Goal: Task Accomplishment & Management: Manage account settings

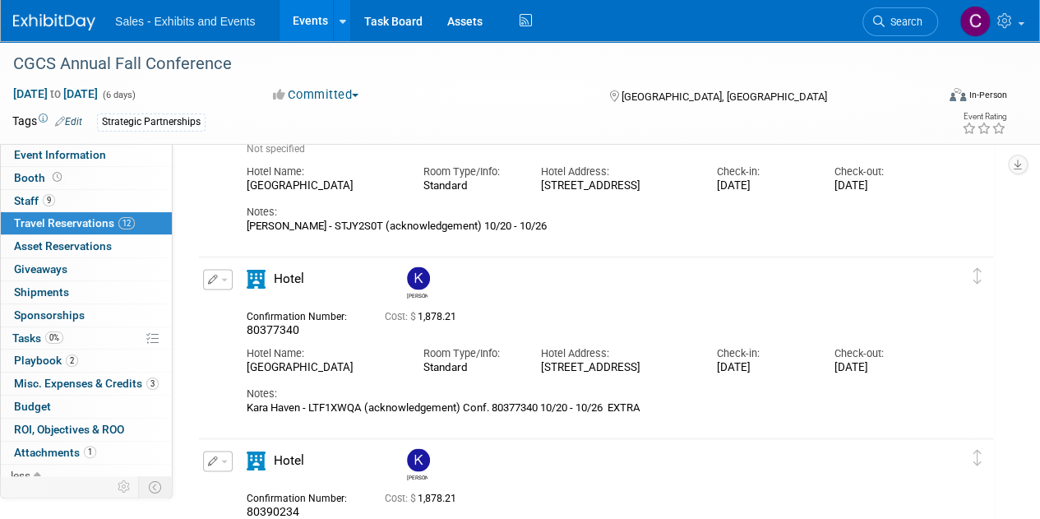
click at [304, 25] on link "Events" at bounding box center [310, 20] width 60 height 41
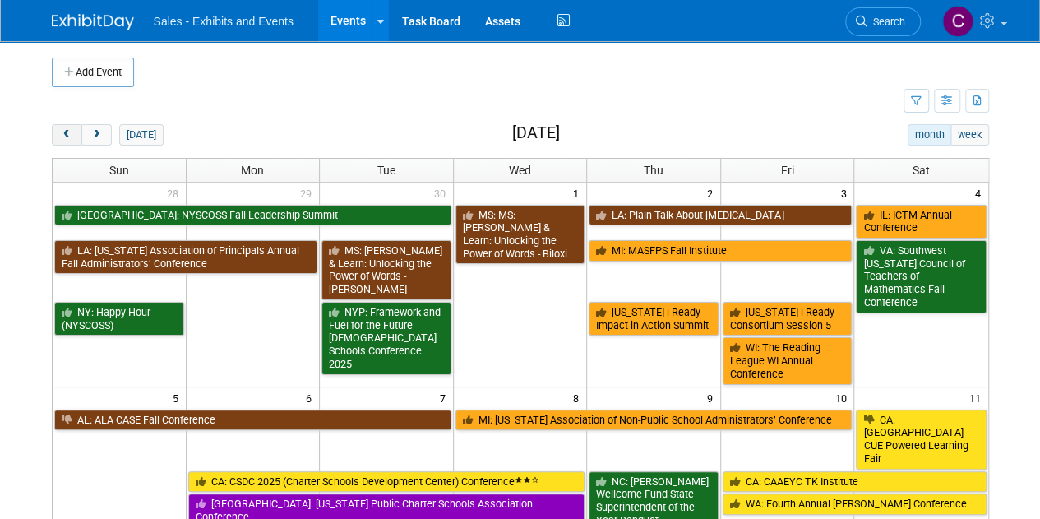
click at [58, 137] on button "prev" at bounding box center [67, 134] width 30 height 21
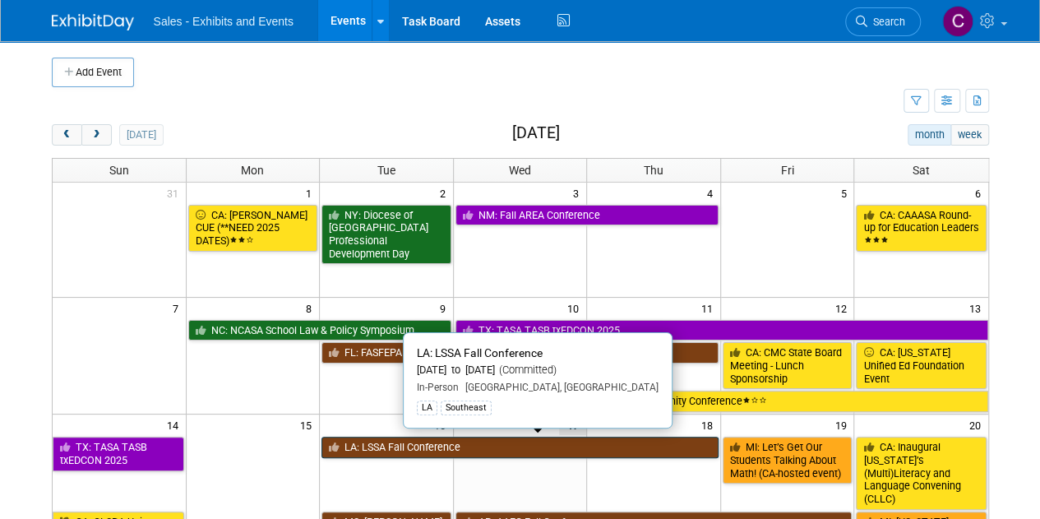
click at [410, 450] on link "LA: LSSA Fall Conference" at bounding box center [519, 447] width 397 height 21
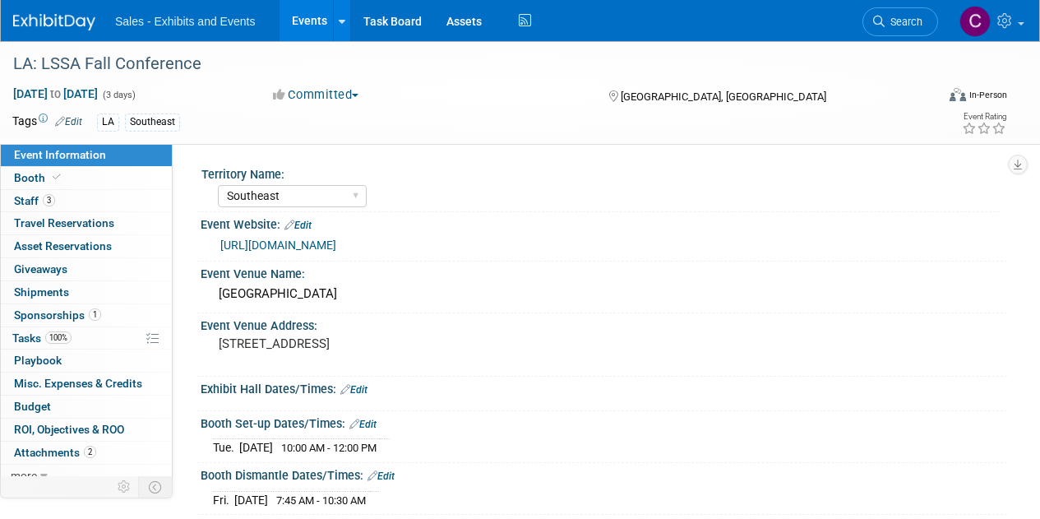
select select "Southeast"
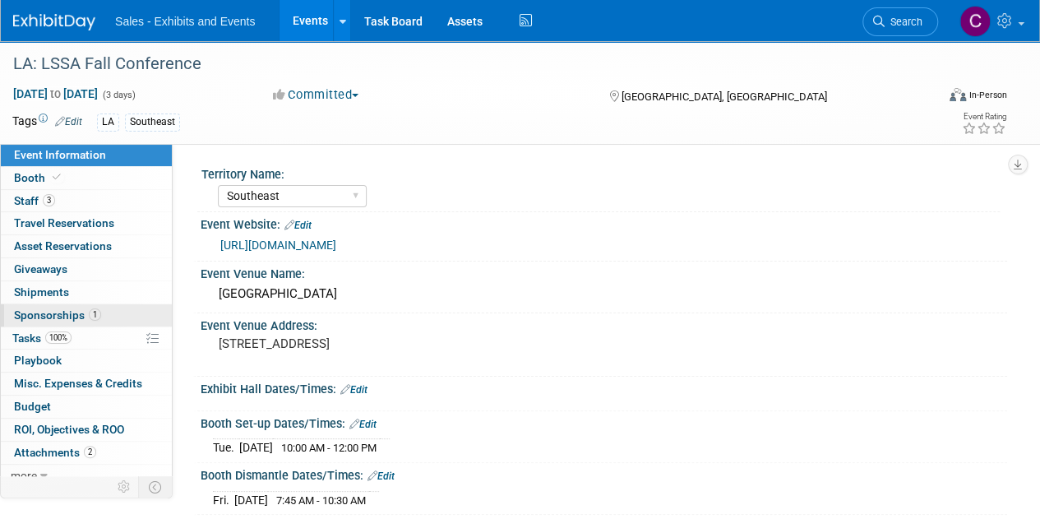
click at [59, 305] on link "1 Sponsorships 1" at bounding box center [86, 315] width 171 height 22
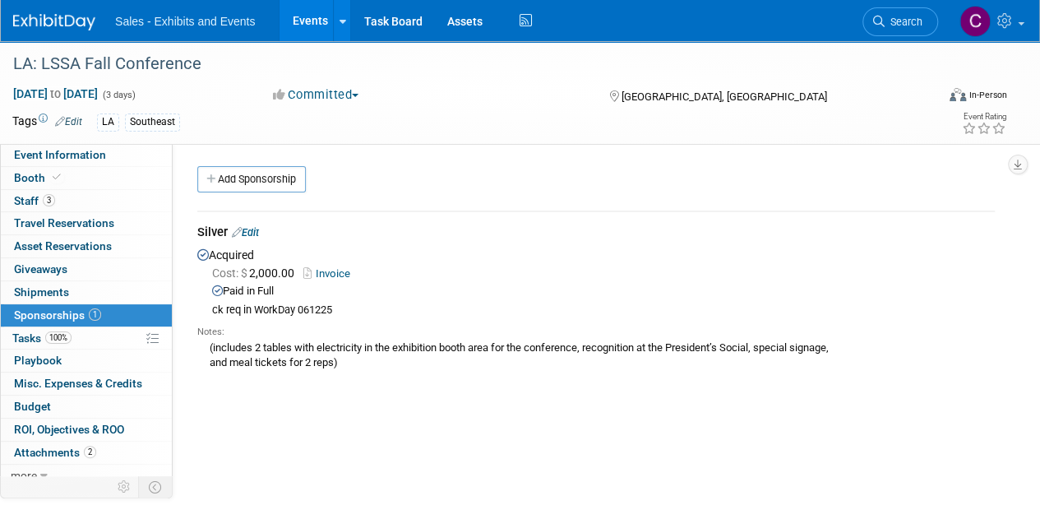
click at [255, 236] on link "Edit" at bounding box center [245, 232] width 27 height 12
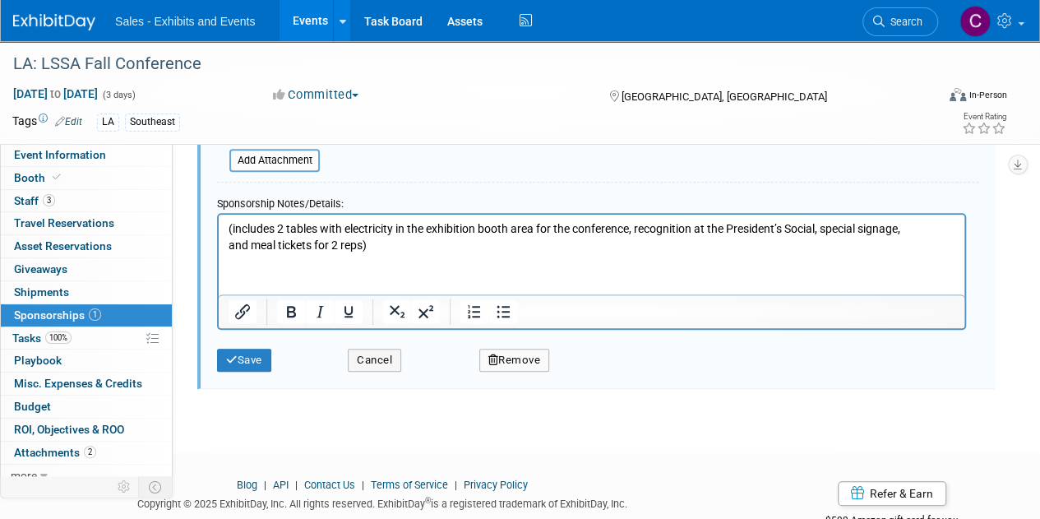
scroll to position [447, 0]
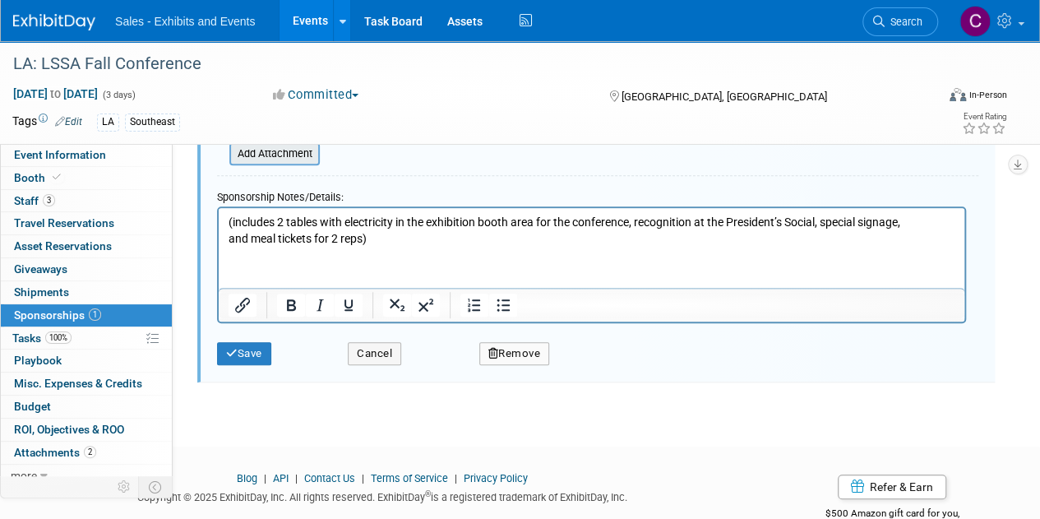
click at [274, 157] on input "file" at bounding box center [220, 154] width 196 height 20
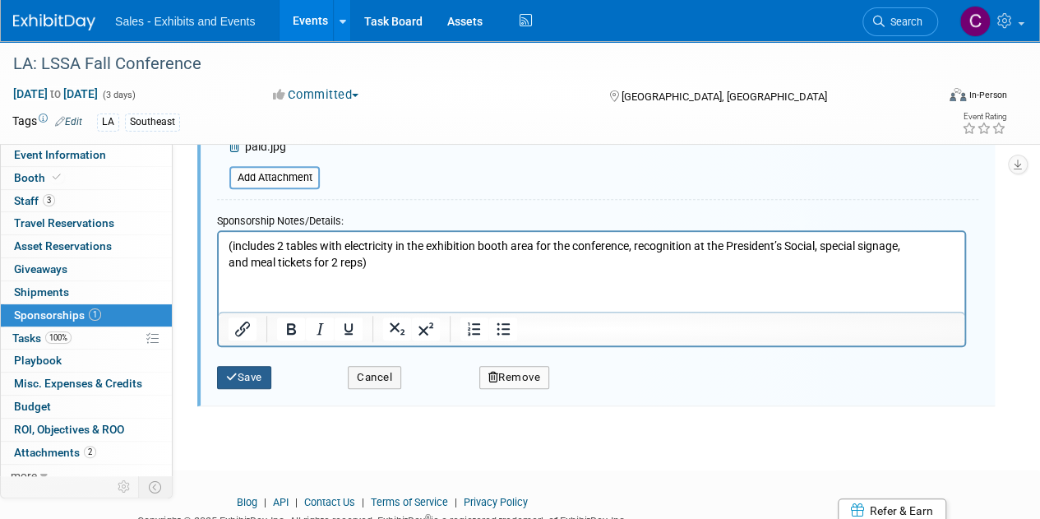
click at [240, 367] on button "Save" at bounding box center [244, 377] width 54 height 23
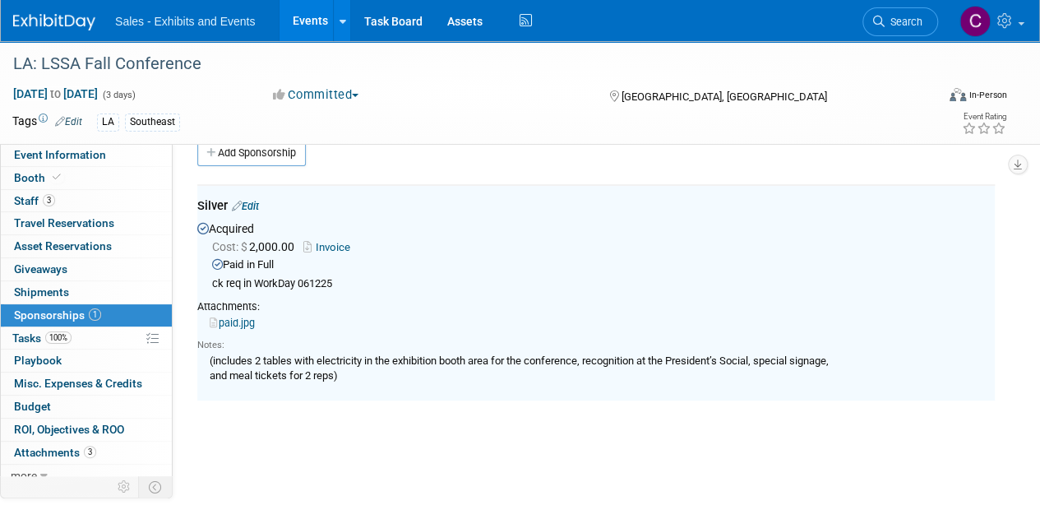
scroll to position [24, 0]
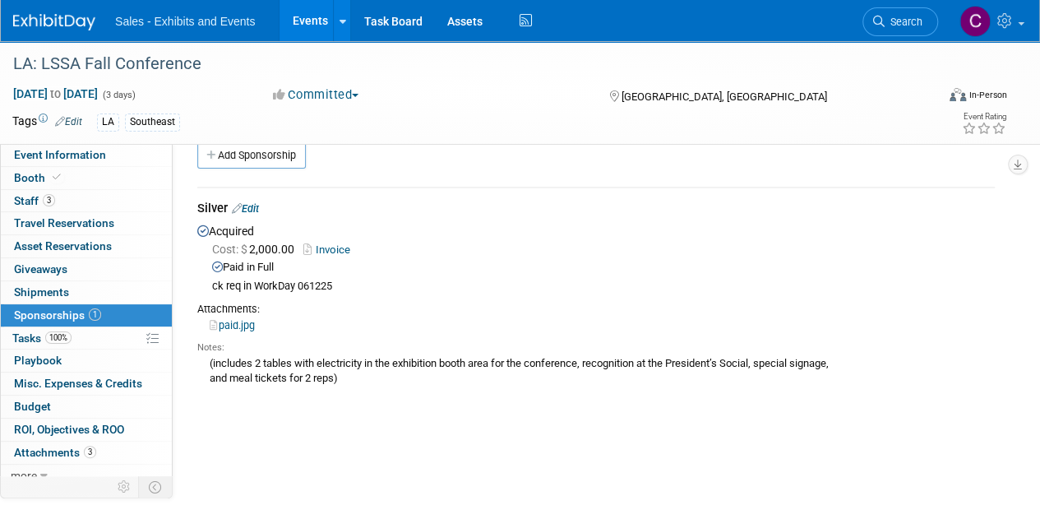
click at [326, 14] on link "Events" at bounding box center [310, 20] width 60 height 41
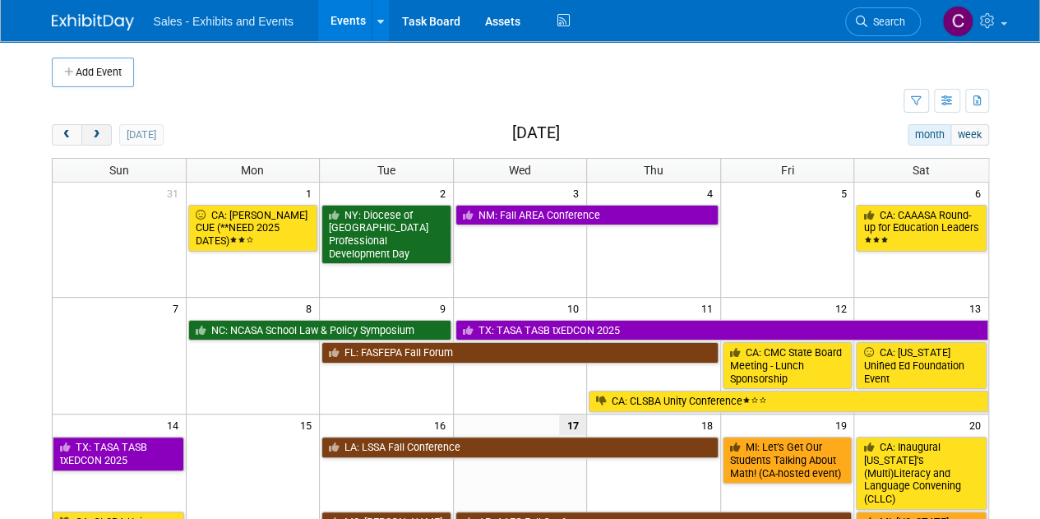
click at [105, 132] on button "next" at bounding box center [96, 134] width 30 height 21
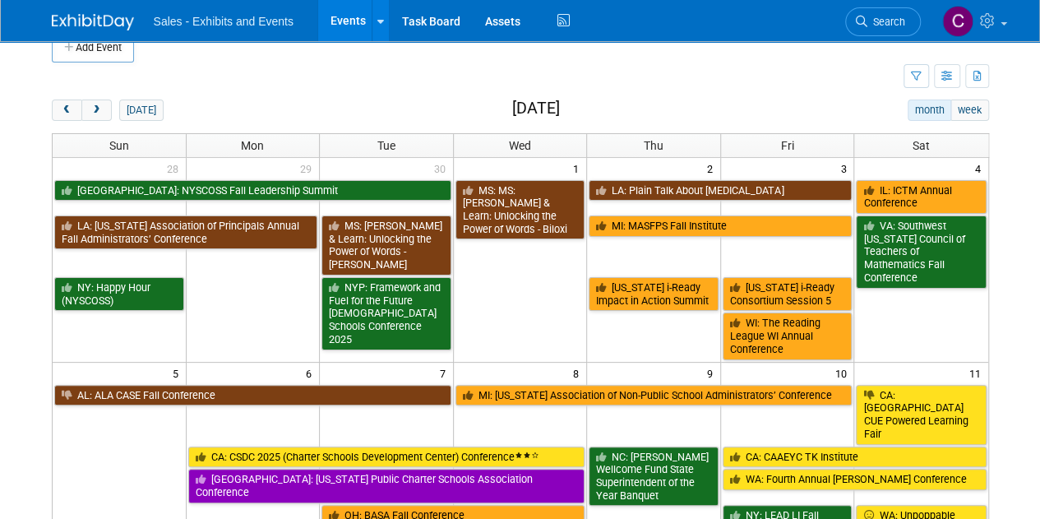
scroll to position [15, 0]
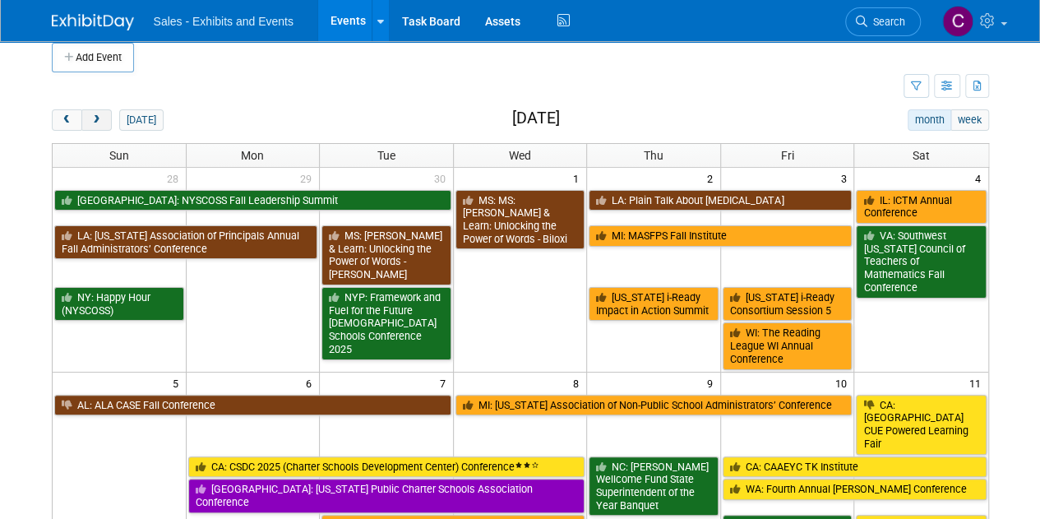
click at [99, 116] on span "next" at bounding box center [96, 120] width 12 height 11
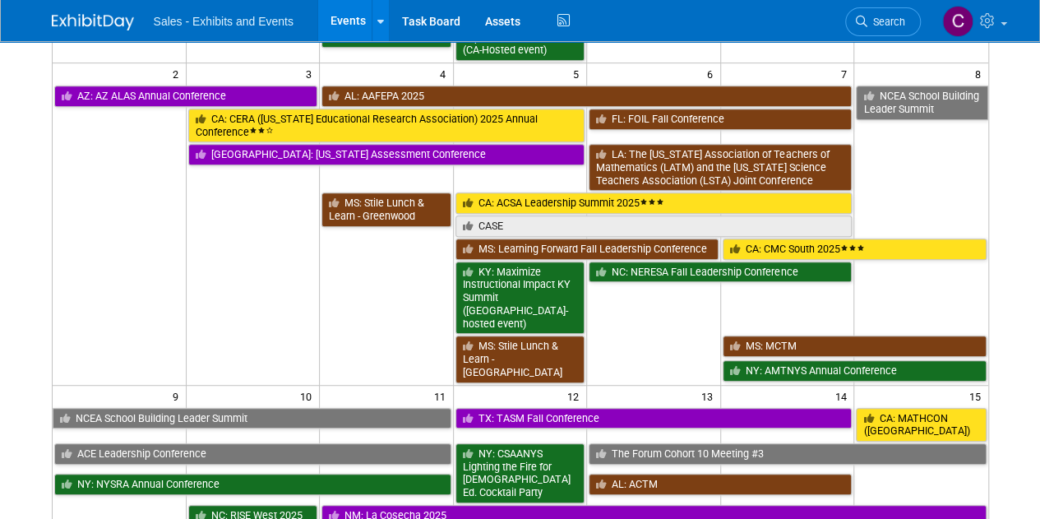
scroll to position [378, 0]
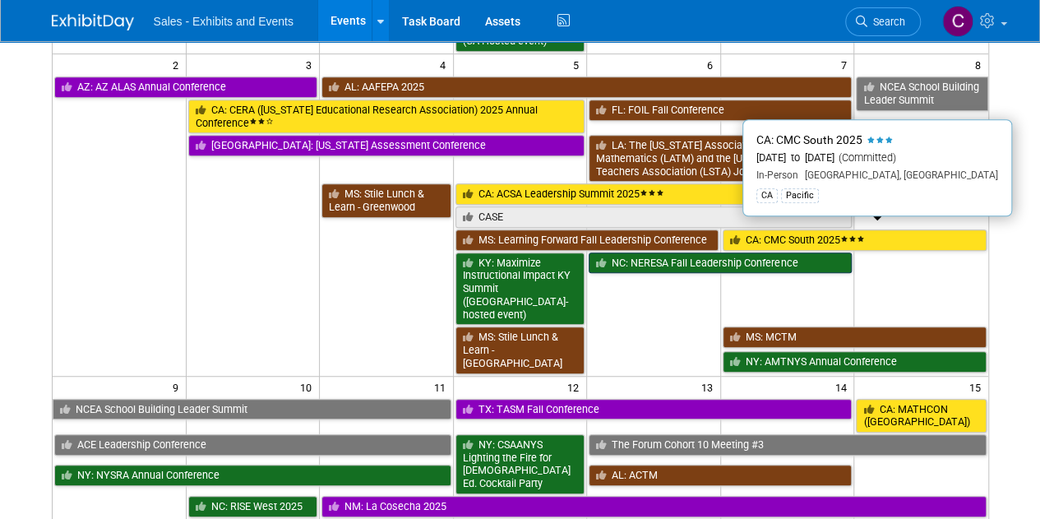
click at [789, 238] on link "CA: CMC South 2025" at bounding box center [855, 239] width 264 height 21
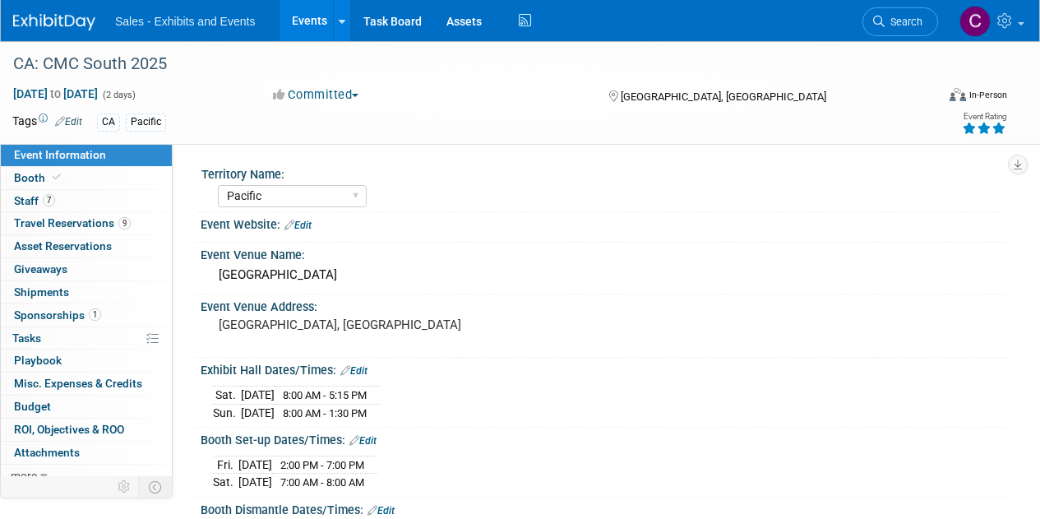
select select "Pacific"
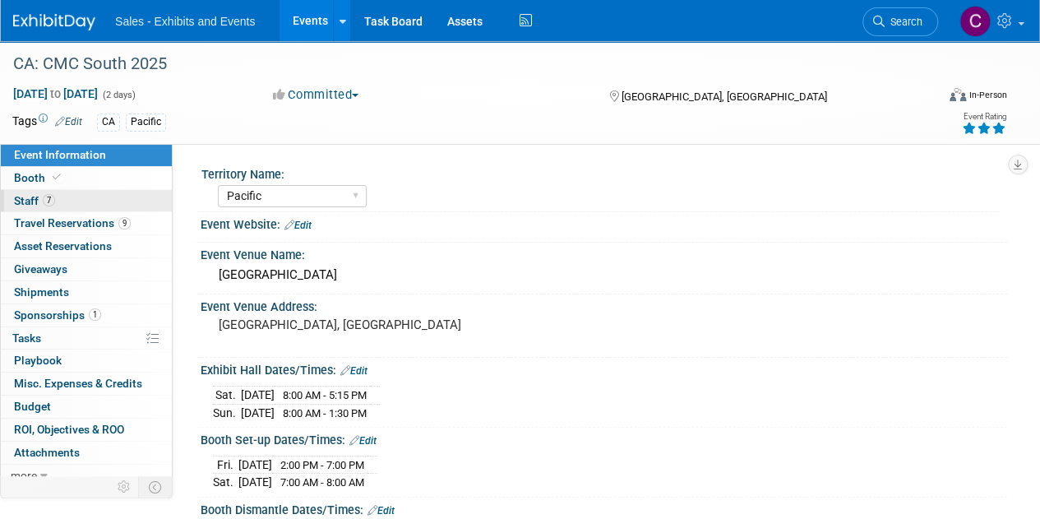
click at [20, 203] on span "Staff 7" at bounding box center [34, 200] width 41 height 13
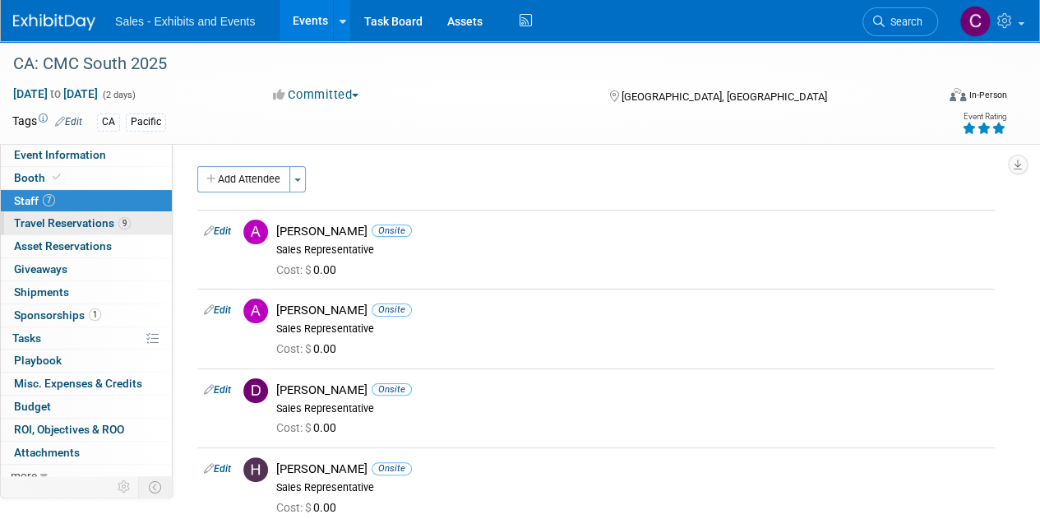
click at [93, 219] on span "Travel Reservations 9" at bounding box center [72, 222] width 117 height 13
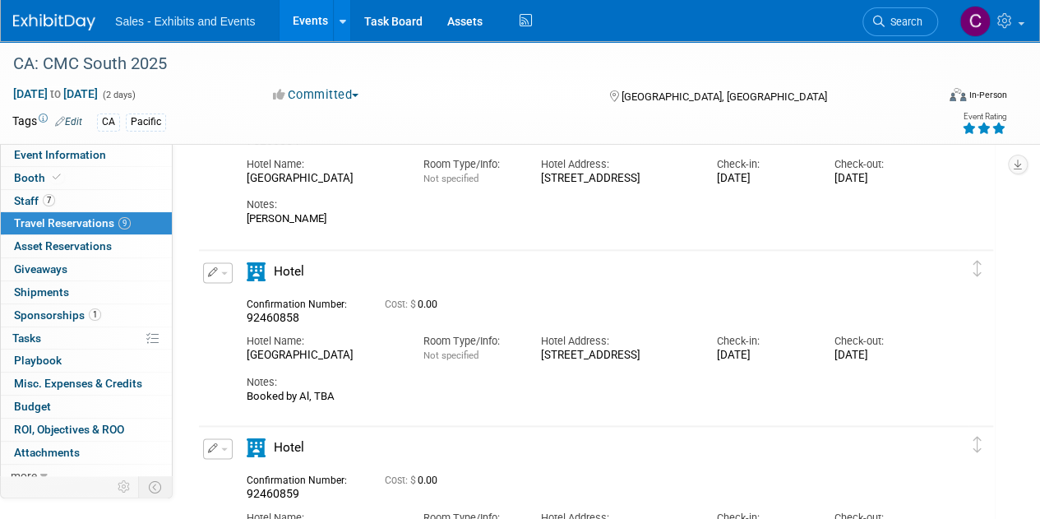
scroll to position [1144, 0]
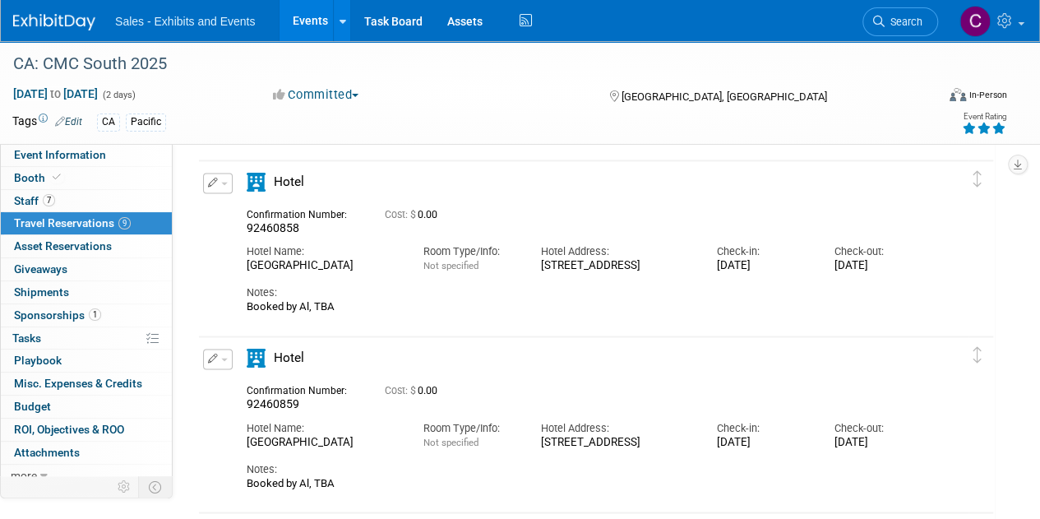
click at [216, 178] on icon "button" at bounding box center [213, 183] width 11 height 10
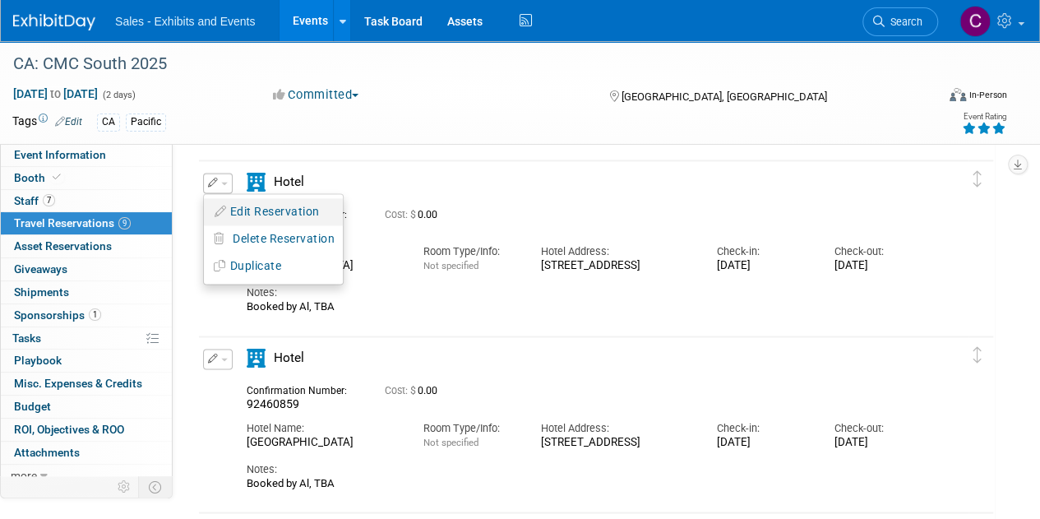
click at [273, 212] on button "Edit Reservation" at bounding box center [273, 212] width 139 height 24
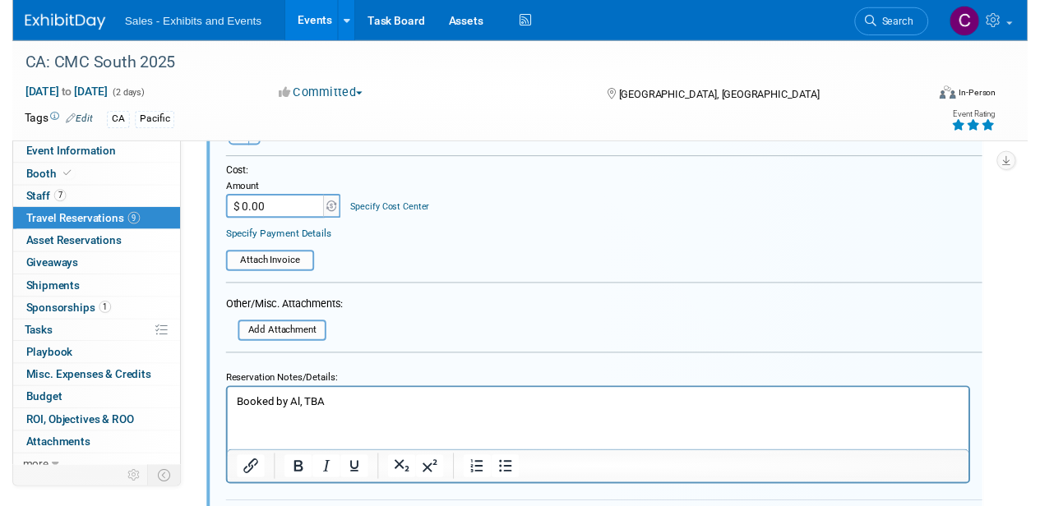
scroll to position [1616, 0]
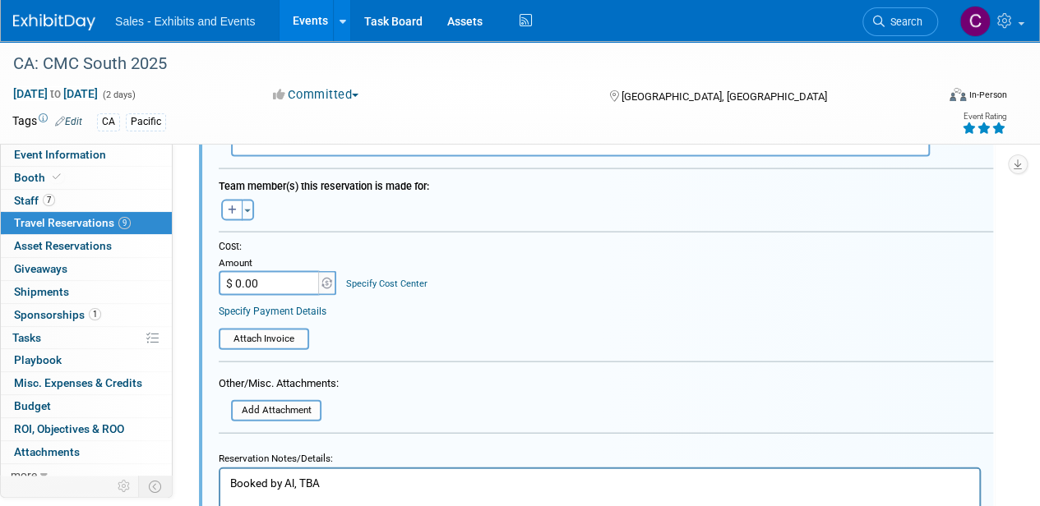
click at [306, 482] on p "Booked by Al, TBA" at bounding box center [600, 484] width 740 height 16
paste body "Rich Text Area. Press ALT-0 for help."
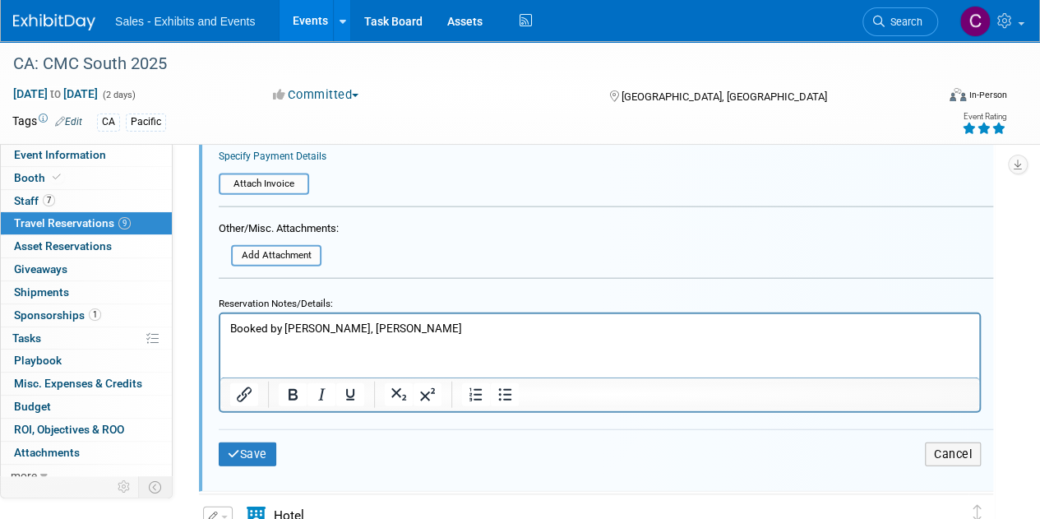
scroll to position [1863, 0]
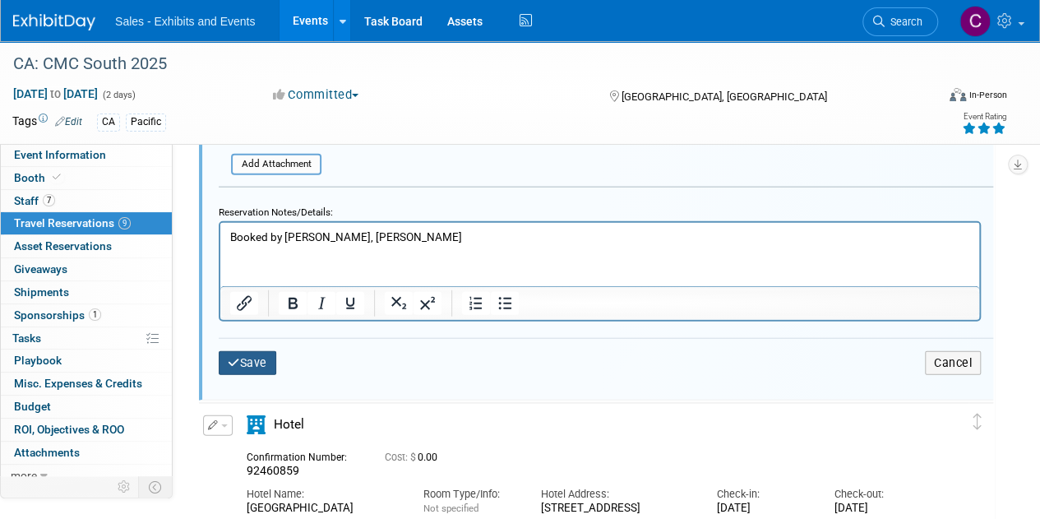
click at [267, 358] on button "Save" at bounding box center [248, 363] width 58 height 24
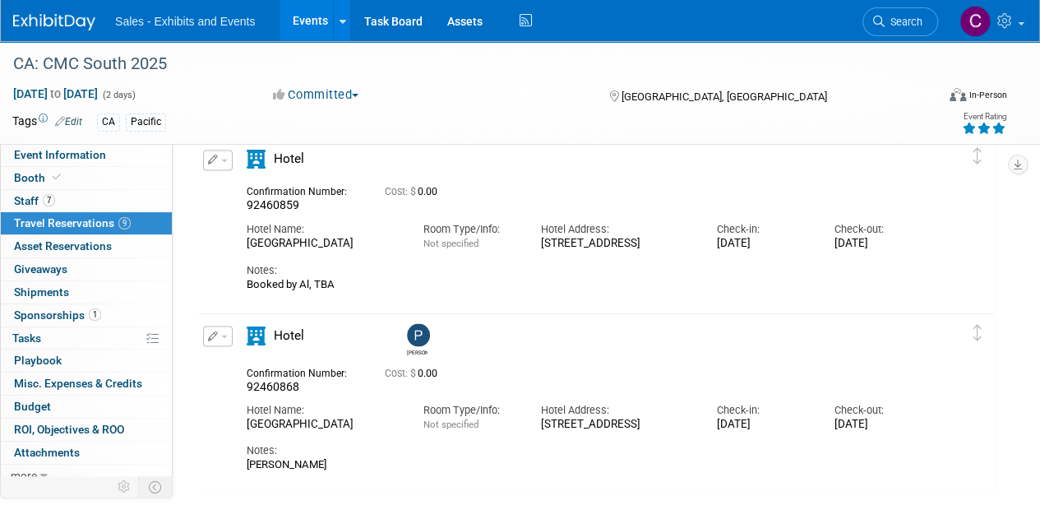
scroll to position [1356, 0]
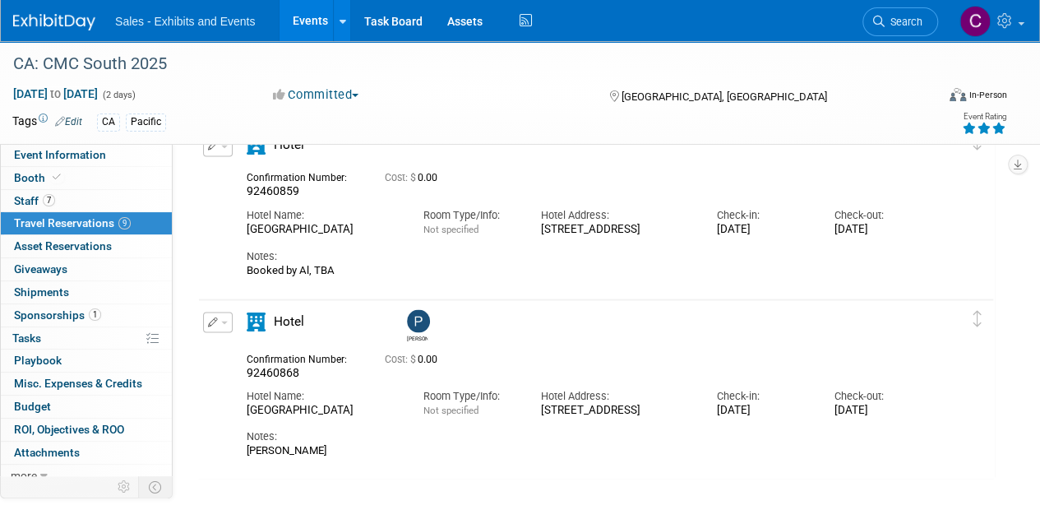
click at [221, 151] on button "button" at bounding box center [218, 146] width 30 height 21
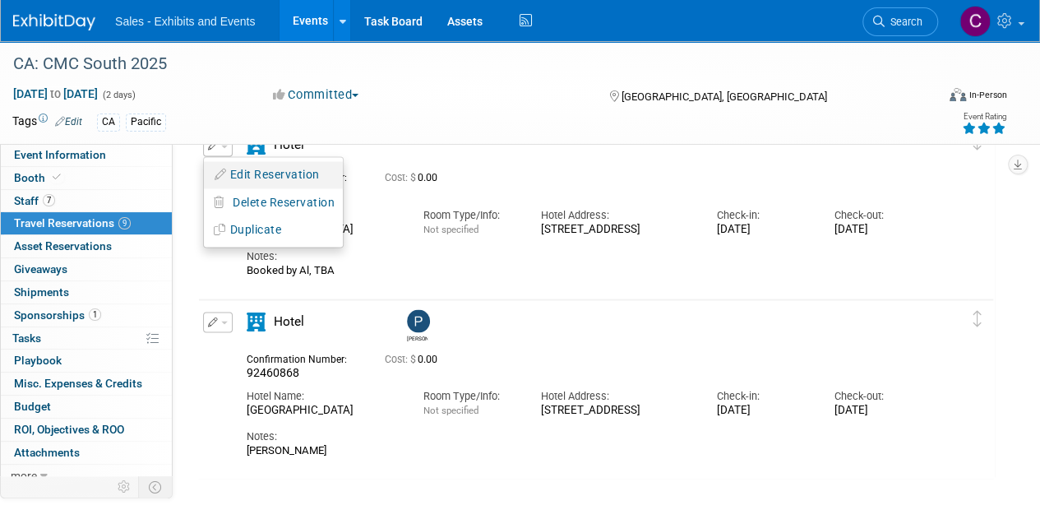
click at [247, 174] on button "Edit Reservation" at bounding box center [273, 175] width 139 height 24
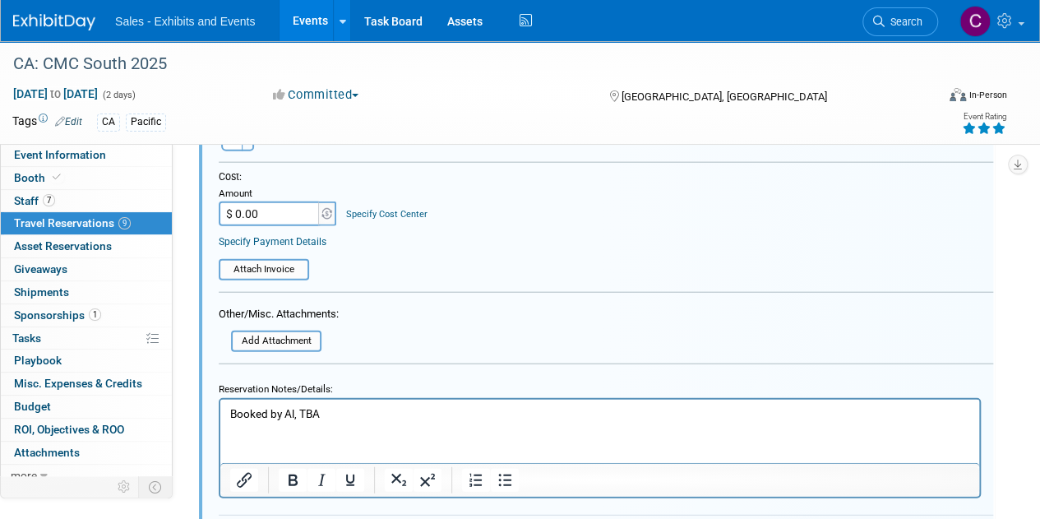
scroll to position [1879, 0]
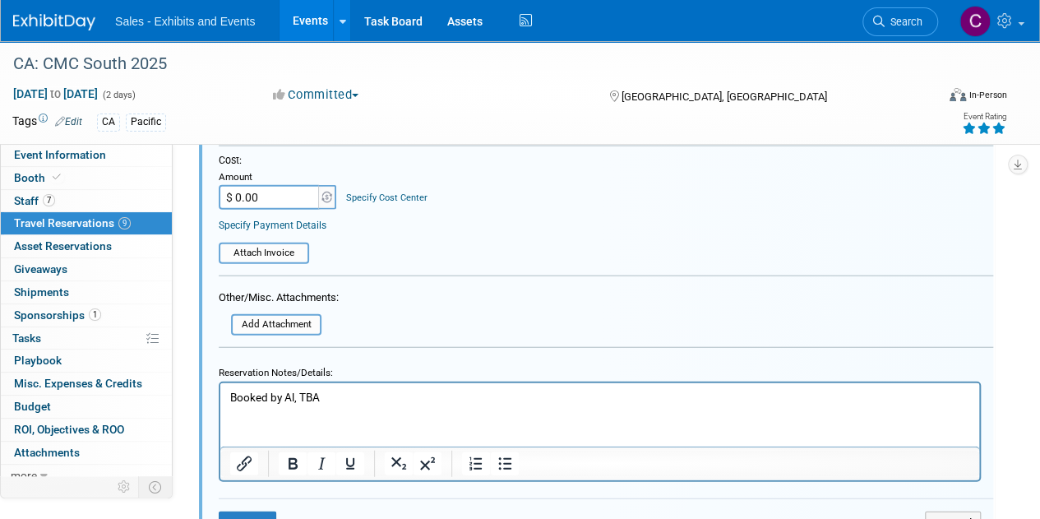
click at [308, 400] on p "Booked by Al, TBA" at bounding box center [600, 398] width 740 height 16
paste body "Rich Text Area. Press ALT-0 for help."
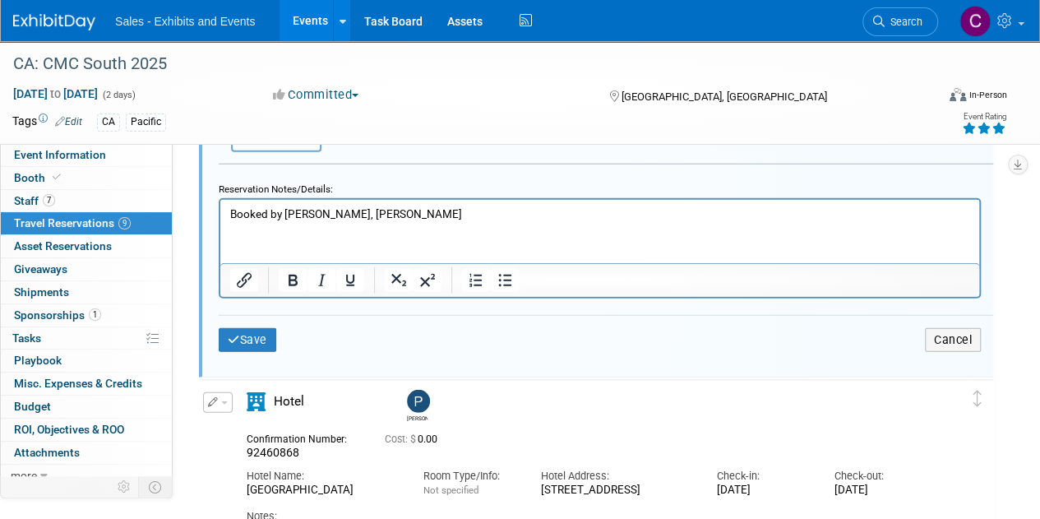
scroll to position [2072, 0]
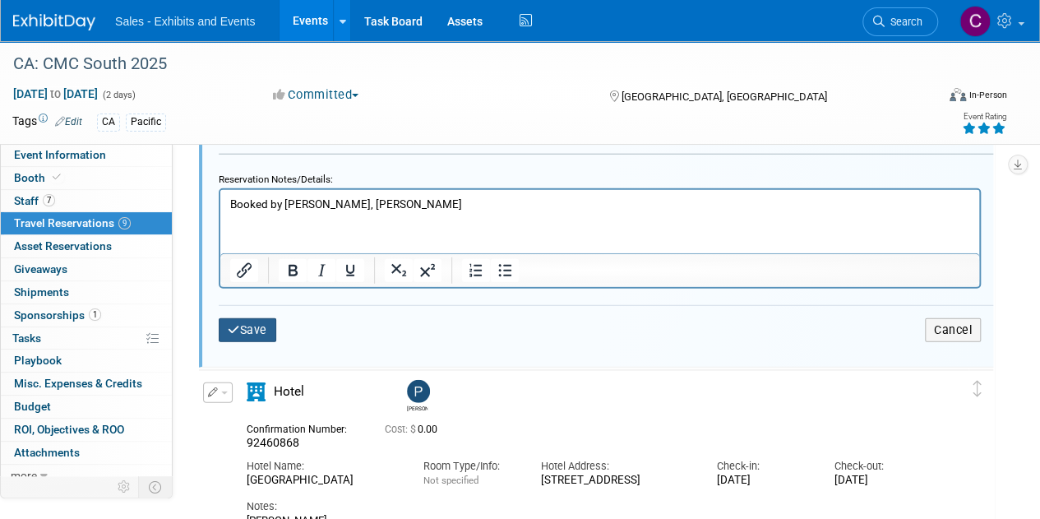
click at [243, 326] on button "Save" at bounding box center [248, 330] width 58 height 24
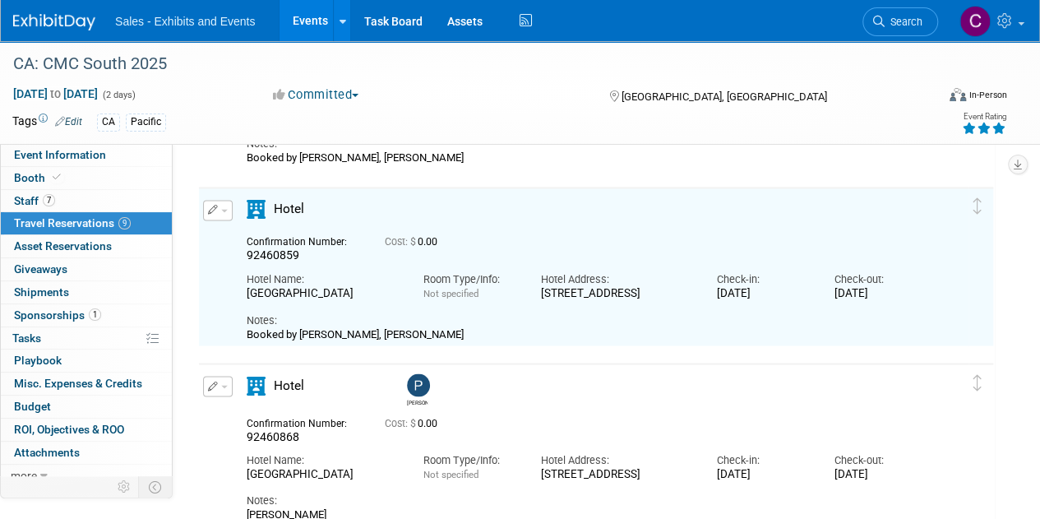
scroll to position [1292, 0]
click at [29, 339] on span "Tasks 0%" at bounding box center [26, 337] width 29 height 13
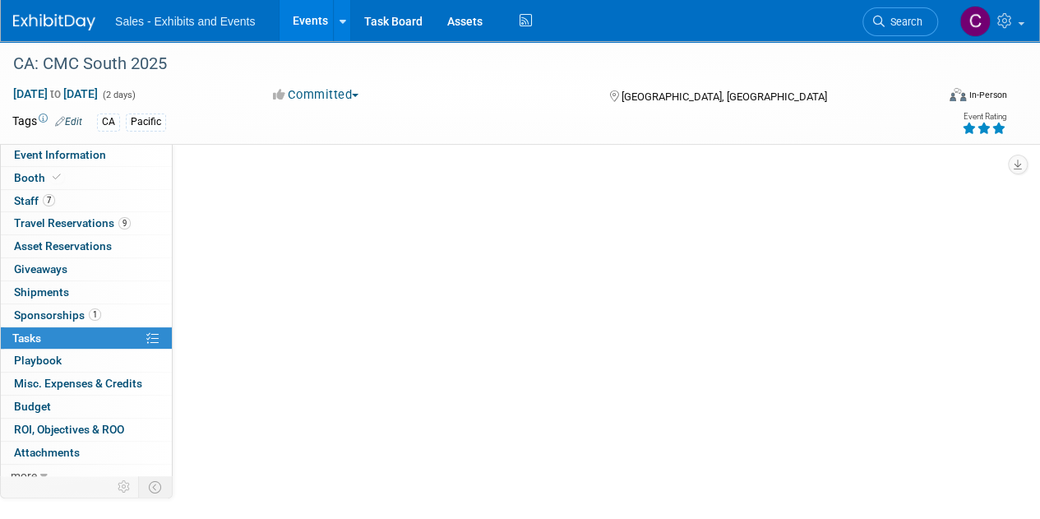
scroll to position [0, 0]
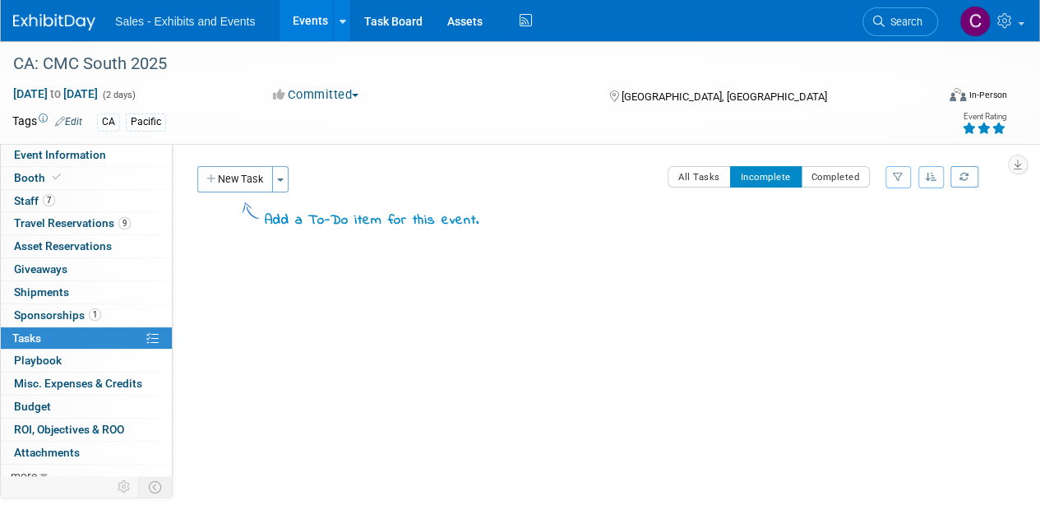
click at [312, 21] on link "Events" at bounding box center [310, 20] width 60 height 41
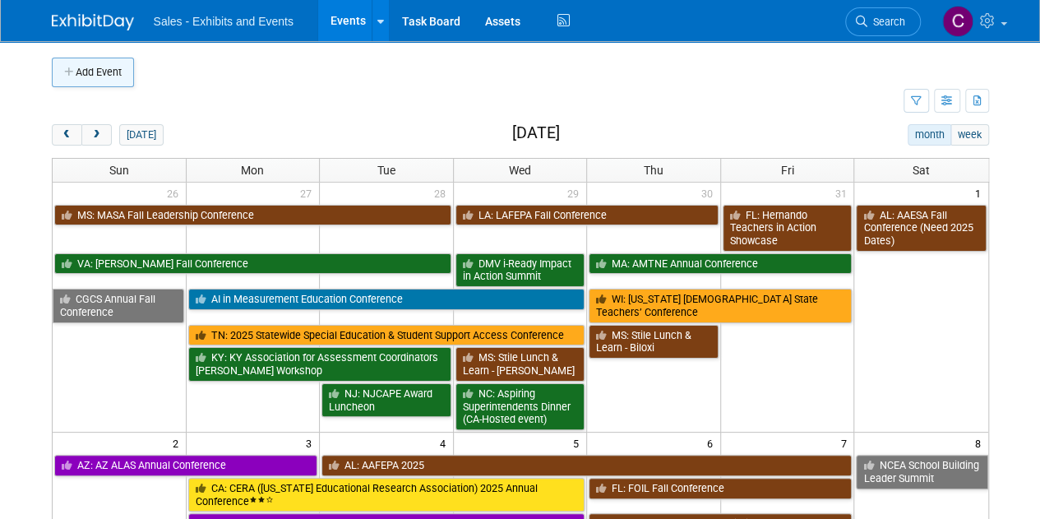
click at [113, 76] on button "Add Event" at bounding box center [93, 73] width 82 height 30
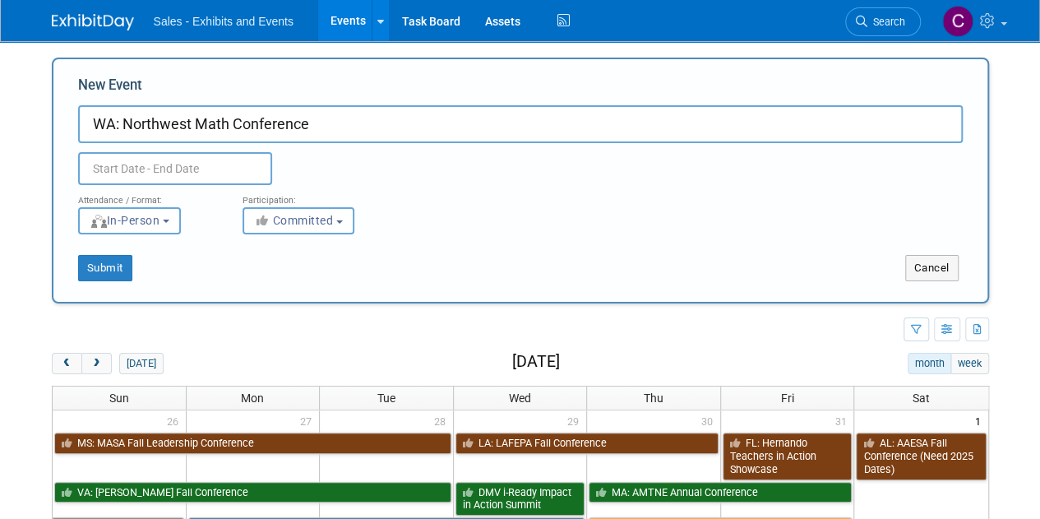
type input "WA: Northwest Math Conference"
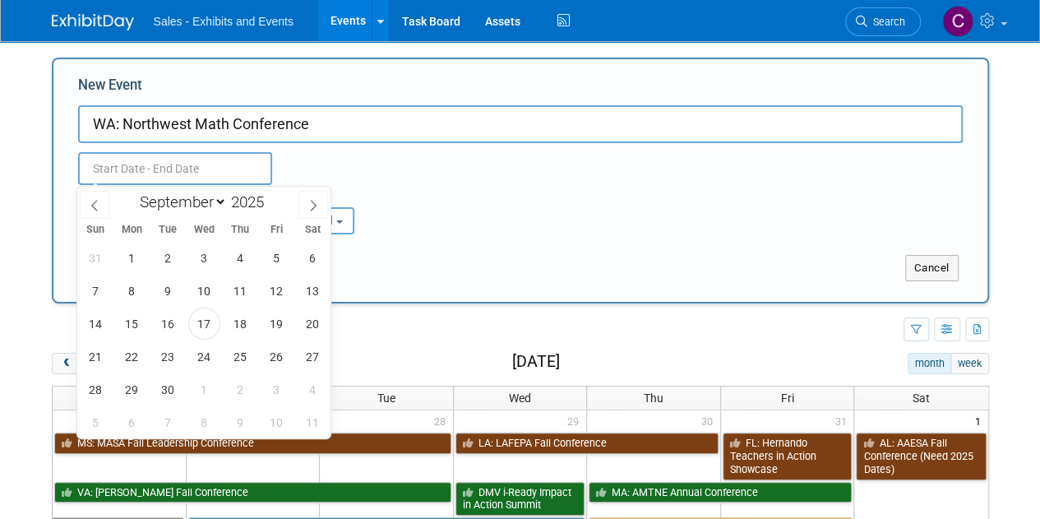
click at [193, 165] on input "text" at bounding box center [175, 168] width 194 height 33
click at [223, 206] on select "January February March April May June July August September October November De…" at bounding box center [179, 202] width 95 height 21
select select "9"
click at [132, 192] on select "January February March April May June July August September October November De…" at bounding box center [179, 202] width 95 height 21
click at [238, 297] on span "9" at bounding box center [240, 291] width 32 height 32
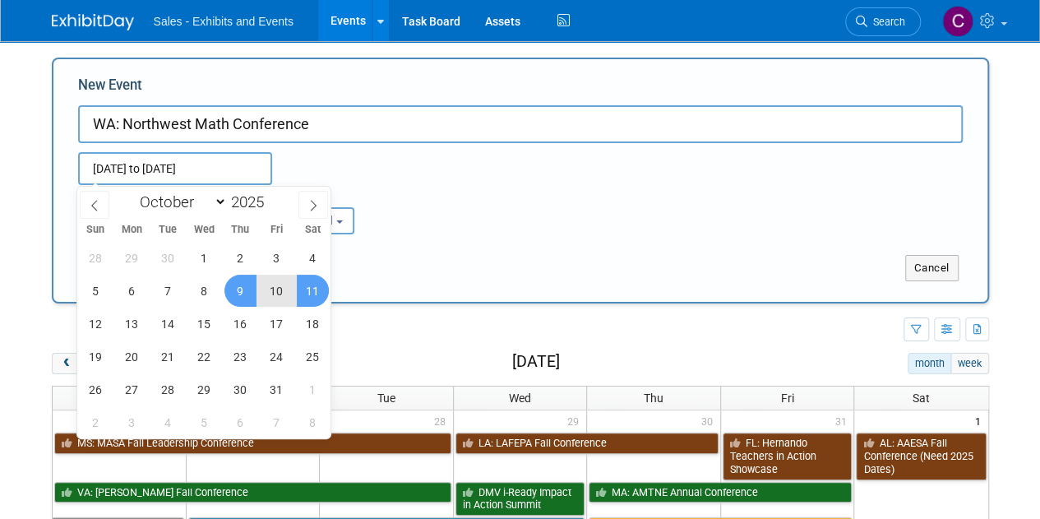
click at [309, 286] on span "11" at bounding box center [313, 291] width 32 height 32
type input "[DATE] to [DATE]"
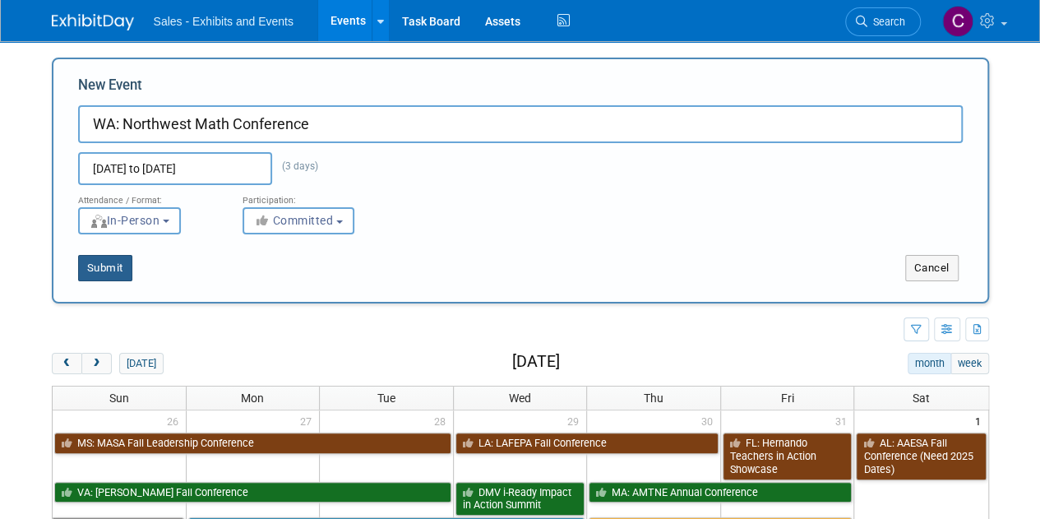
click at [118, 270] on button "Submit" at bounding box center [105, 268] width 54 height 26
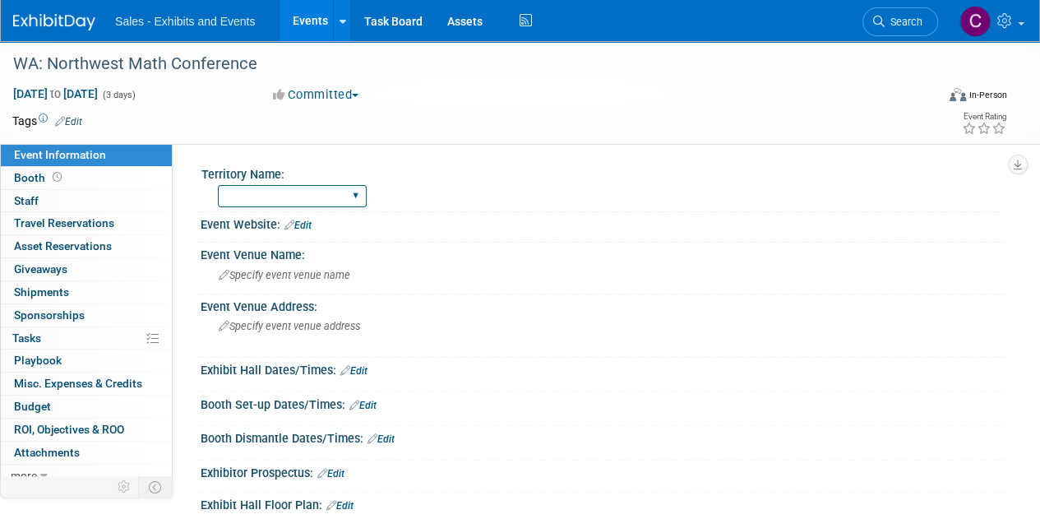
click at [263, 198] on select "Atlantic Southeast Central Southwest Pacific Mountain National Strategic Partne…" at bounding box center [292, 196] width 149 height 22
select select "Pacific"
click at [218, 185] on select "Atlantic Southeast Central Southwest Pacific Mountain National Strategic Partne…" at bounding box center [292, 196] width 149 height 22
click at [72, 120] on link "Edit" at bounding box center [68, 122] width 27 height 12
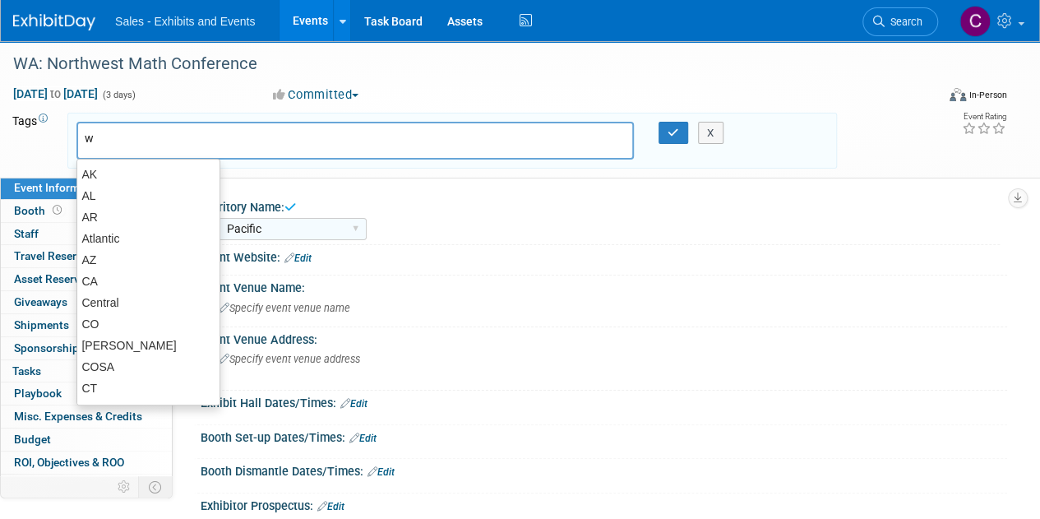
type input "wa"
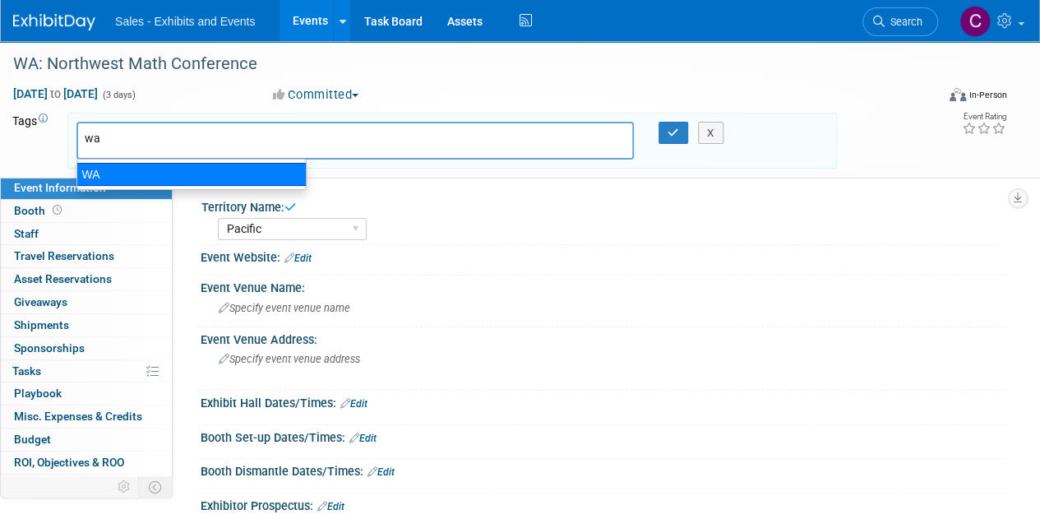
click at [102, 173] on div "WA" at bounding box center [191, 174] width 230 height 23
type input "WA"
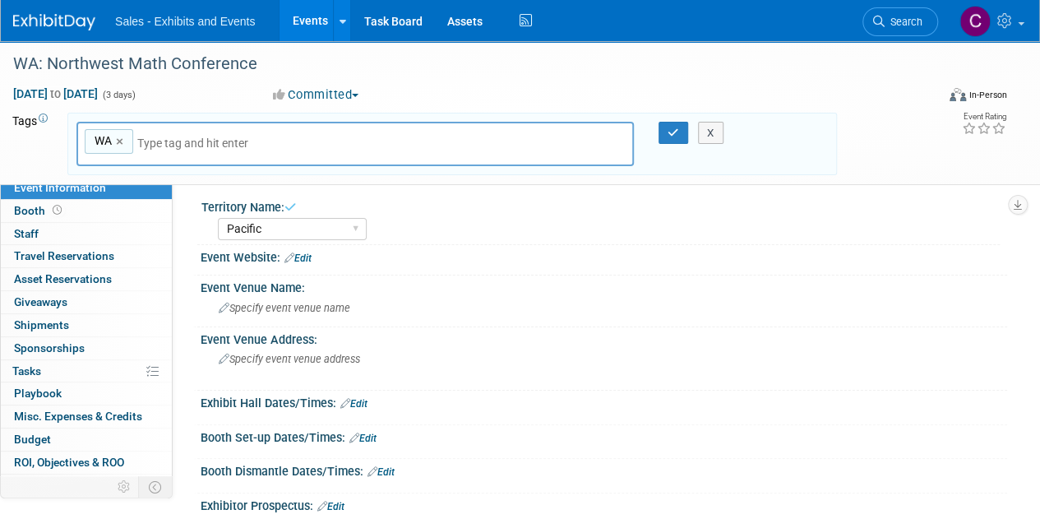
type input "p"
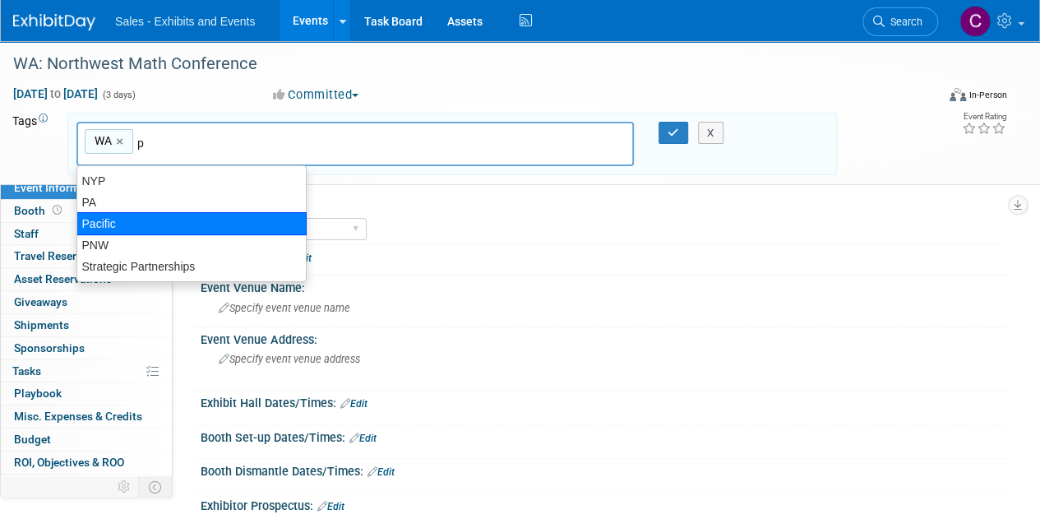
click at [106, 224] on div "Pacific" at bounding box center [191, 223] width 230 height 23
type input "WA, Pacific"
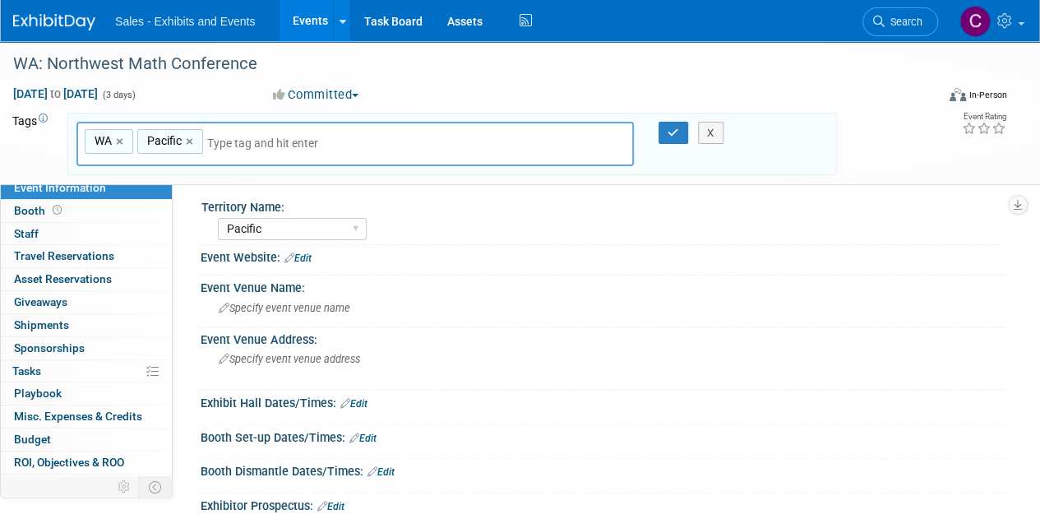
type input "n"
type input "p"
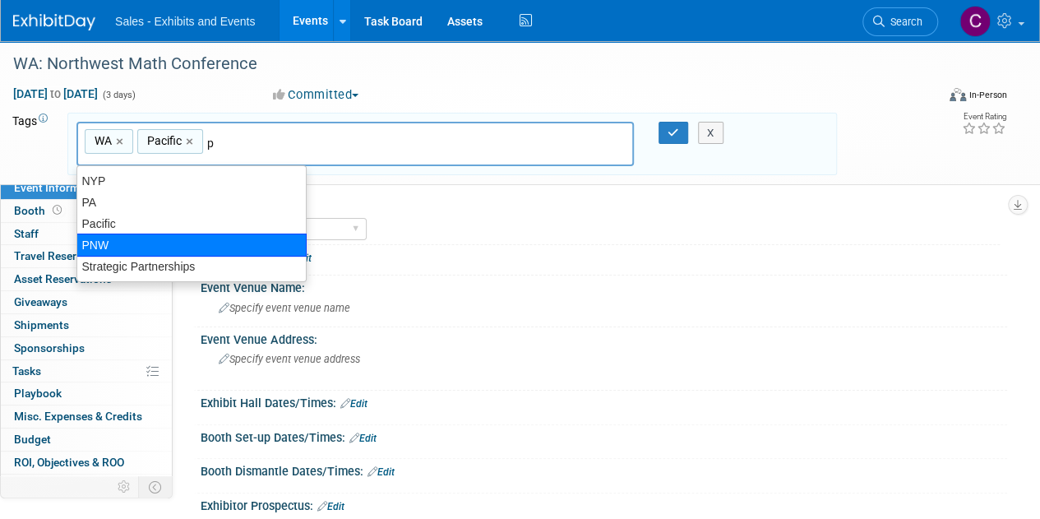
click at [104, 241] on div "PNW" at bounding box center [191, 244] width 230 height 23
type input "WA, Pacific, PNW"
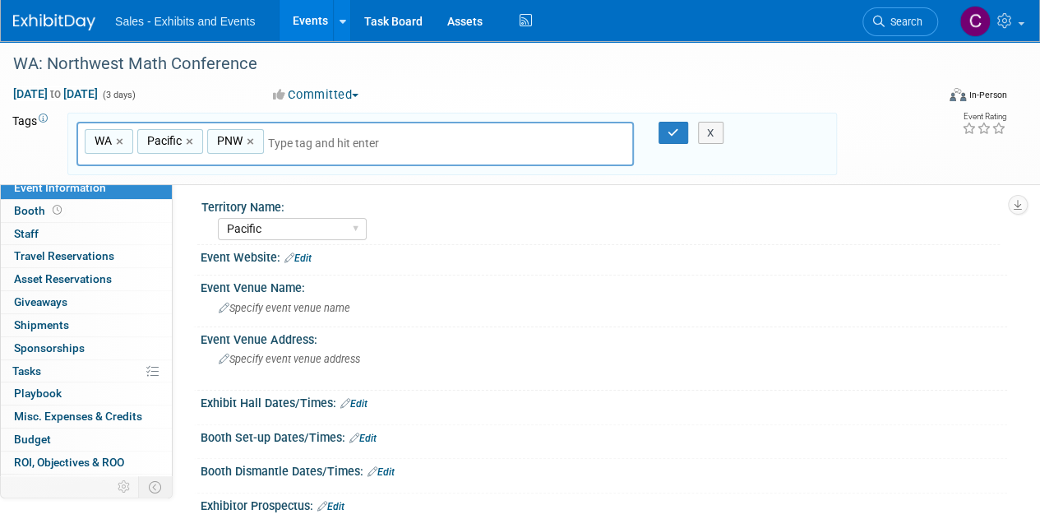
click at [671, 119] on div "WA, Pacific, PNW WA × Pacific × PNW × X" at bounding box center [451, 144] width 769 height 63
click at [670, 130] on icon "button" at bounding box center [674, 132] width 12 height 11
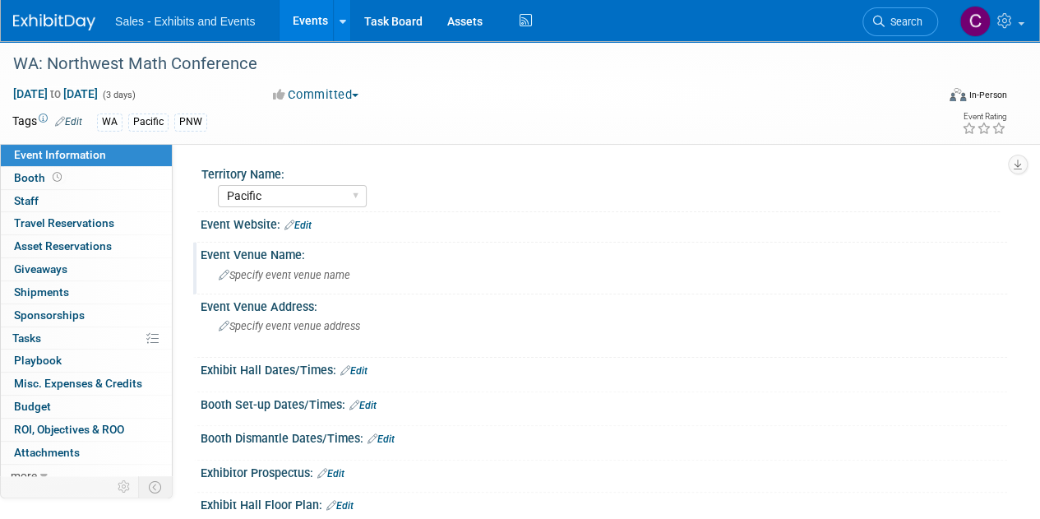
drag, startPoint x: 285, startPoint y: 280, endPoint x: 257, endPoint y: 272, distance: 28.9
click at [257, 272] on span "Specify event venue name" at bounding box center [285, 275] width 132 height 12
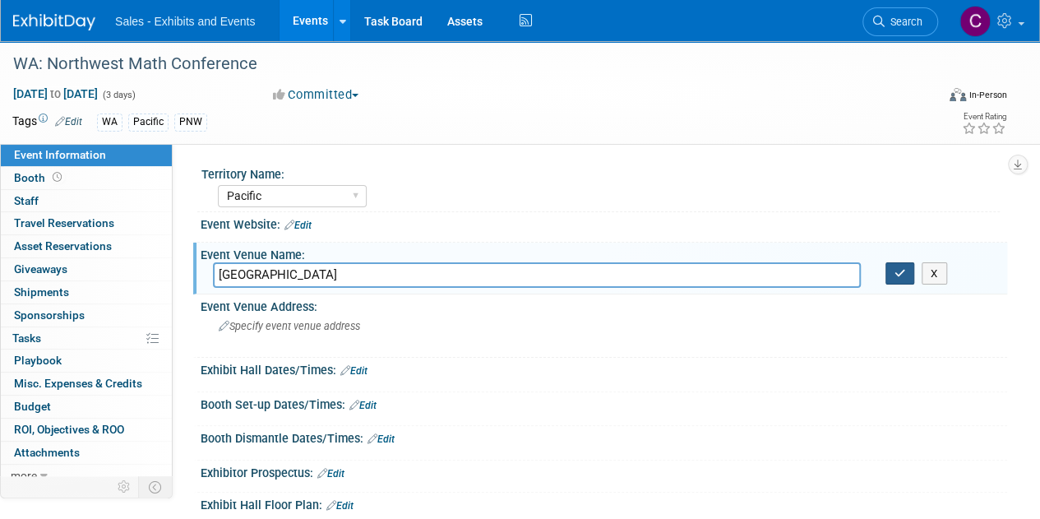
type input "Greater Tacoma Convention Center & Marriott Tacoma Convention Center"
click at [895, 270] on icon "button" at bounding box center [900, 273] width 12 height 11
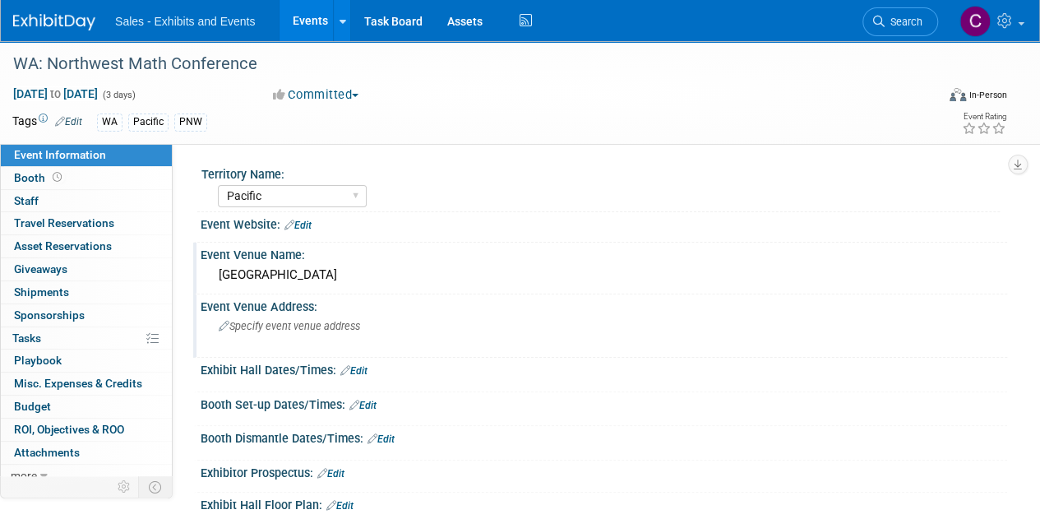
click at [310, 335] on div "Specify event venue address" at bounding box center [369, 332] width 312 height 38
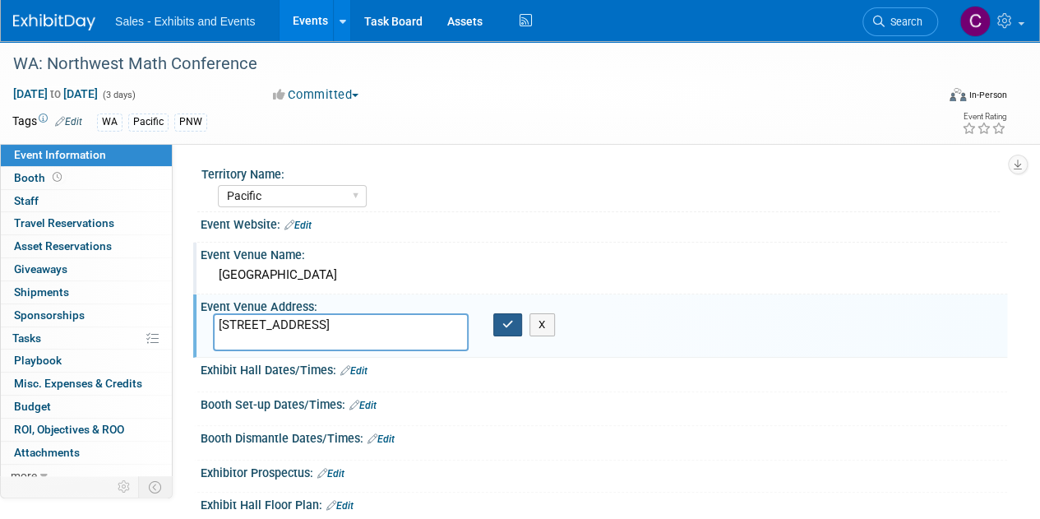
type textarea "1500 Commerce St, Tacoma, WA 98402"
click at [507, 322] on icon "button" at bounding box center [508, 324] width 12 height 11
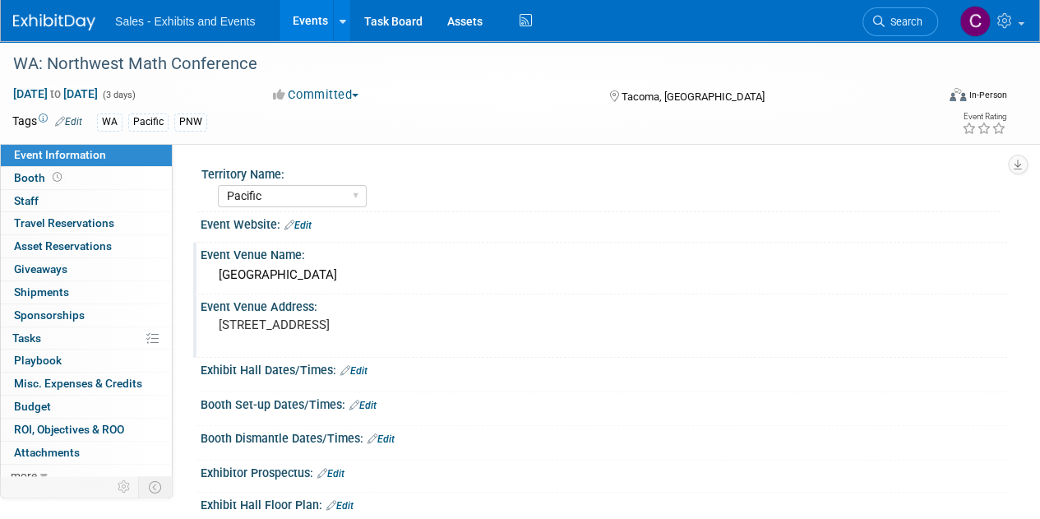
click at [307, 224] on link "Edit" at bounding box center [297, 226] width 27 height 12
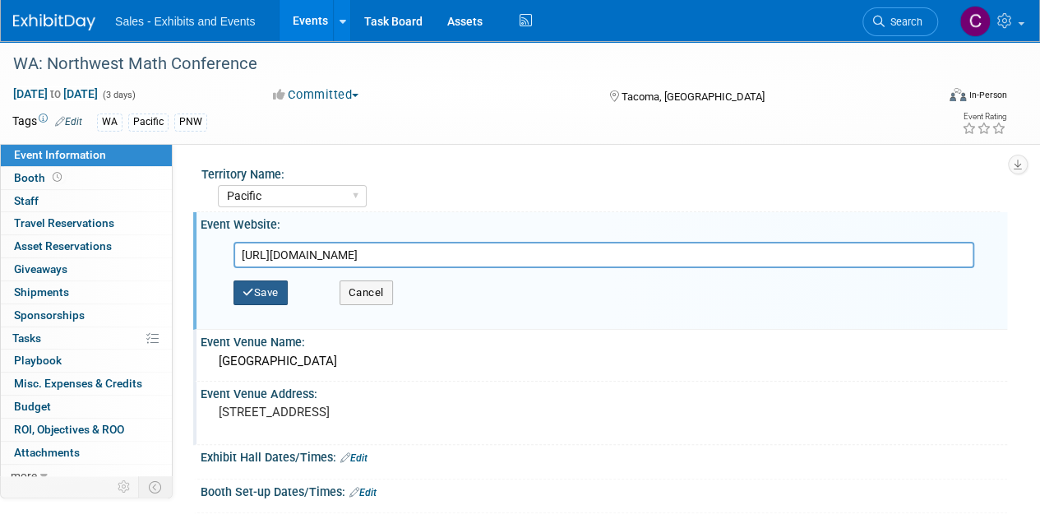
type input "https://sites.google.com/view/nwmc-2025/home"
click at [271, 300] on button "Save" at bounding box center [260, 292] width 54 height 25
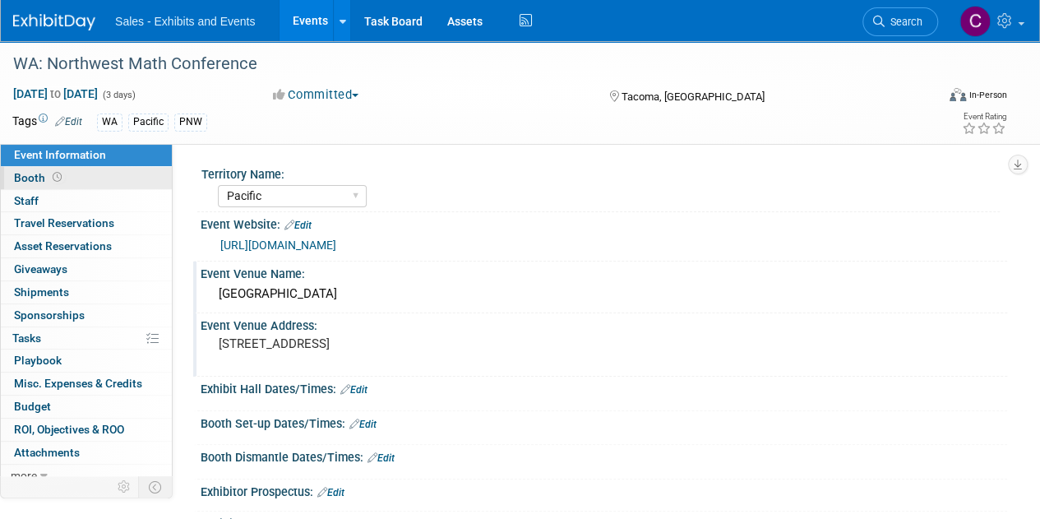
click at [19, 172] on span "Booth" at bounding box center [39, 177] width 51 height 13
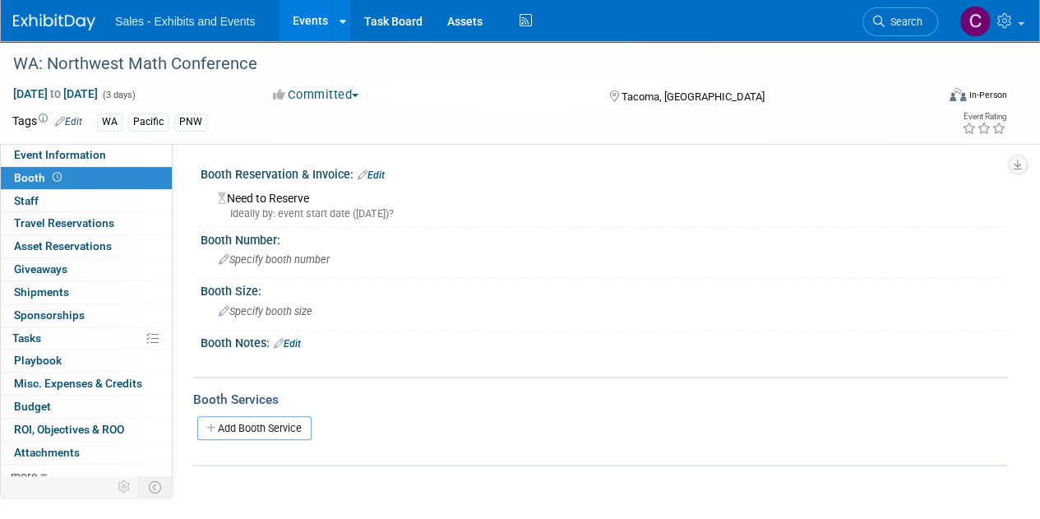
click at [374, 173] on link "Edit" at bounding box center [371, 175] width 27 height 12
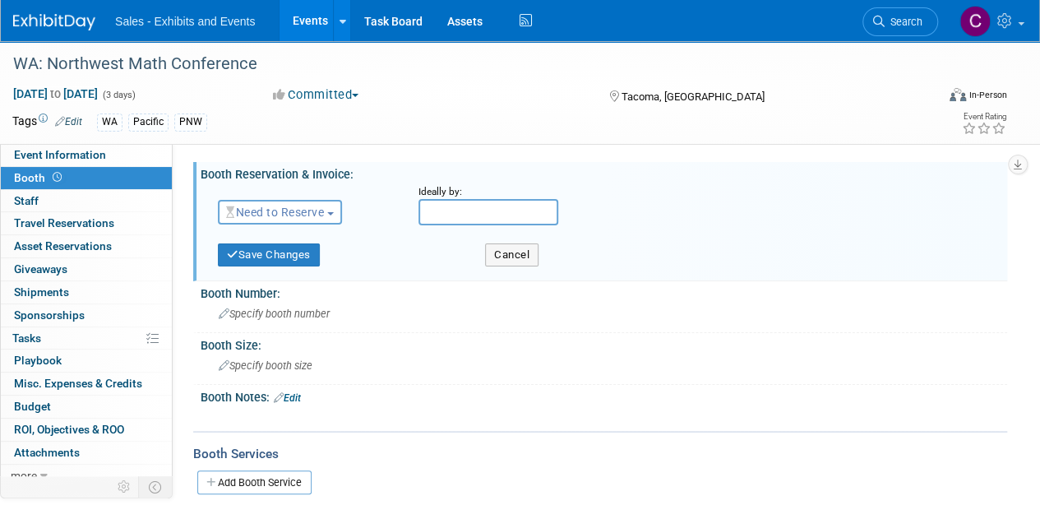
click at [322, 210] on span "Need to Reserve" at bounding box center [275, 212] width 98 height 13
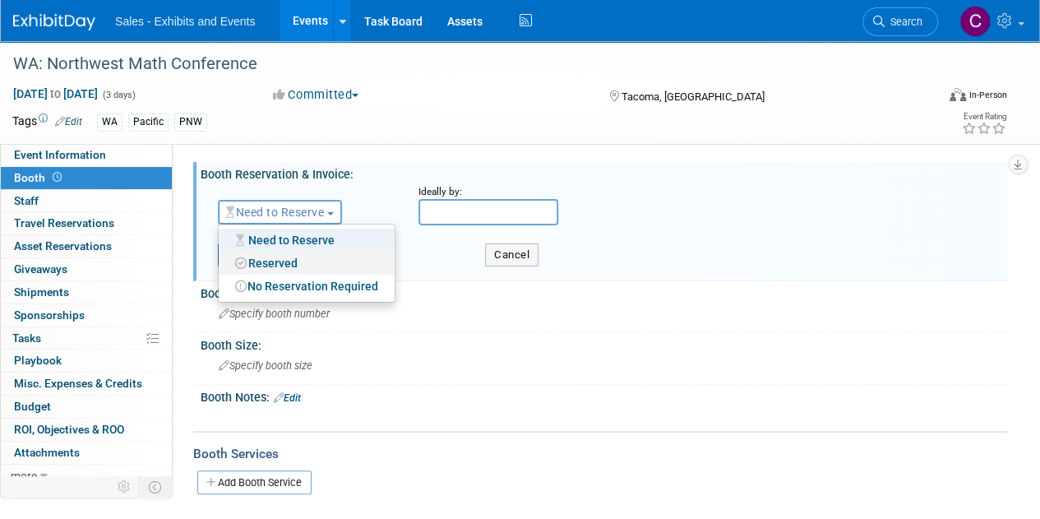
click at [312, 268] on link "Reserved" at bounding box center [307, 263] width 176 height 23
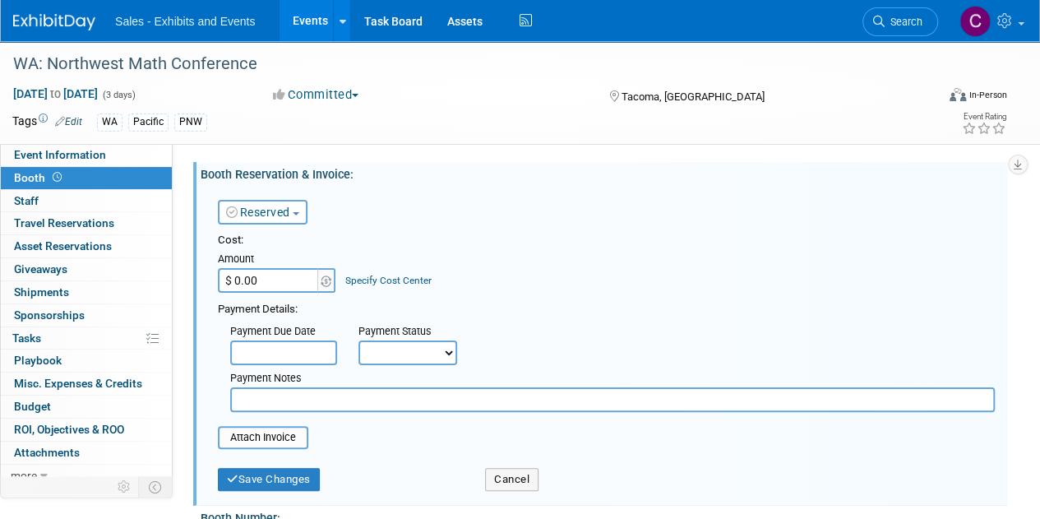
click at [300, 280] on input "$ 0.00" at bounding box center [269, 280] width 103 height 25
type input "$ 750.00"
click at [395, 346] on select "Not Paid Yet Partially Paid Paid in Full" at bounding box center [407, 352] width 99 height 25
select select "1"
click at [358, 340] on select "Not Paid Yet Partially Paid Paid in Full" at bounding box center [407, 352] width 99 height 25
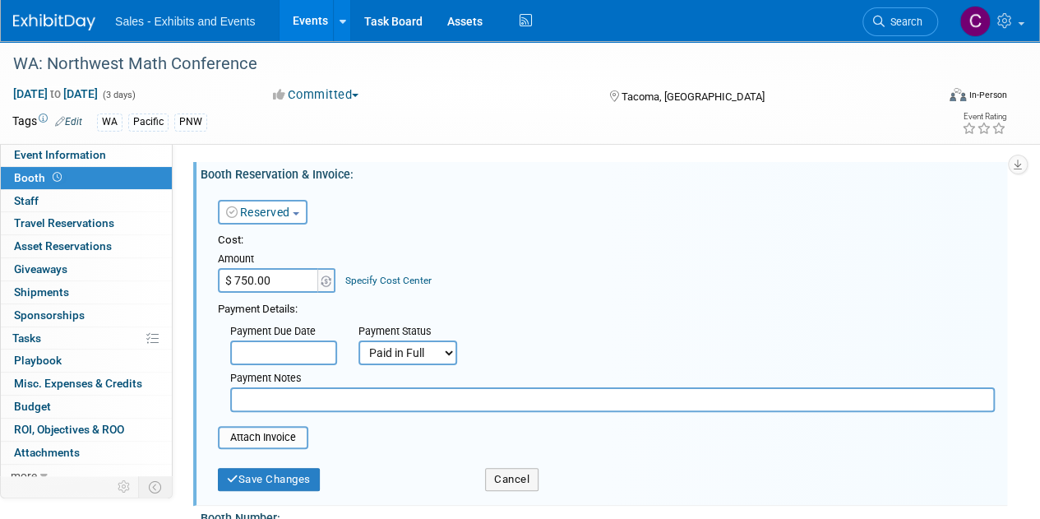
click at [310, 398] on input "text" at bounding box center [612, 399] width 765 height 25
type input "visa"
click at [270, 438] on input "file" at bounding box center [209, 437] width 196 height 20
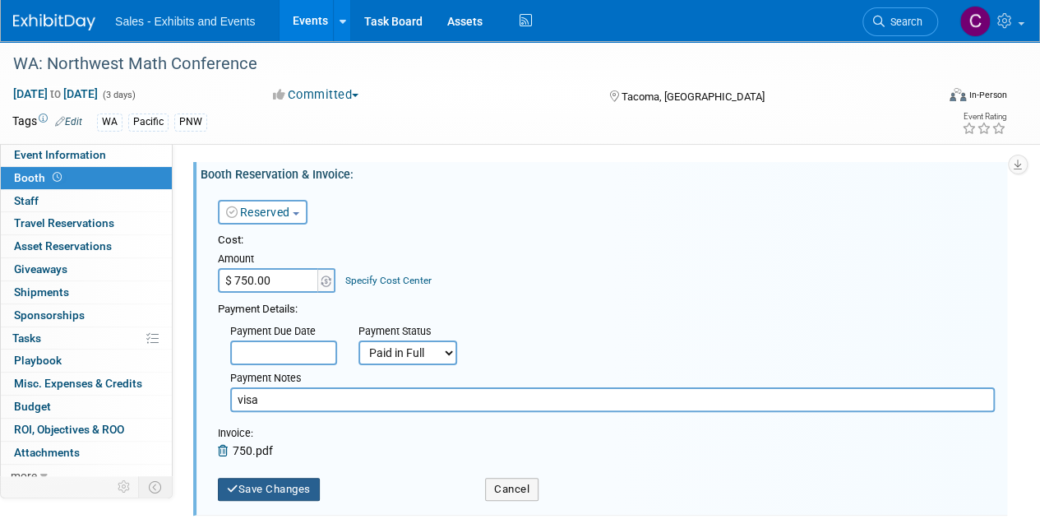
click at [275, 486] on button "Save Changes" at bounding box center [269, 489] width 102 height 23
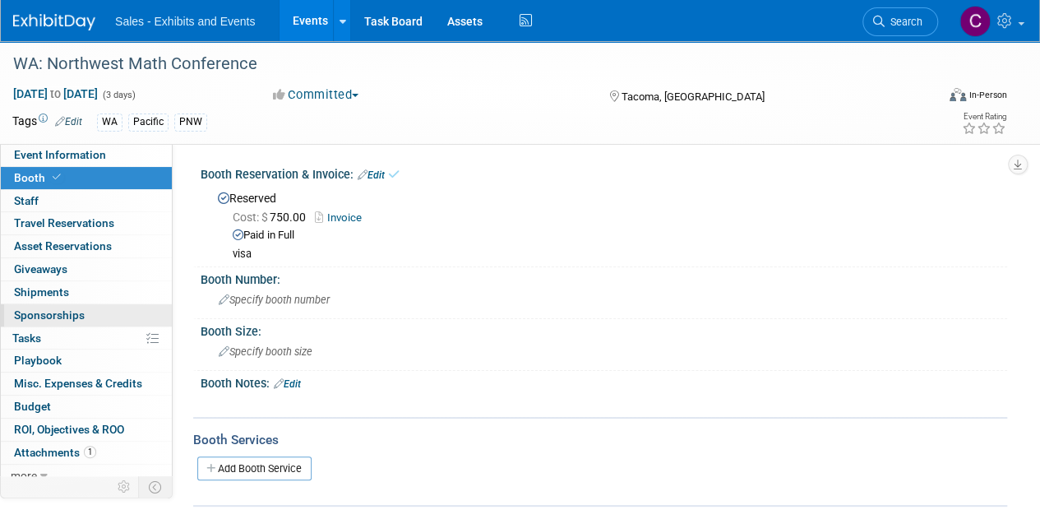
click at [38, 309] on span "Sponsorships 0" at bounding box center [49, 314] width 71 height 13
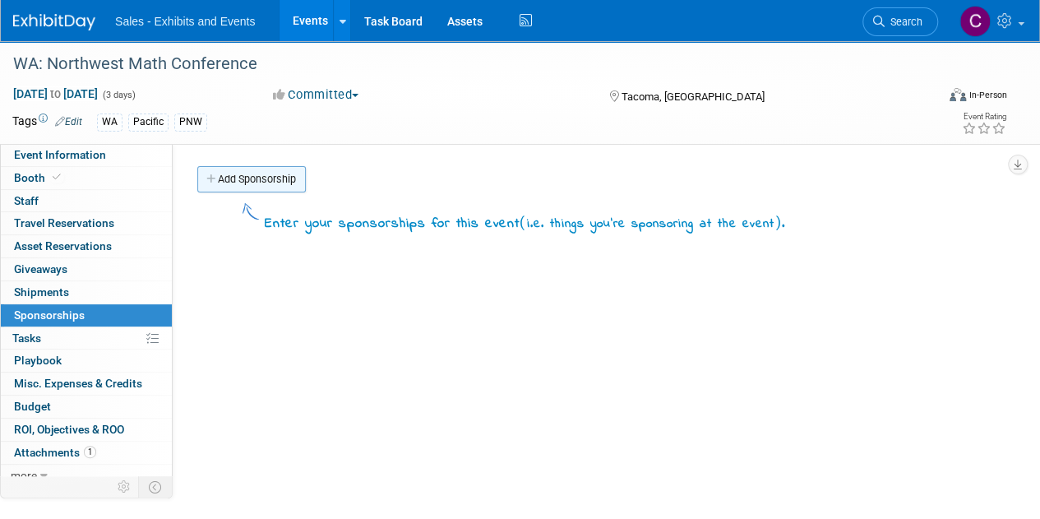
click at [245, 182] on link "Add Sponsorship" at bounding box center [251, 179] width 109 height 26
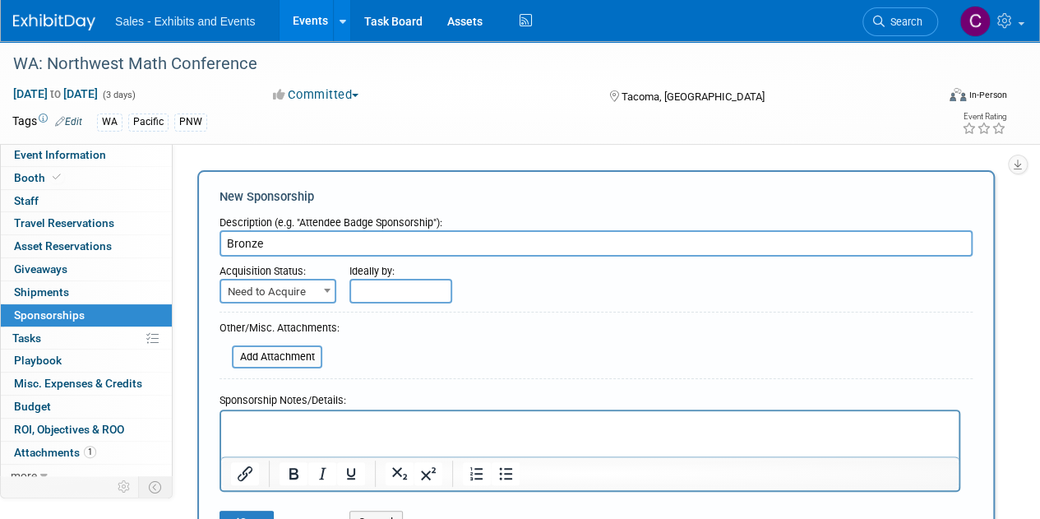
type input "Bronze"
click at [302, 296] on span "Need to Acquire" at bounding box center [277, 291] width 113 height 23
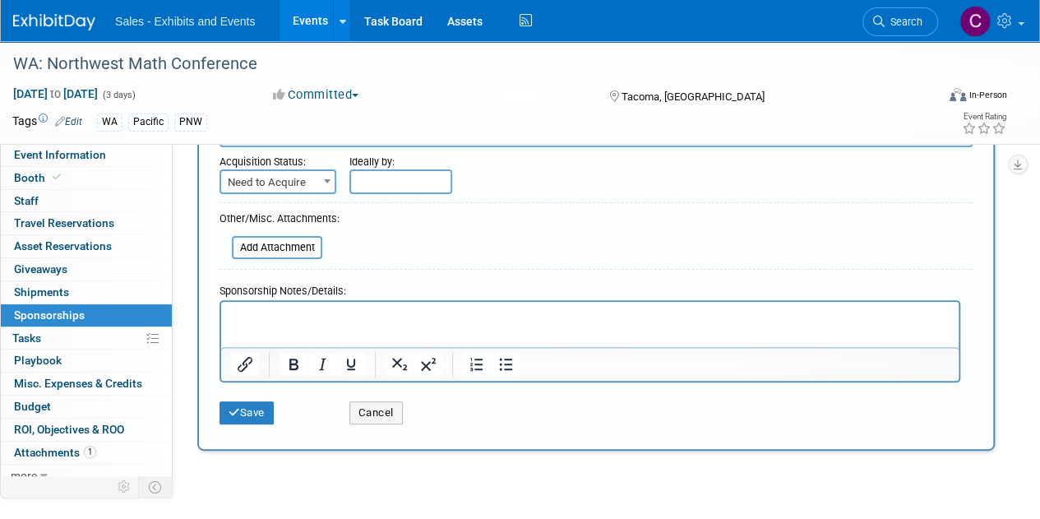
scroll to position [140, 0]
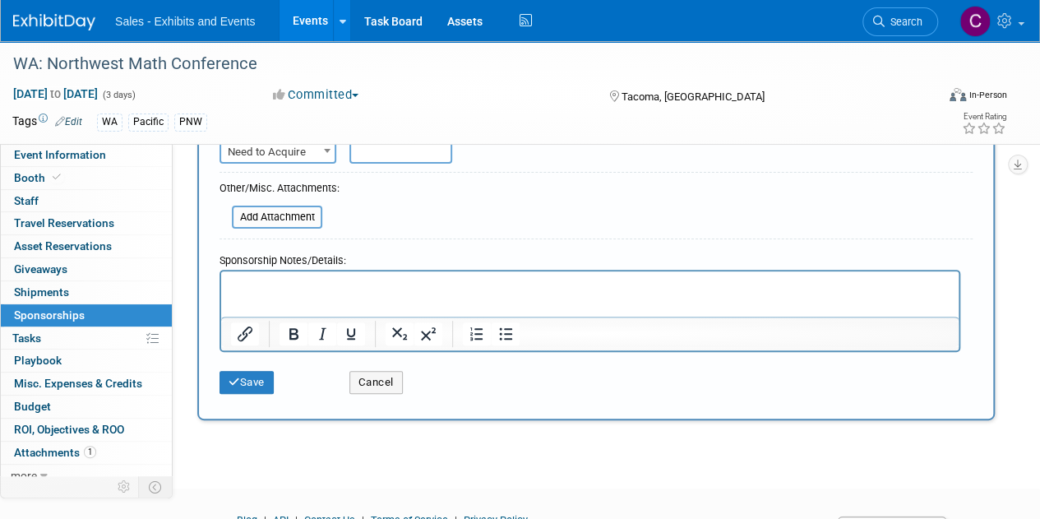
click at [241, 392] on div "Save Cancel" at bounding box center [596, 377] width 753 height 50
click at [245, 381] on button "Save" at bounding box center [247, 382] width 54 height 23
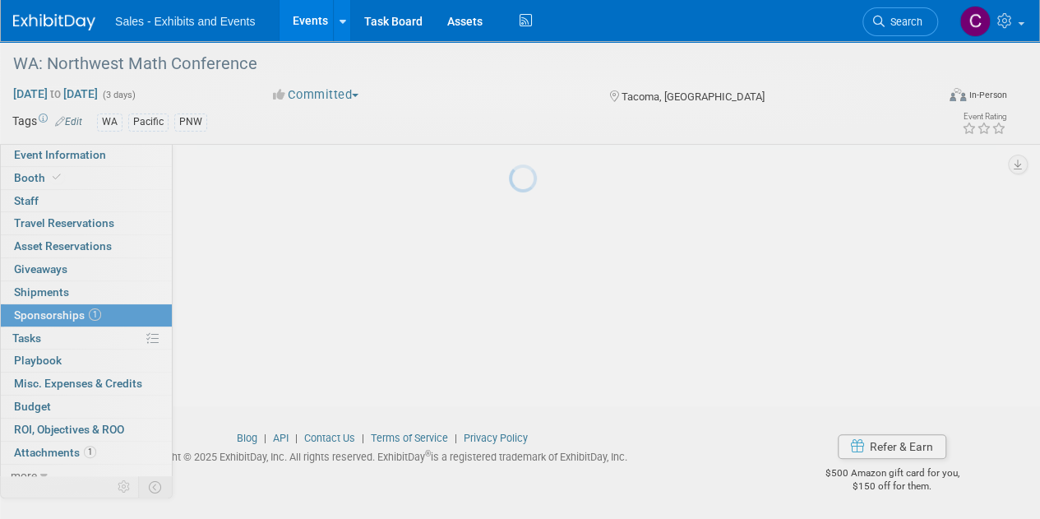
scroll to position [35, 0]
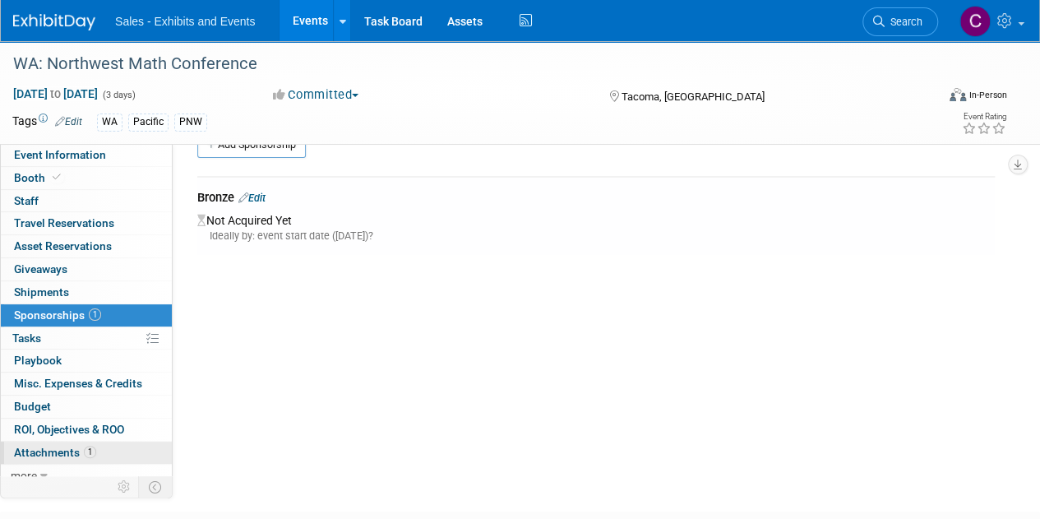
click at [45, 453] on span "Attachments 1" at bounding box center [55, 452] width 82 height 13
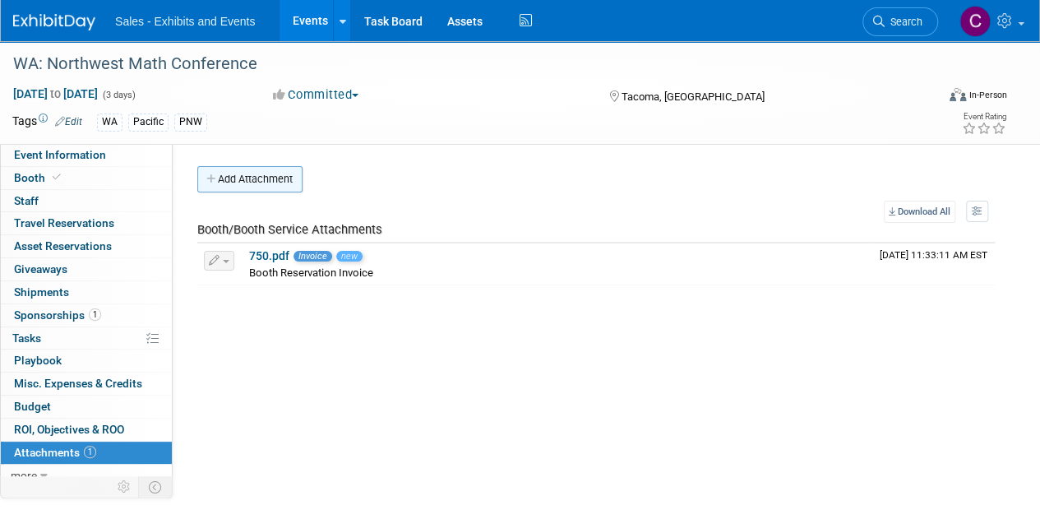
click at [236, 180] on button "Add Attachment" at bounding box center [249, 179] width 105 height 26
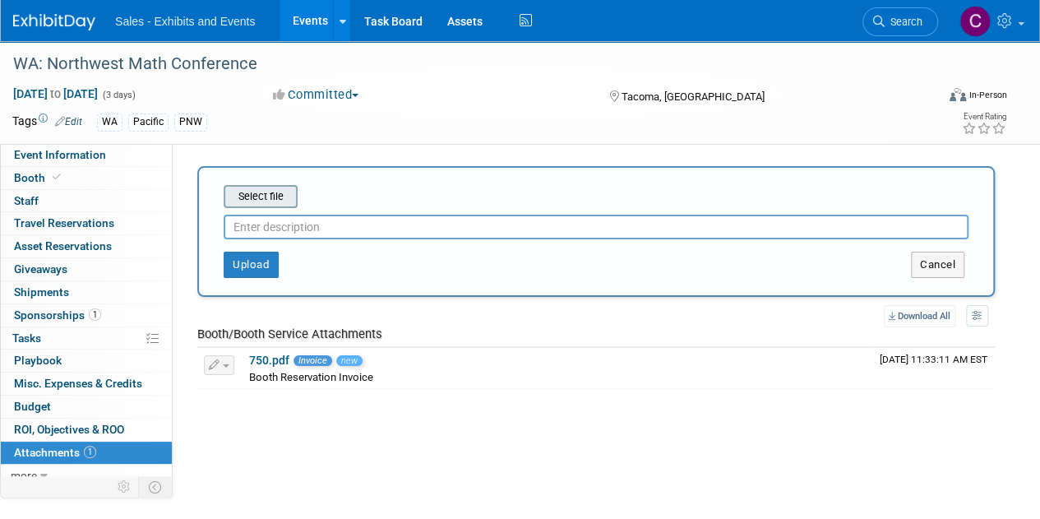
click at [258, 200] on input "file" at bounding box center [198, 197] width 196 height 20
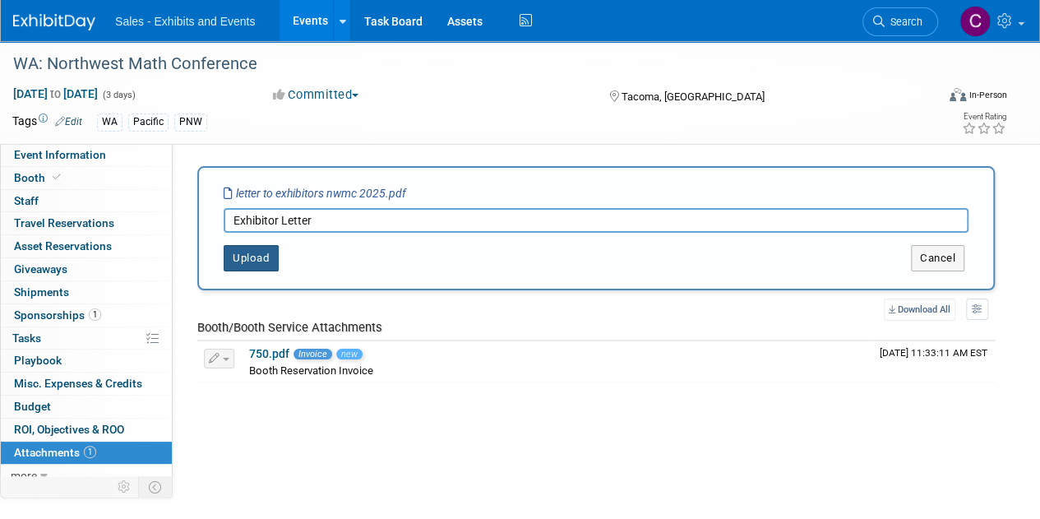
click at [250, 266] on button "Upload" at bounding box center [251, 258] width 55 height 26
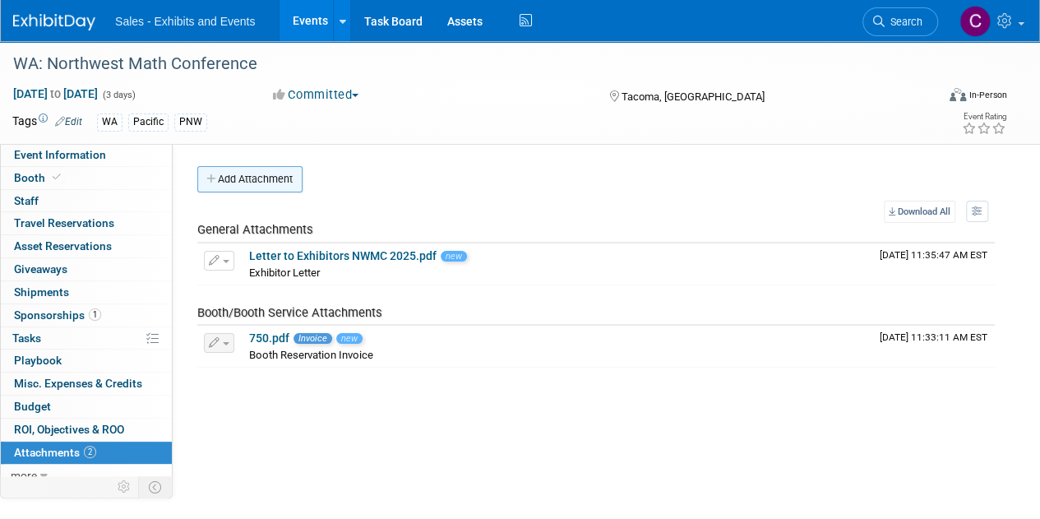
click at [249, 177] on button "Add Attachment" at bounding box center [249, 179] width 105 height 26
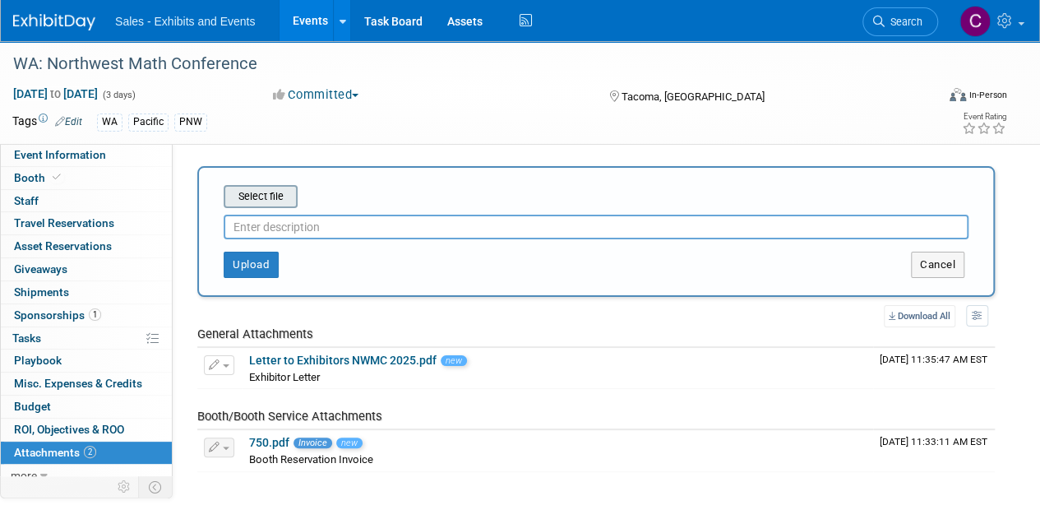
click at [256, 199] on input "file" at bounding box center [198, 197] width 196 height 20
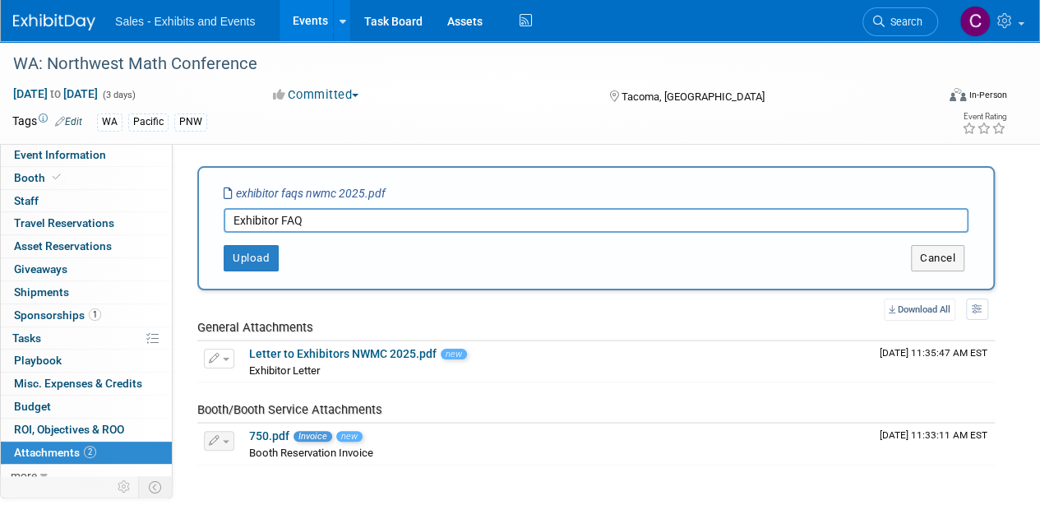
type input "Exhibitor FAQ"
click at [280, 256] on div "Upload" at bounding box center [364, 258] width 331 height 26
click at [261, 251] on button "Upload" at bounding box center [251, 258] width 55 height 26
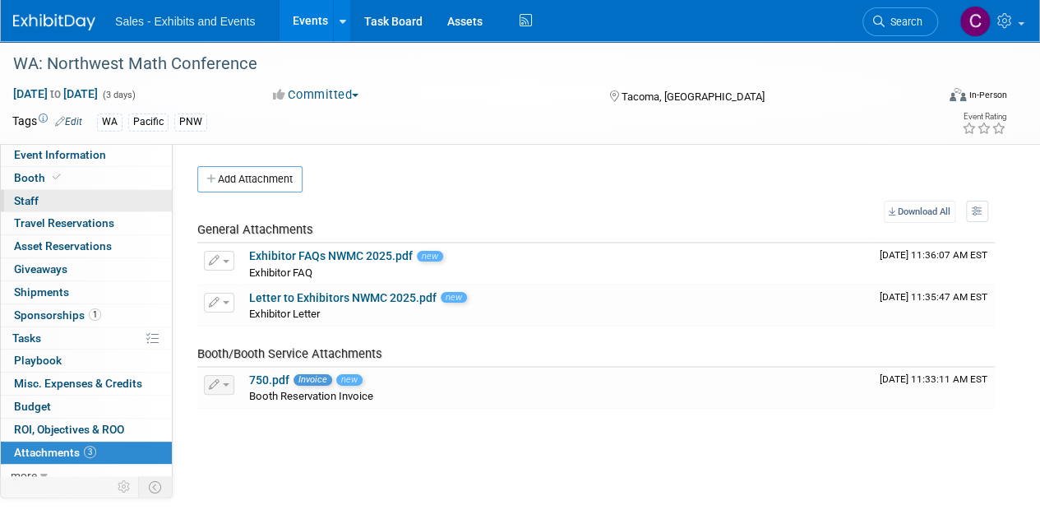
click at [31, 190] on link "0 Staff 0" at bounding box center [86, 201] width 171 height 22
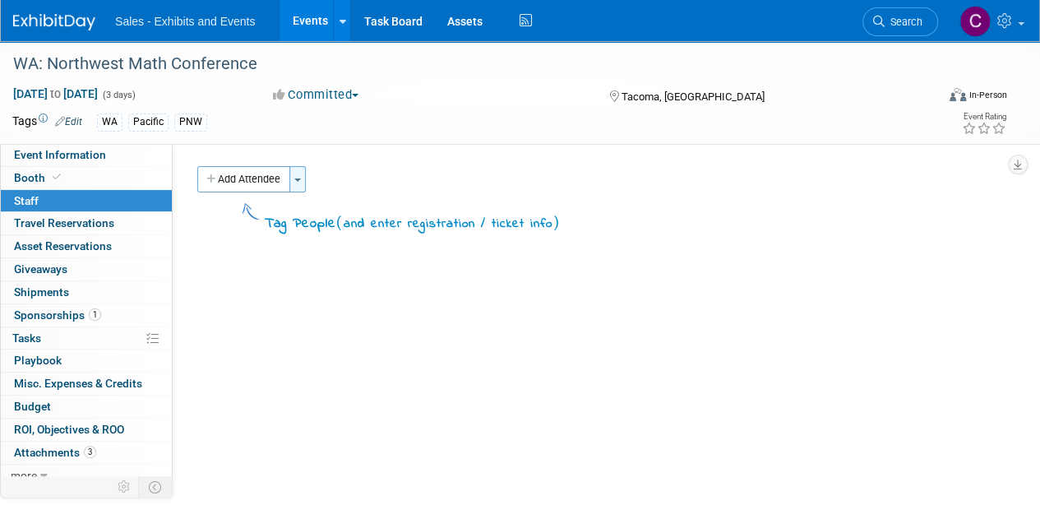
click at [303, 182] on button "Toggle Dropdown" at bounding box center [297, 179] width 16 height 26
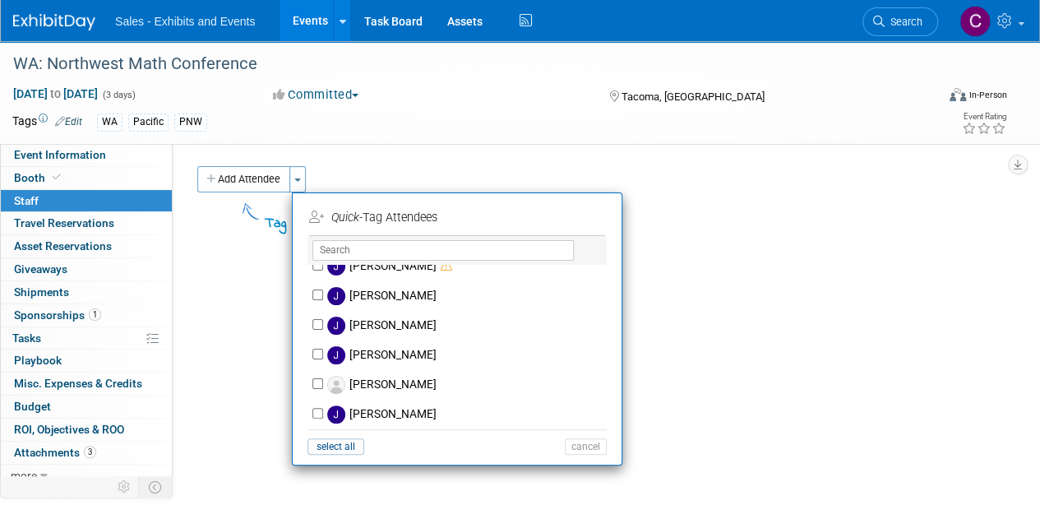
scroll to position [3274, 0]
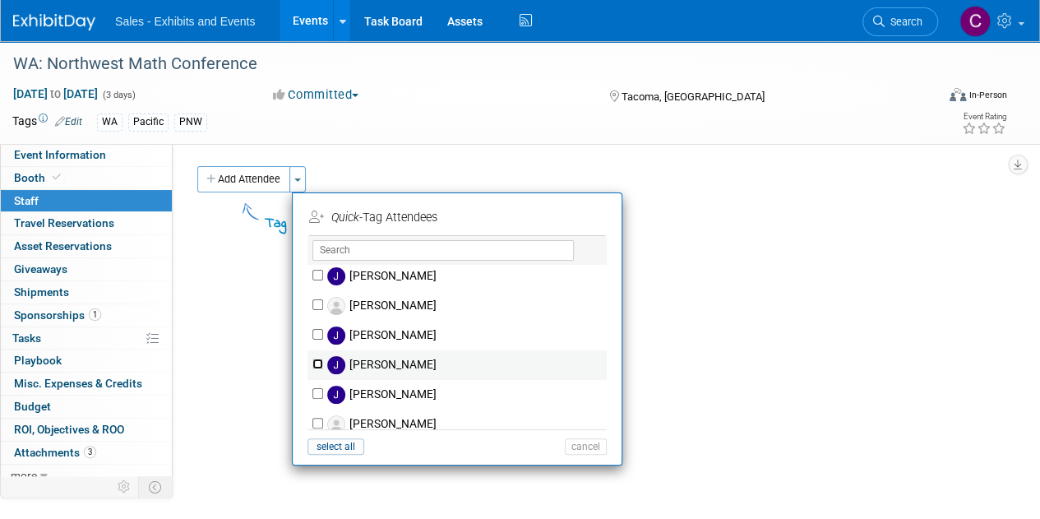
click at [317, 358] on input "[PERSON_NAME]" at bounding box center [317, 363] width 11 height 11
checkbox input "true"
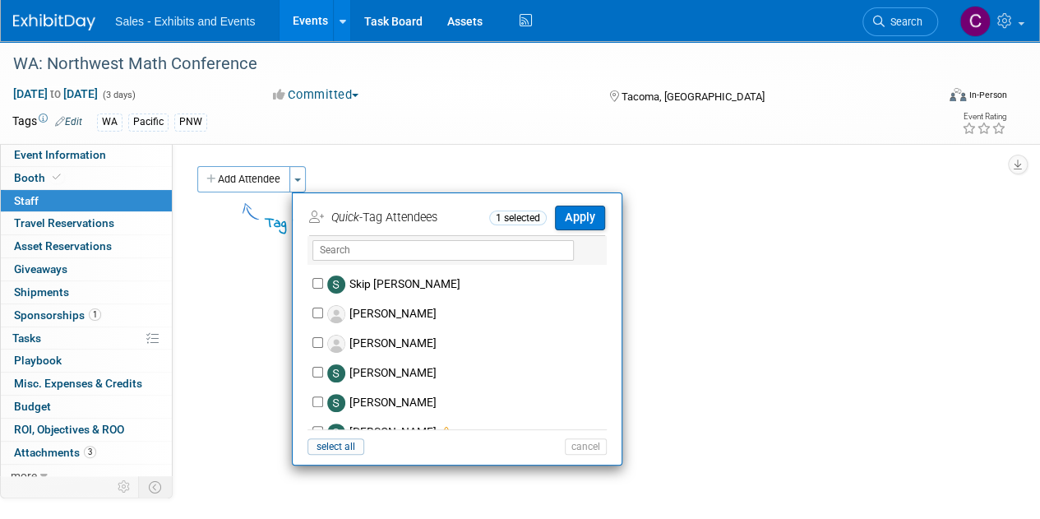
scroll to position [7817, 0]
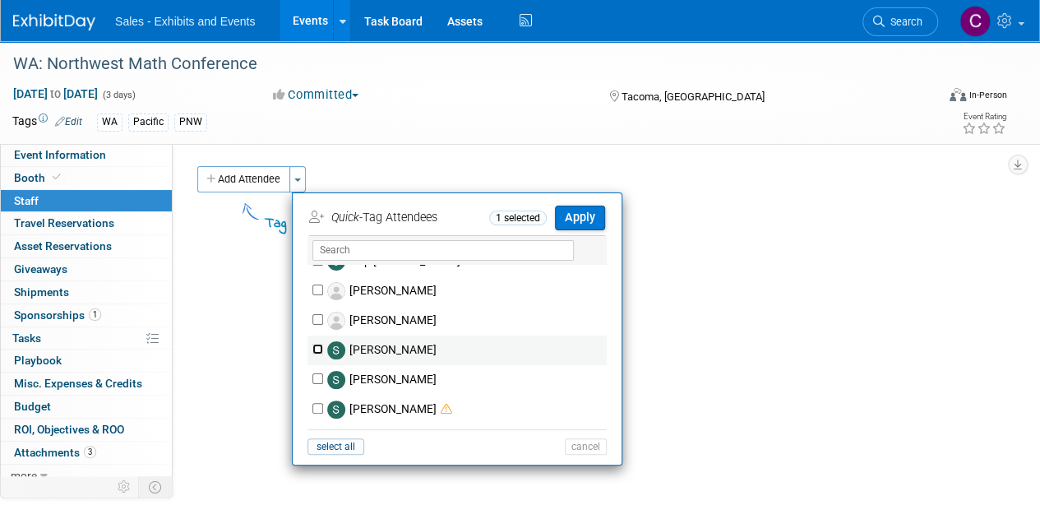
click at [318, 344] on input "[PERSON_NAME]" at bounding box center [317, 349] width 11 height 11
checkbox input "true"
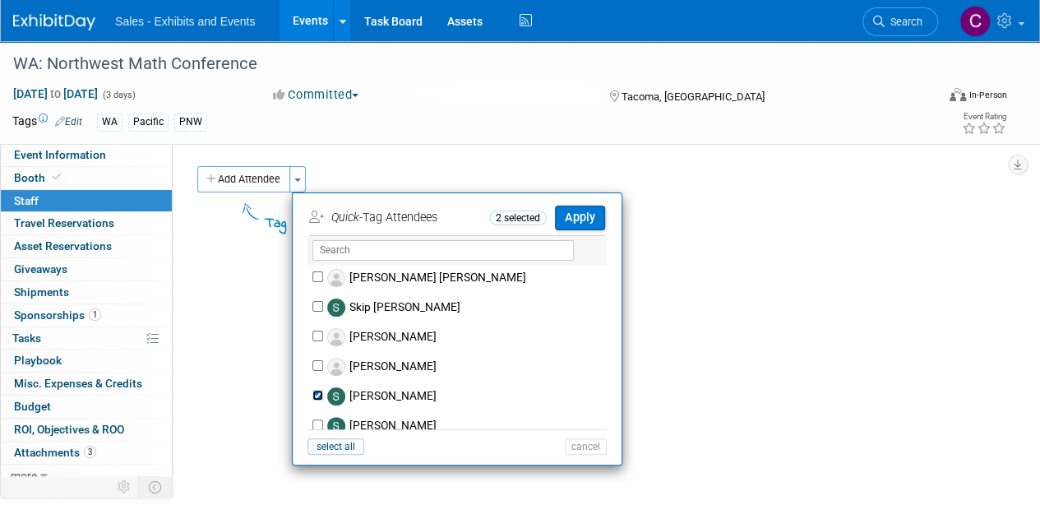
scroll to position [7613, 0]
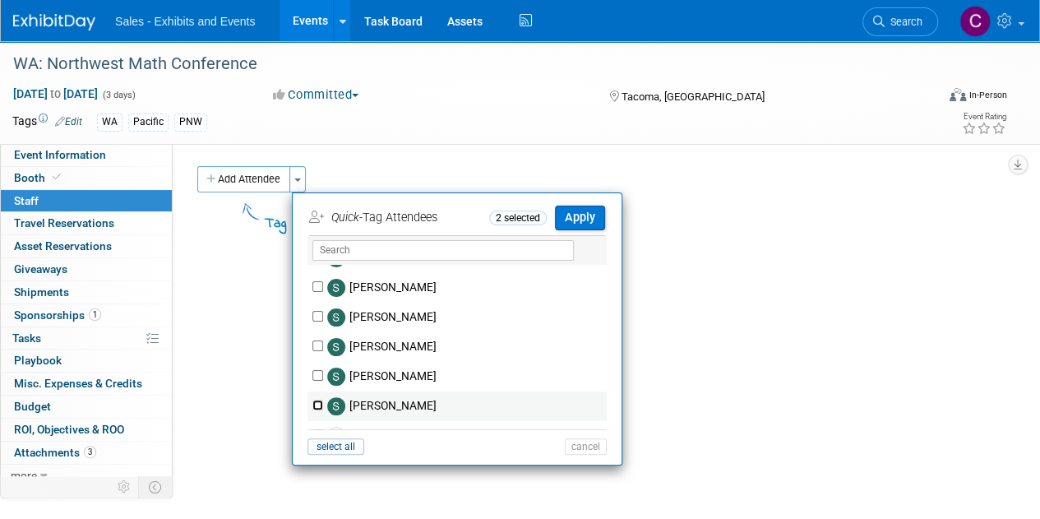
click at [317, 400] on input "[PERSON_NAME]" at bounding box center [317, 405] width 11 height 11
checkbox input "true"
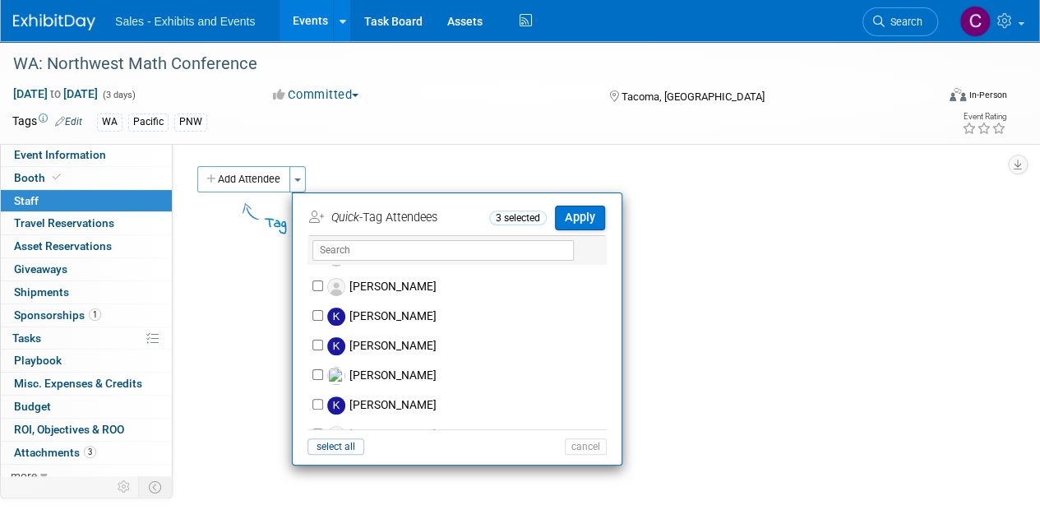
scroll to position [4951, 0]
click at [318, 368] on input "[PERSON_NAME]" at bounding box center [317, 373] width 11 height 11
checkbox input "true"
click at [587, 223] on button "Apply" at bounding box center [580, 218] width 50 height 24
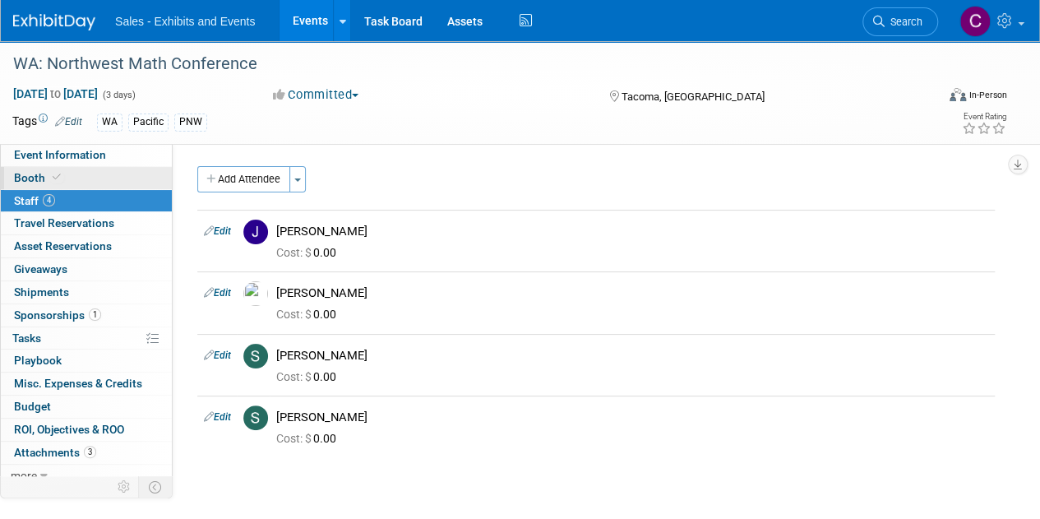
click at [58, 182] on icon at bounding box center [57, 177] width 8 height 9
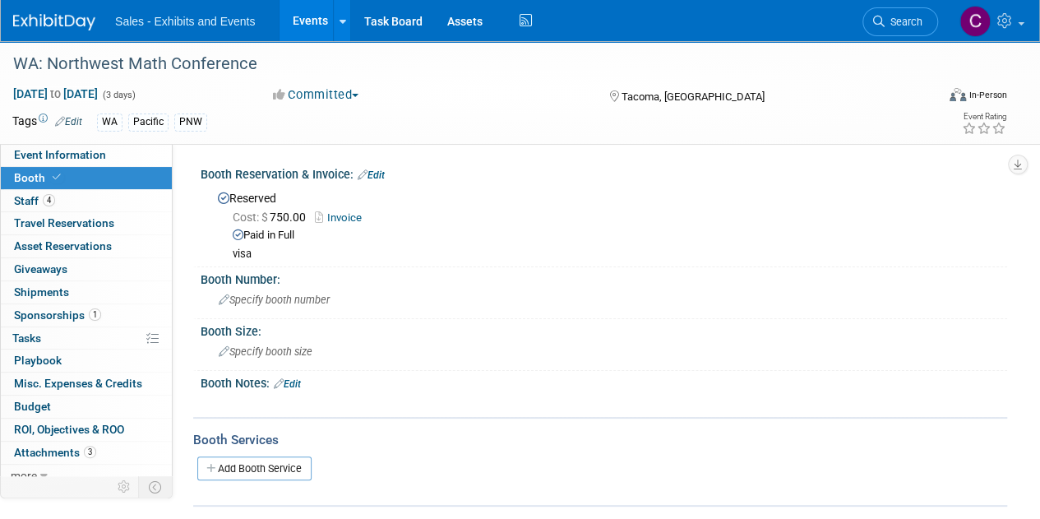
click at [293, 380] on link "Edit" at bounding box center [287, 384] width 27 height 12
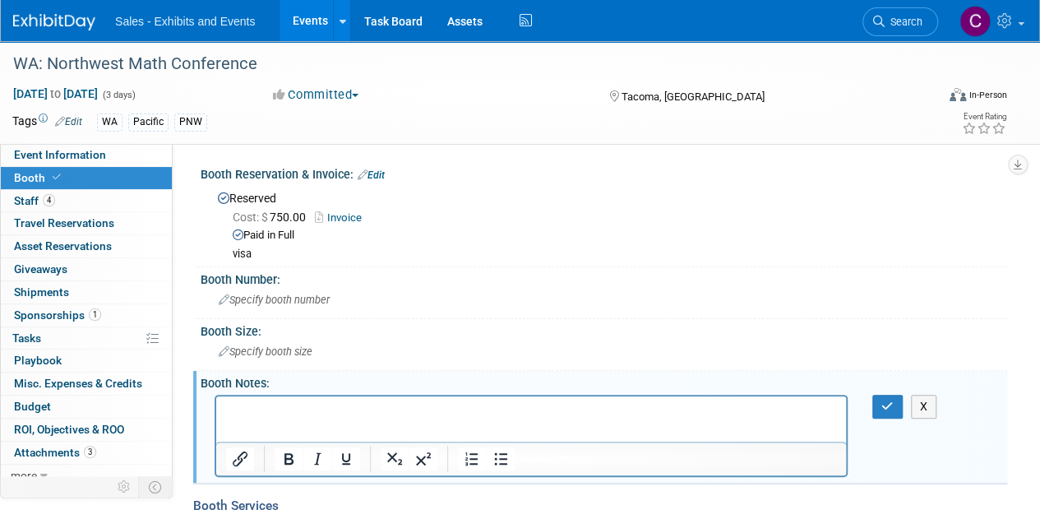
scroll to position [0, 0]
drag, startPoint x: 270, startPoint y: 399, endPoint x: 265, endPoint y: 420, distance: 21.9
drag, startPoint x: 265, startPoint y: 420, endPoint x: 252, endPoint y: 412, distance: 15.5
click at [250, 414] on p "Rich Text Area. Press ALT-0 for help." at bounding box center [531, 410] width 611 height 16
paste body "Rich Text Area. Press ALT-0 for help."
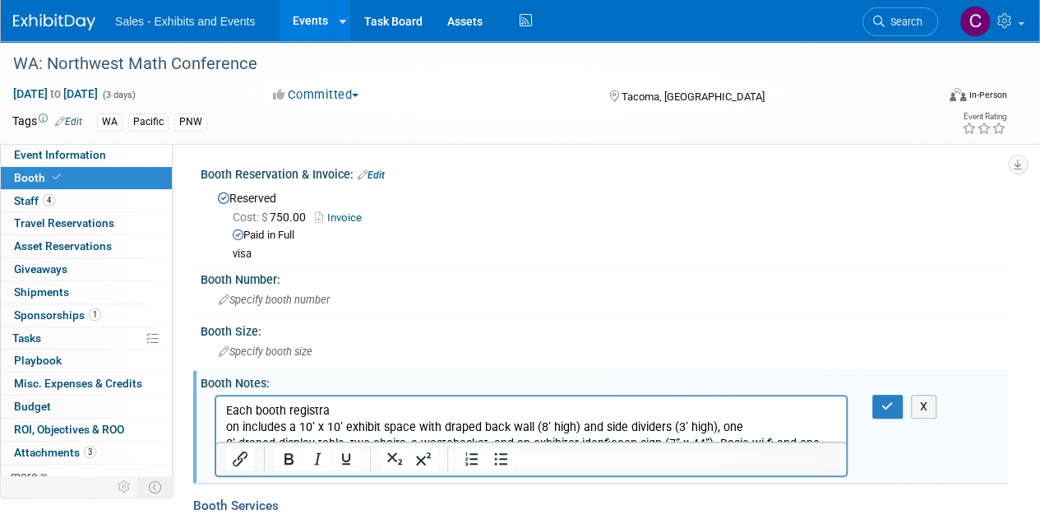
scroll to position [14, 0]
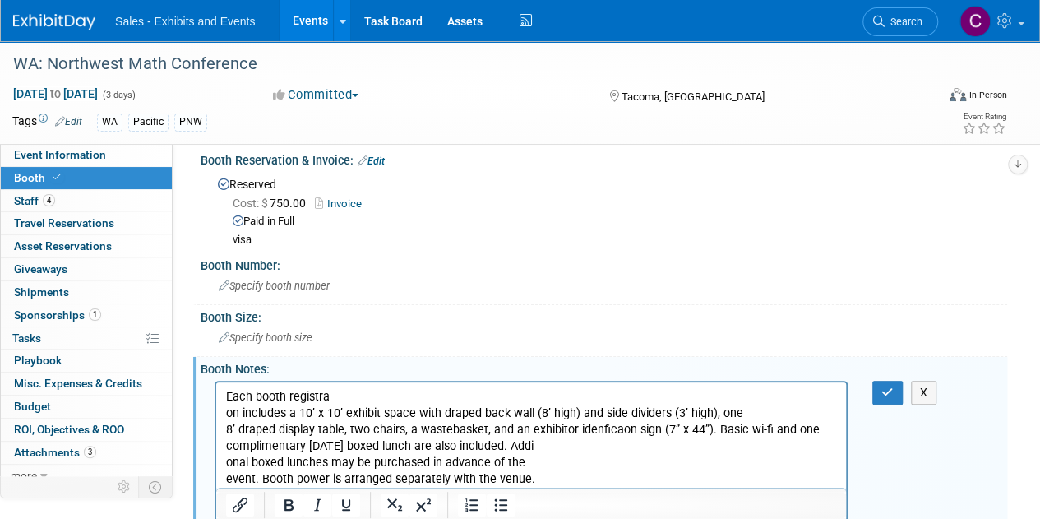
click at [339, 391] on p "Each booth registra on includes a 10’ x 10’ exhibit space with draped back wall…" at bounding box center [531, 437] width 611 height 99
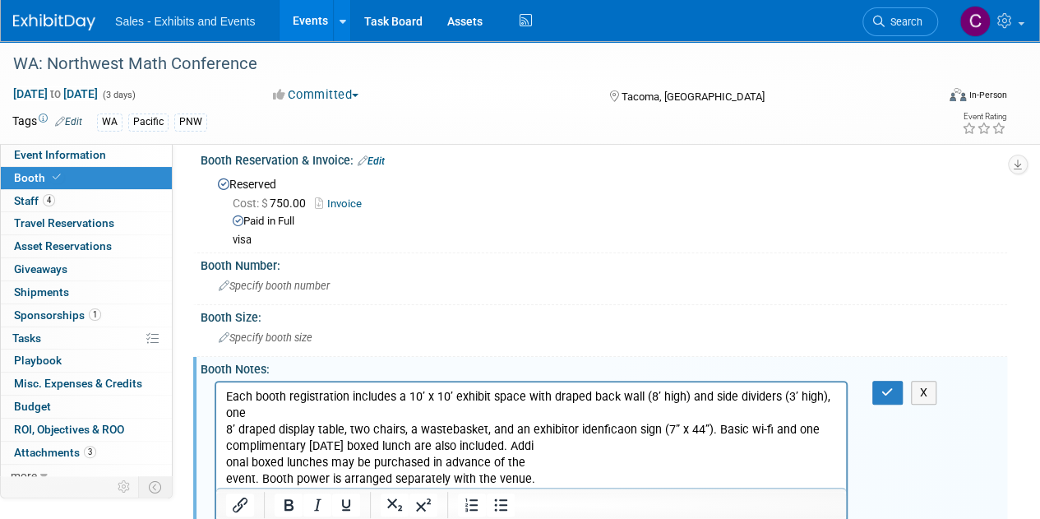
click at [281, 414] on p "Each booth registrati on includes a 10’ x 10’ exhibit space with draped back wa…" at bounding box center [531, 437] width 611 height 99
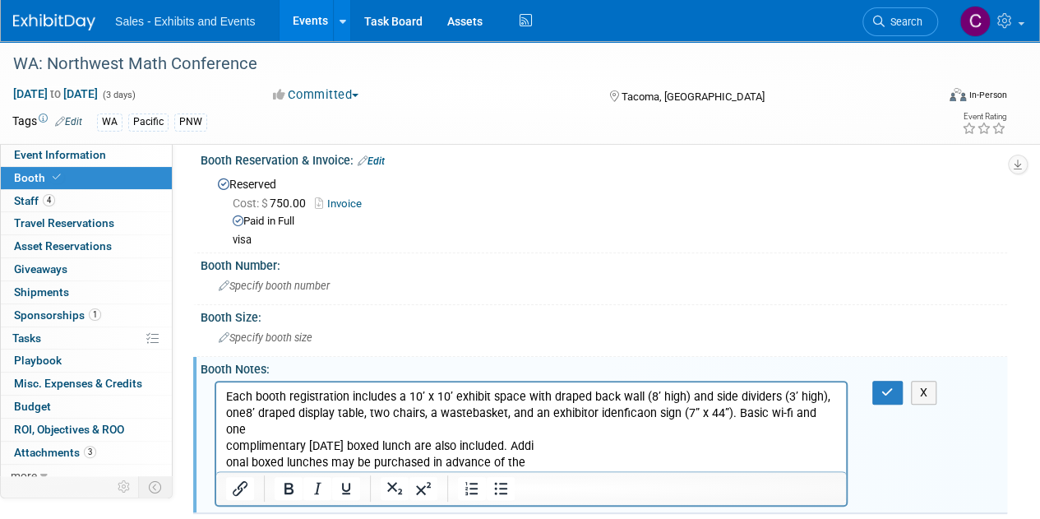
click at [561, 429] on p "Each booth registrati on includes a 10’ x 10’ exhibit space with draped back wa…" at bounding box center [531, 437] width 611 height 99
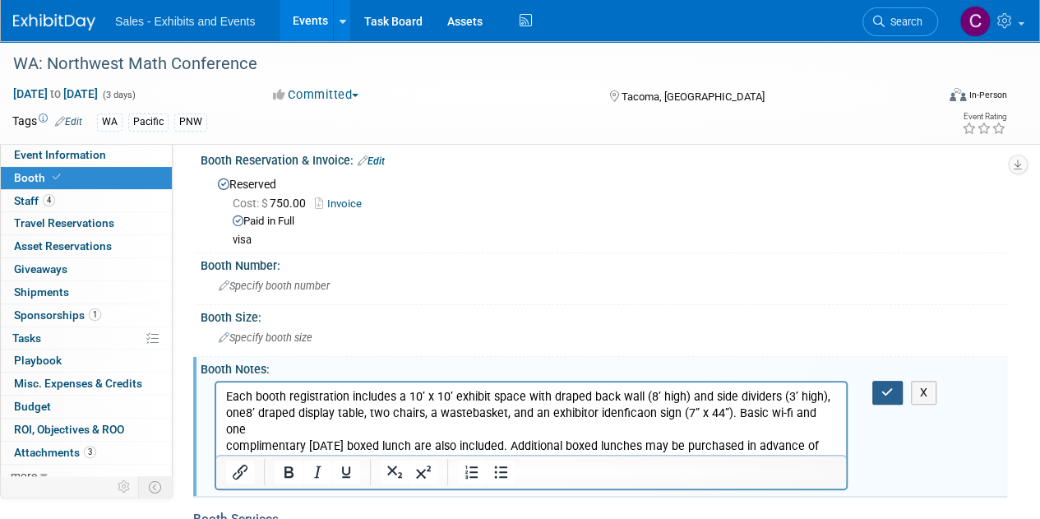
click at [878, 391] on button "button" at bounding box center [887, 393] width 30 height 24
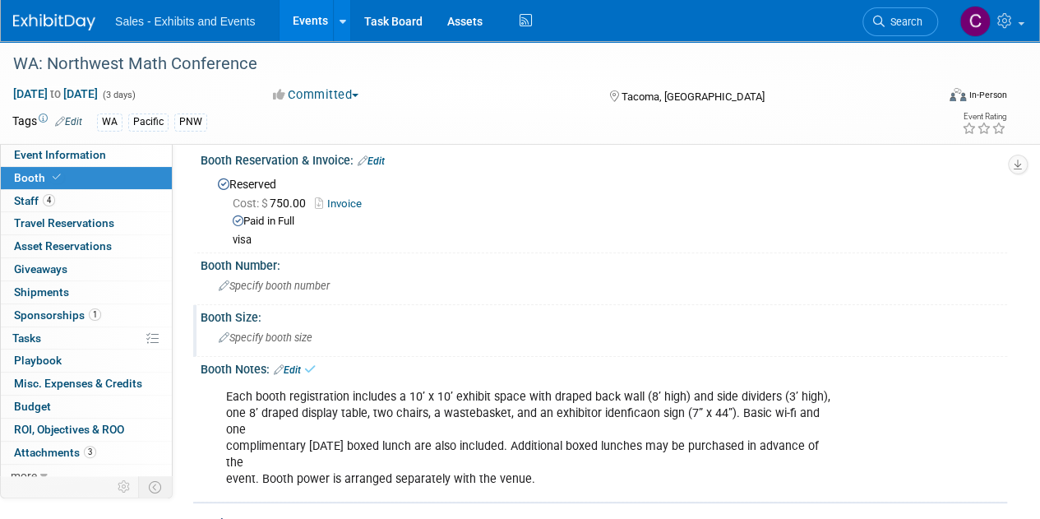
click at [301, 331] on span "Specify booth size" at bounding box center [266, 337] width 94 height 12
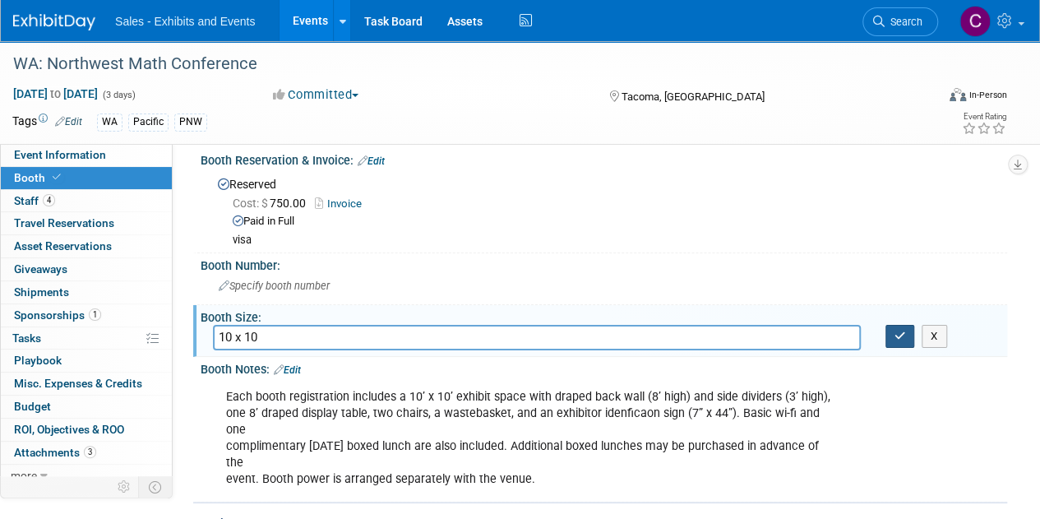
type input "10 x 10"
click at [901, 330] on icon "button" at bounding box center [900, 335] width 12 height 11
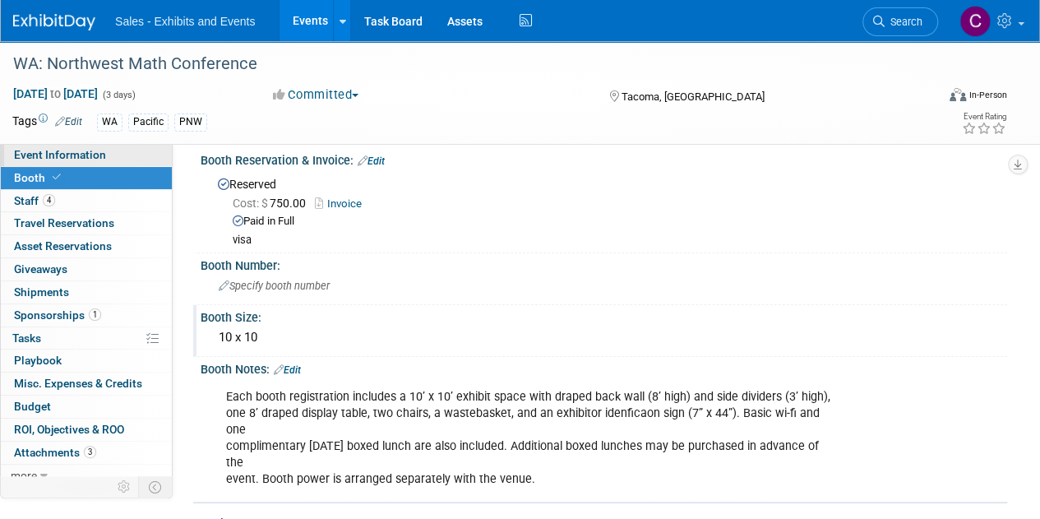
click at [31, 162] on link "Event Information" at bounding box center [86, 155] width 171 height 22
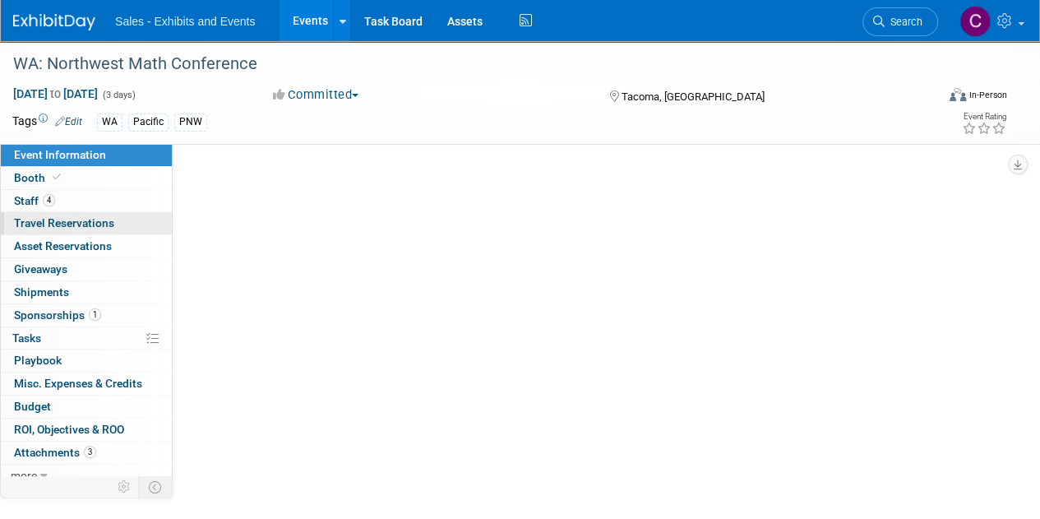
scroll to position [0, 0]
select select "Pacific"
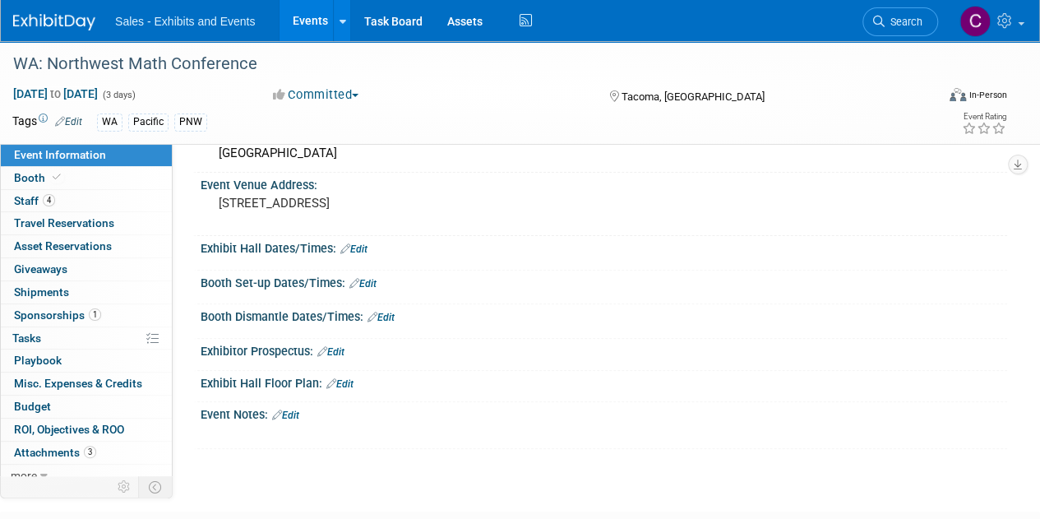
scroll to position [244, 0]
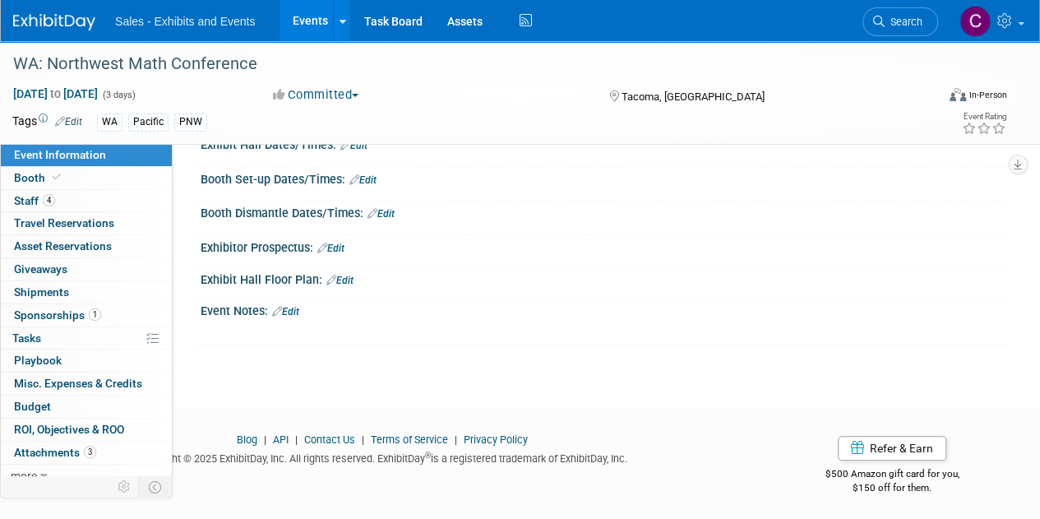
click at [344, 277] on link "Edit" at bounding box center [339, 281] width 27 height 12
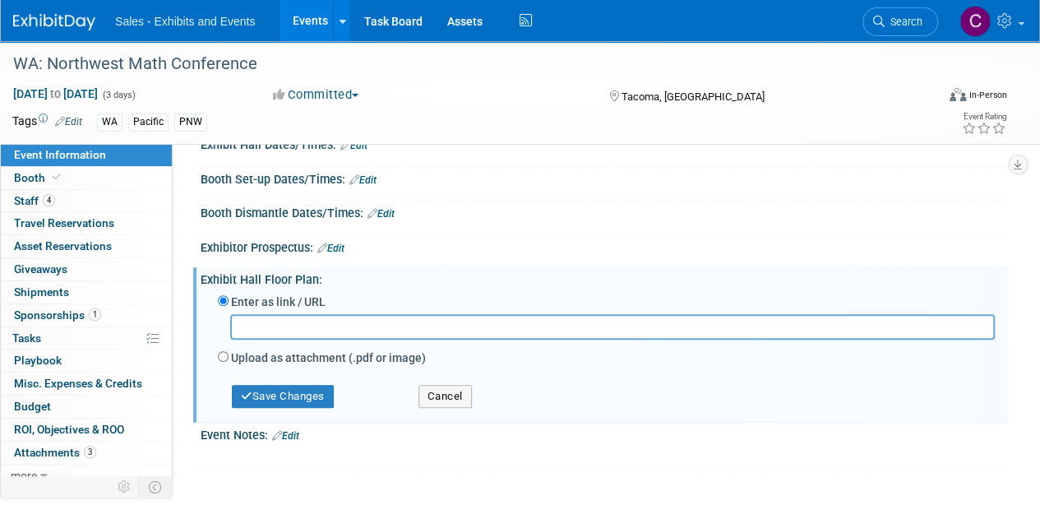
click at [245, 356] on label "Upload as attachment (.pdf or image)" at bounding box center [328, 357] width 195 height 16
click at [229, 356] on input "Upload as attachment (.pdf or image)" at bounding box center [223, 356] width 11 height 11
radio input "true"
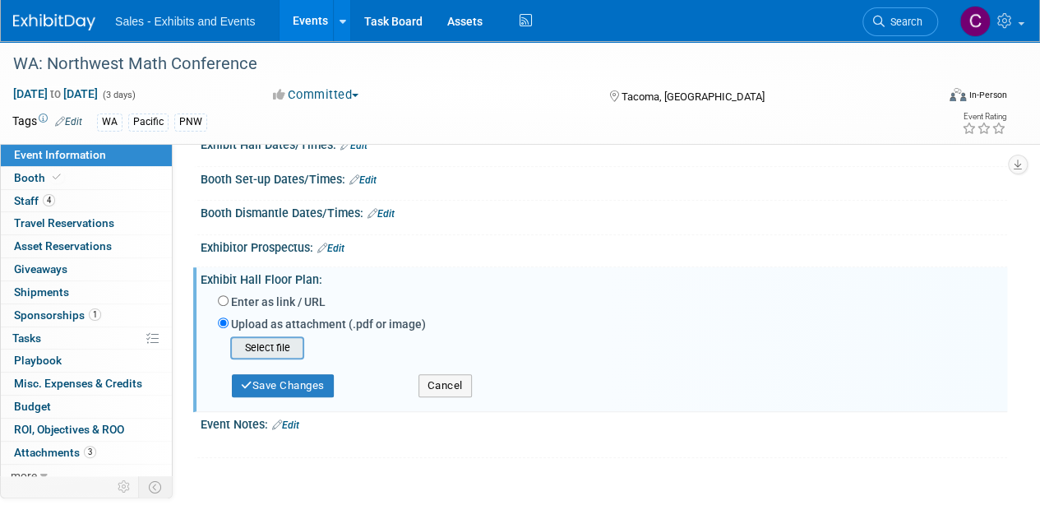
click at [245, 353] on input "file" at bounding box center [205, 348] width 196 height 20
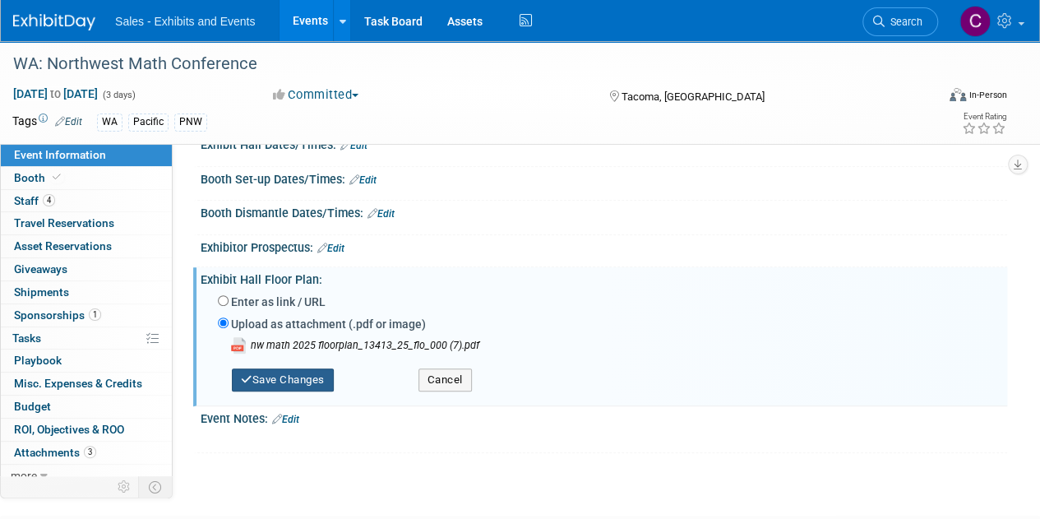
click at [278, 382] on button "Save Changes" at bounding box center [283, 379] width 102 height 23
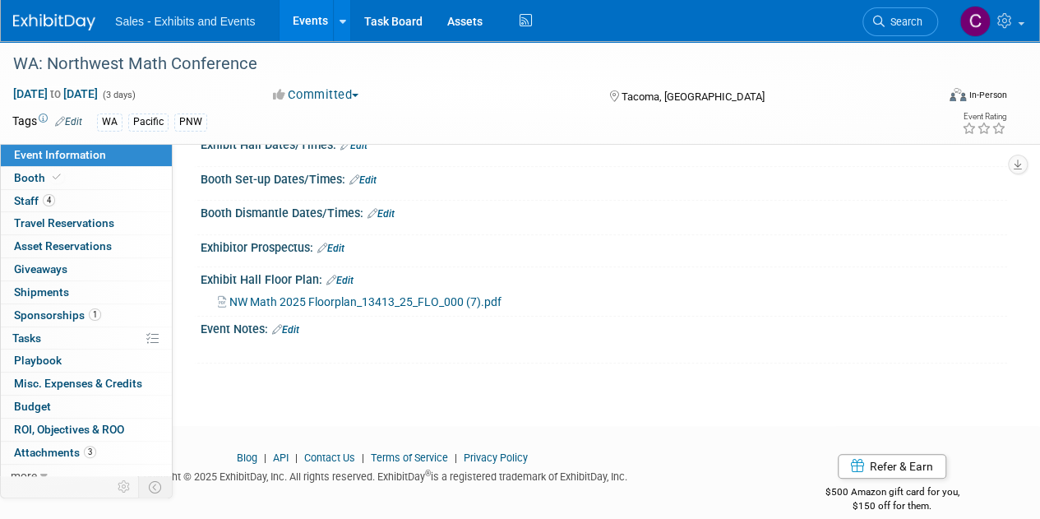
click at [298, 326] on link "Edit" at bounding box center [285, 330] width 27 height 12
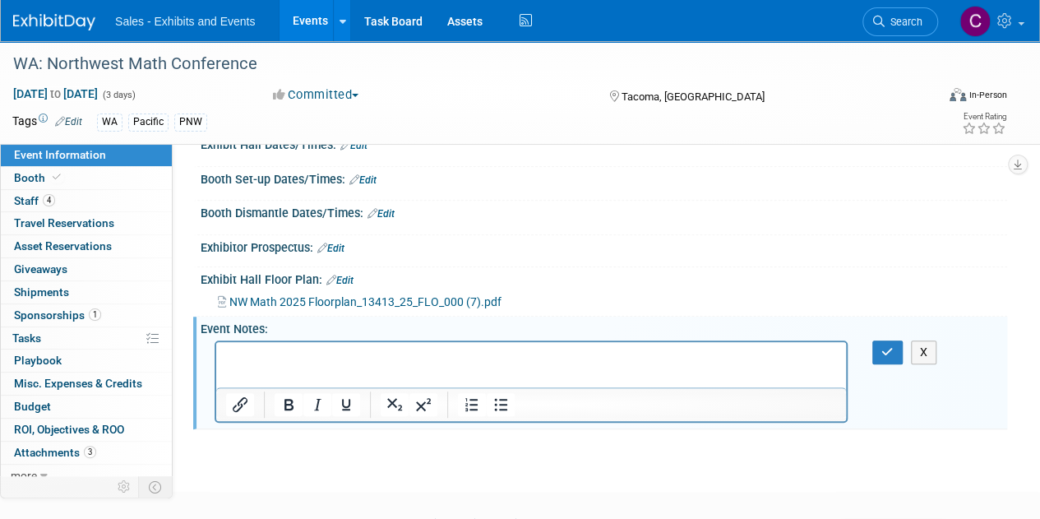
scroll to position [0, 0]
drag, startPoint x: 258, startPoint y: 372, endPoint x: 242, endPoint y: 359, distance: 21.1
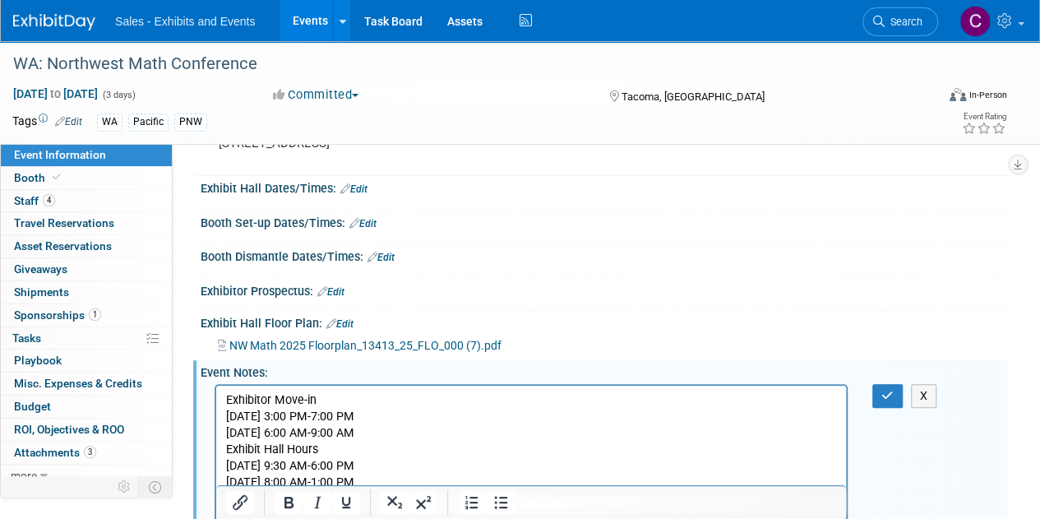
scroll to position [199, 0]
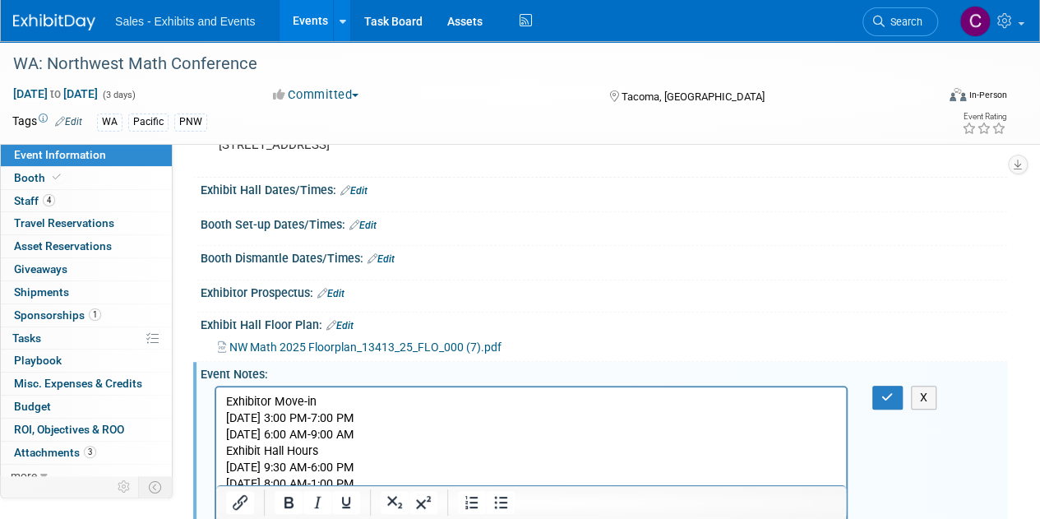
click at [373, 225] on link "Edit" at bounding box center [362, 226] width 27 height 12
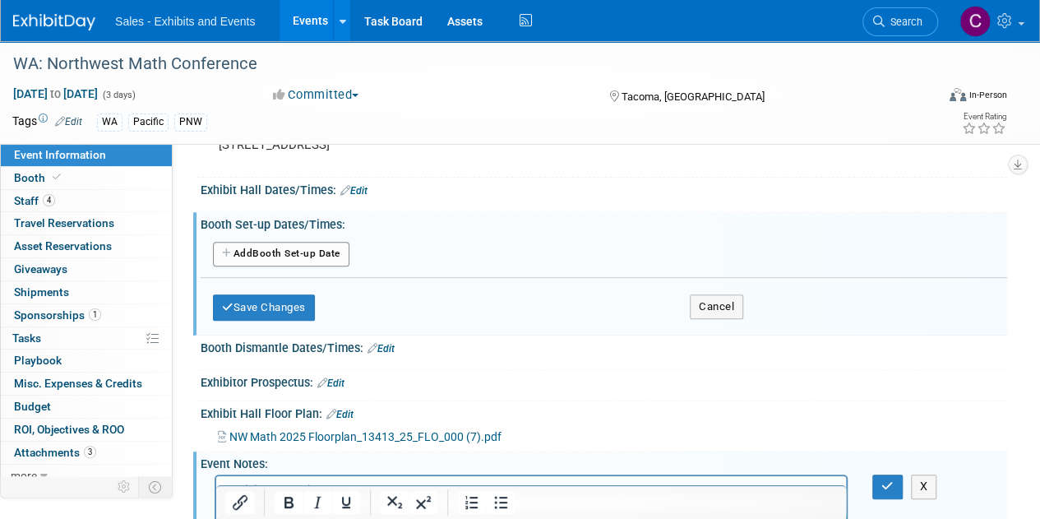
click at [306, 251] on button "Add Another Booth Set-up Date" at bounding box center [281, 254] width 136 height 25
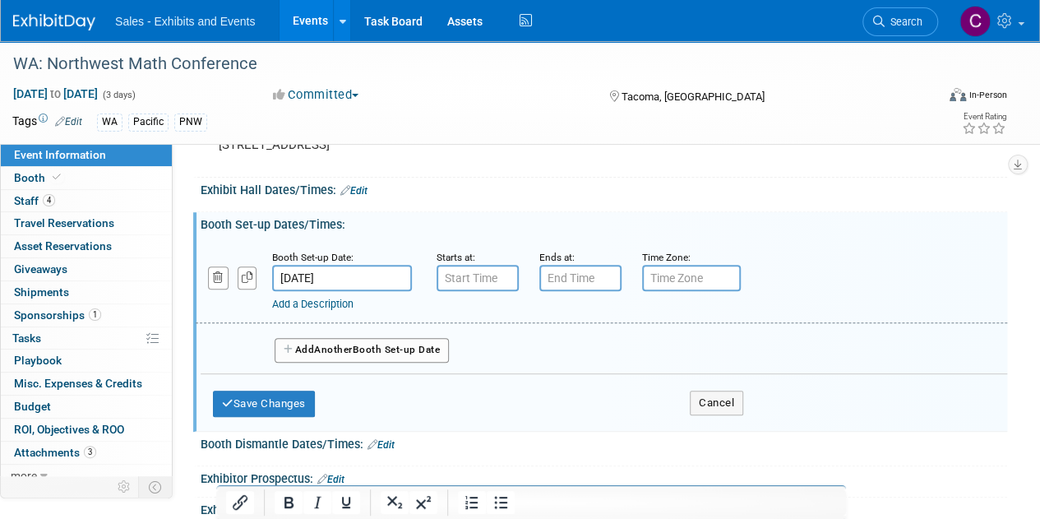
click at [326, 358] on button "Add Another Booth Set-up Date" at bounding box center [362, 350] width 174 height 25
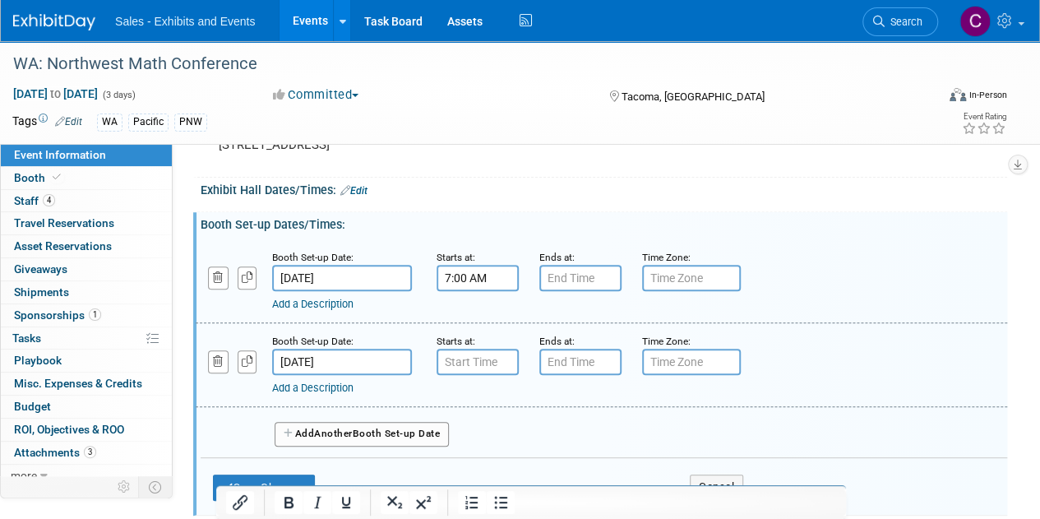
click at [485, 270] on input "7:00 AM" at bounding box center [478, 278] width 82 height 26
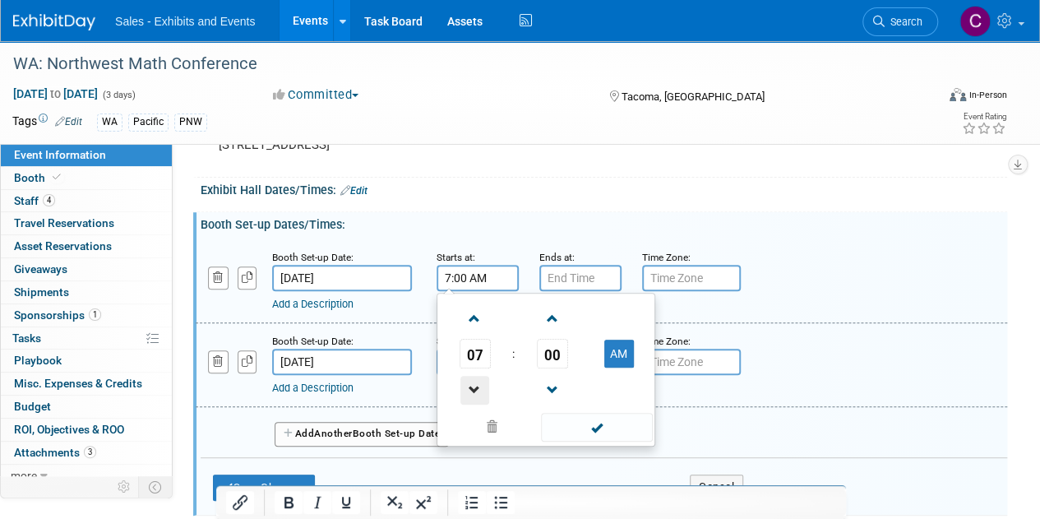
click at [488, 378] on span at bounding box center [474, 390] width 29 height 29
click at [480, 384] on span at bounding box center [474, 390] width 29 height 29
click at [621, 355] on button "AM" at bounding box center [619, 354] width 30 height 28
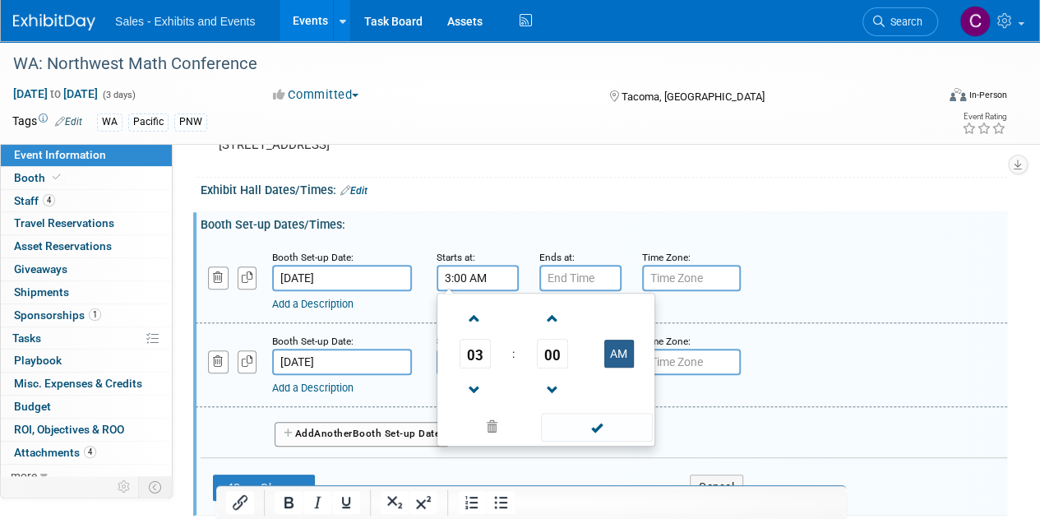
type input "3:00 PM"
click at [600, 420] on span at bounding box center [596, 427] width 111 height 29
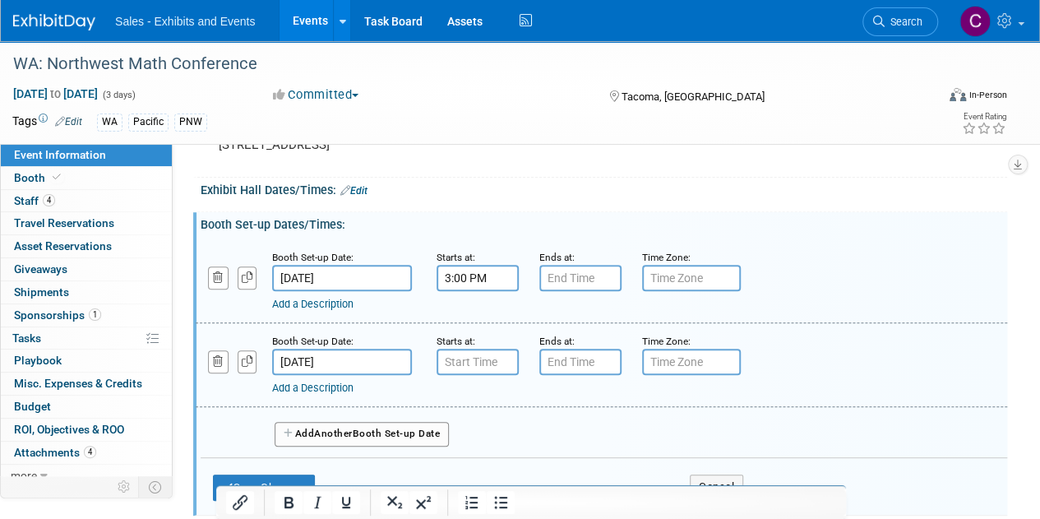
type input "7:00 PM"
click at [580, 278] on input "7:00 PM" at bounding box center [580, 278] width 82 height 26
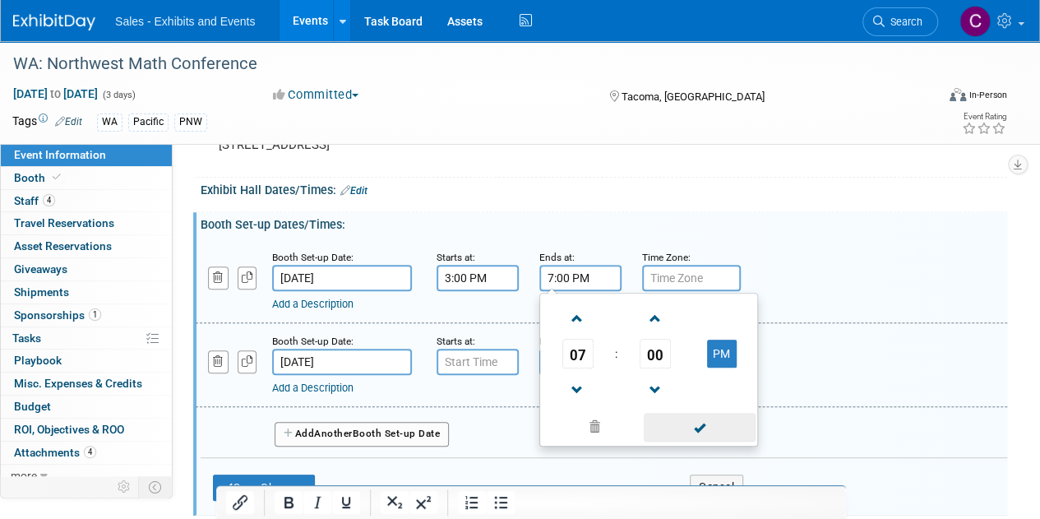
click at [708, 425] on span at bounding box center [699, 427] width 111 height 29
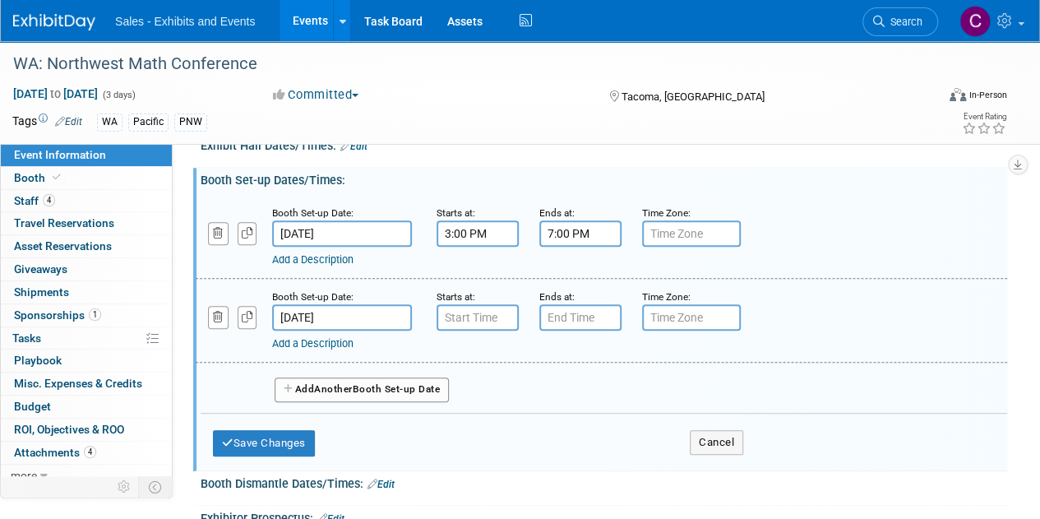
scroll to position [242, 0]
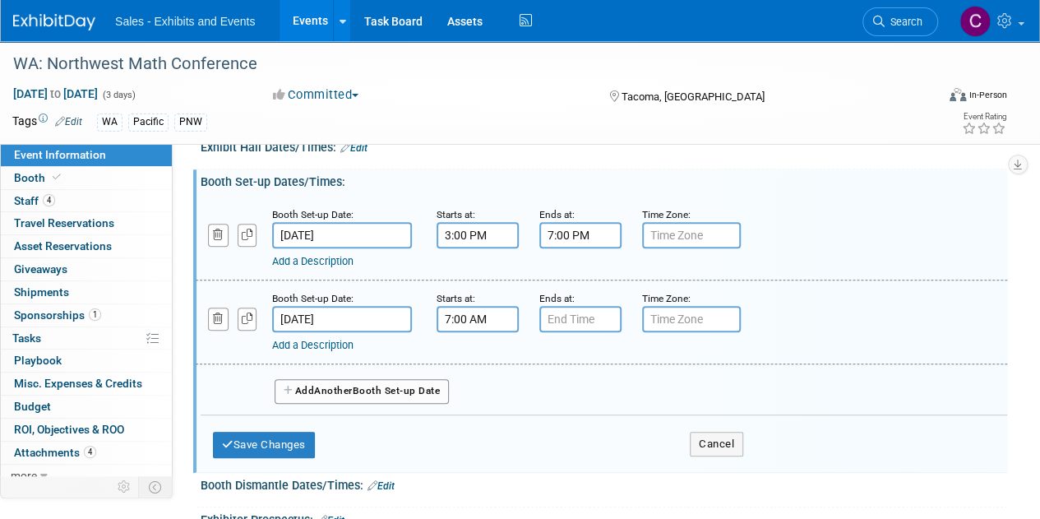
click at [477, 320] on input "7:00 AM" at bounding box center [478, 319] width 82 height 26
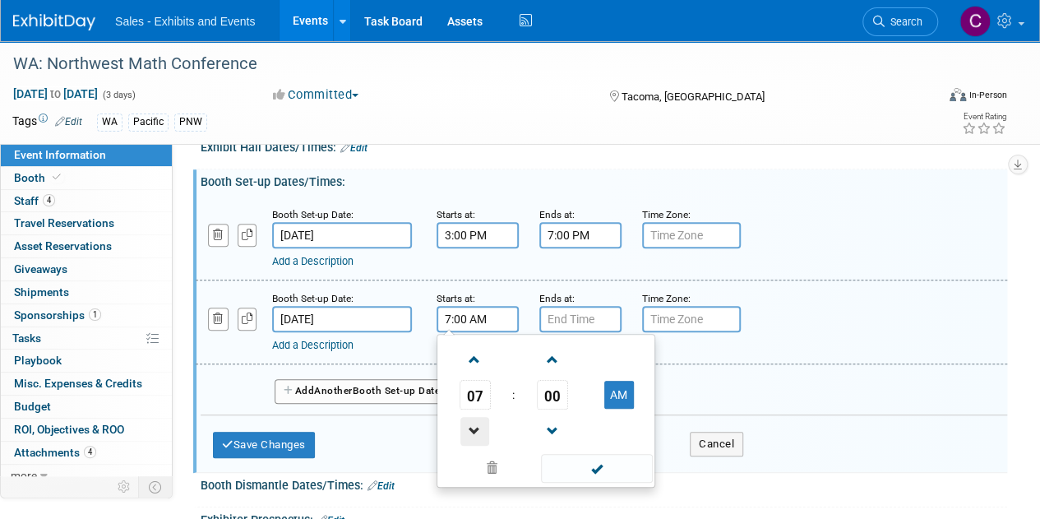
click at [485, 419] on span at bounding box center [474, 431] width 29 height 29
type input "6:00 AM"
click at [595, 454] on span at bounding box center [596, 468] width 111 height 29
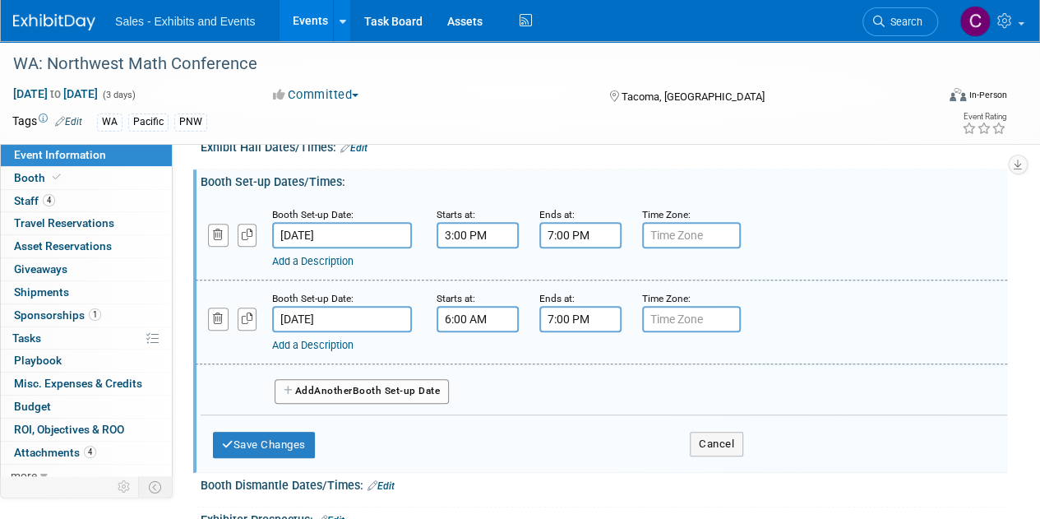
click at [583, 307] on input "7:00 PM" at bounding box center [580, 319] width 82 height 26
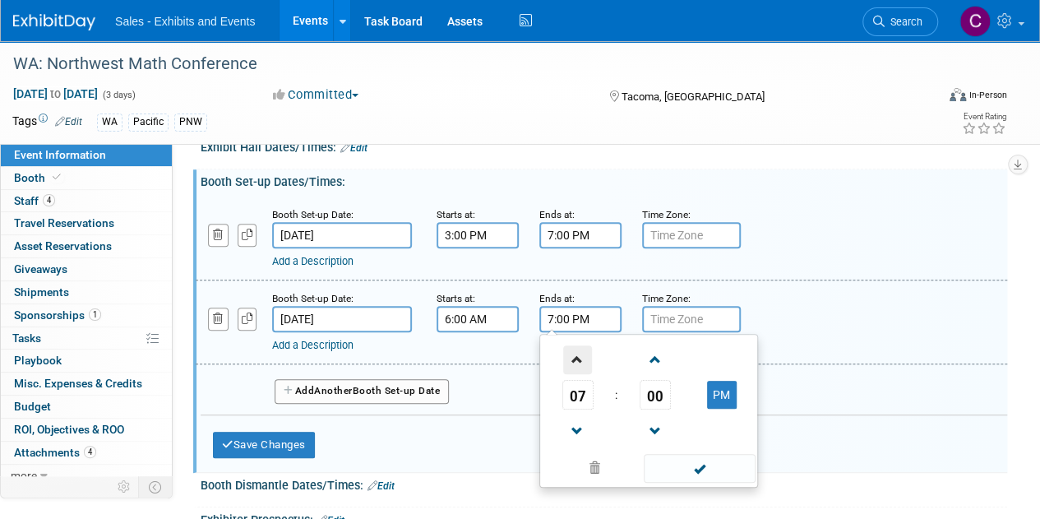
click at [579, 352] on span at bounding box center [577, 359] width 29 height 29
click at [724, 393] on button "PM" at bounding box center [722, 395] width 30 height 28
type input "9:00 AM"
click at [701, 468] on span at bounding box center [699, 468] width 111 height 29
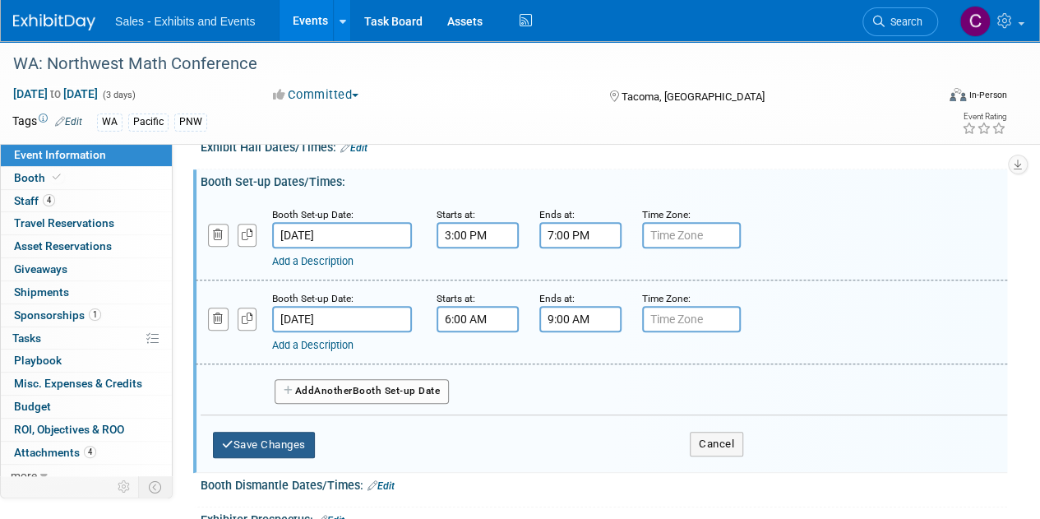
click at [296, 451] on button "Save Changes" at bounding box center [264, 445] width 102 height 26
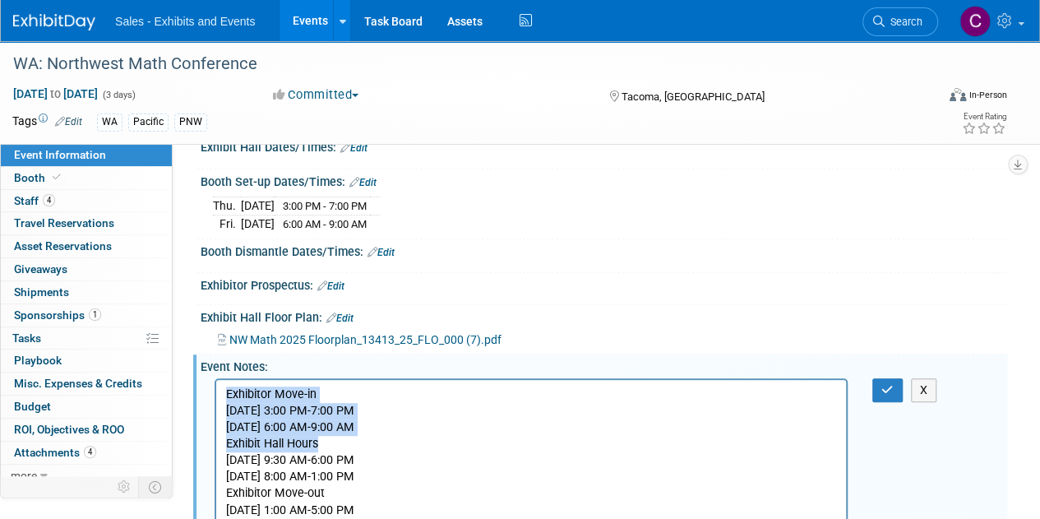
drag, startPoint x: 226, startPoint y: 393, endPoint x: 439, endPoint y: 437, distance: 217.3
click at [439, 437] on body "Exhibitor Move-in Thursday October 9th 3:00 PM-7:00 PM Friday October 10th 6:00…" at bounding box center [531, 452] width 612 height 132
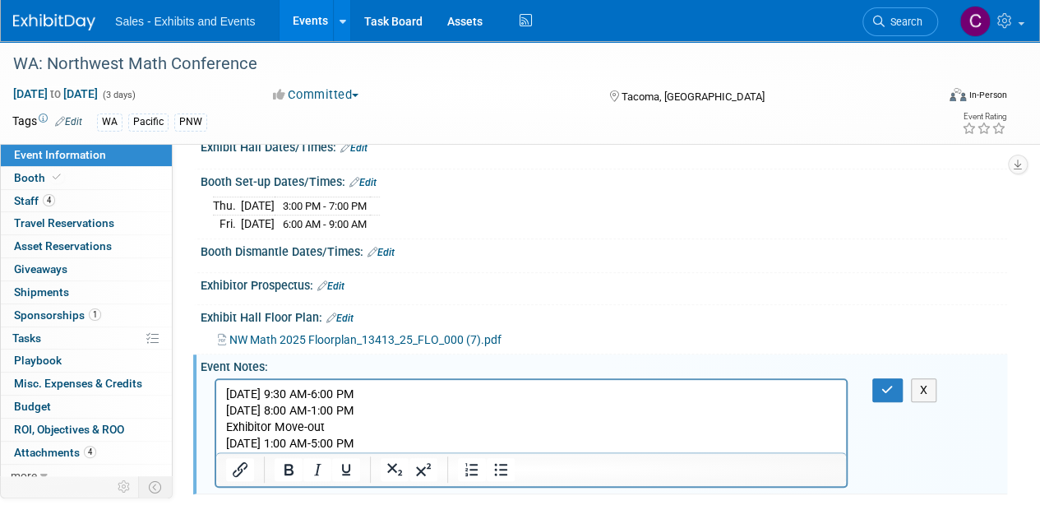
click at [361, 145] on link "Edit" at bounding box center [353, 148] width 27 height 12
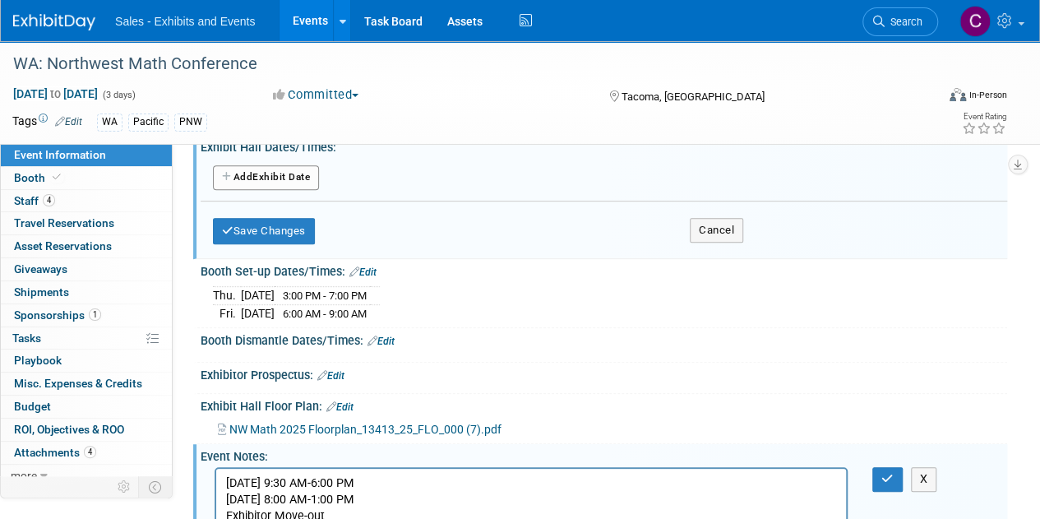
click at [267, 175] on button "Add Another Exhibit Date" at bounding box center [266, 177] width 106 height 25
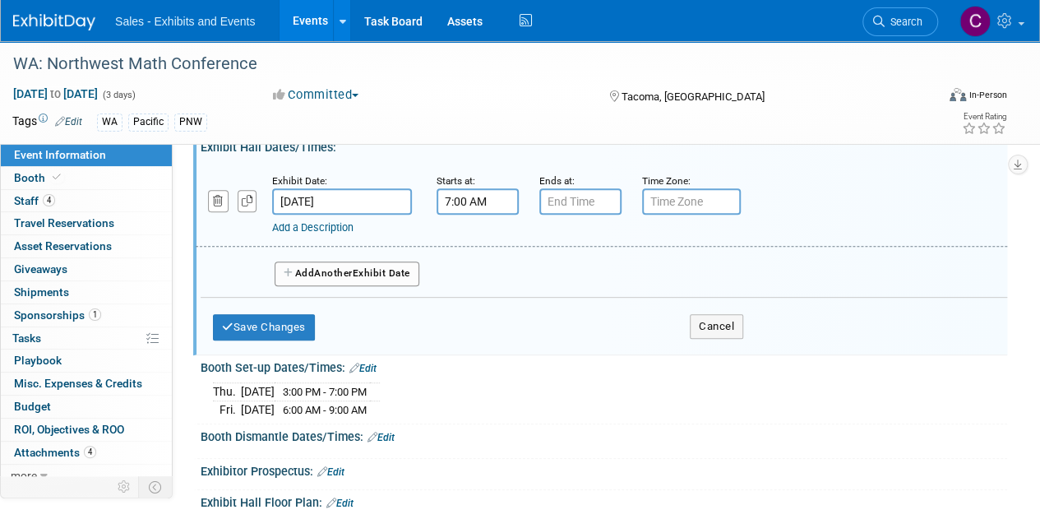
click at [493, 202] on input "7:00 AM" at bounding box center [478, 201] width 82 height 26
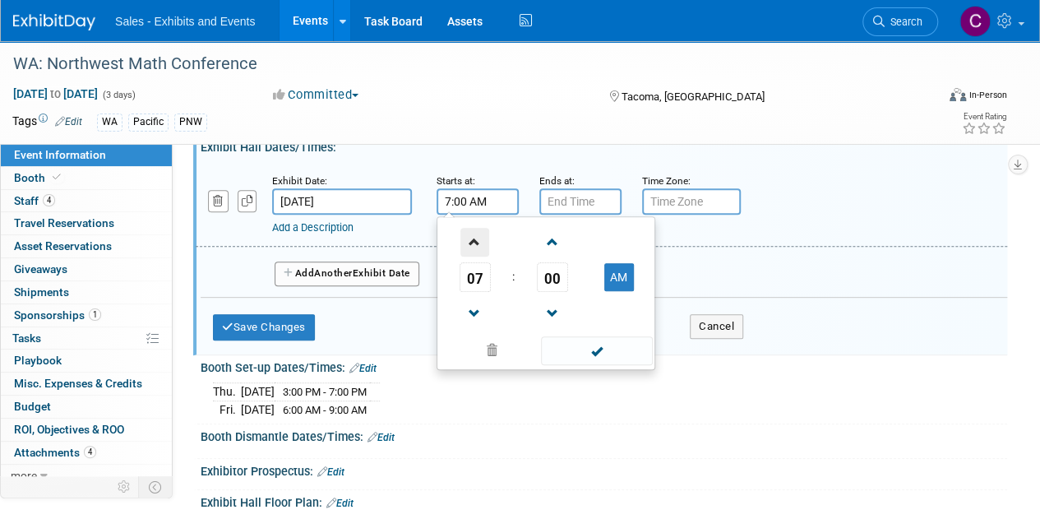
click at [479, 238] on span at bounding box center [474, 242] width 29 height 29
click at [552, 280] on span "00" at bounding box center [552, 277] width 31 height 30
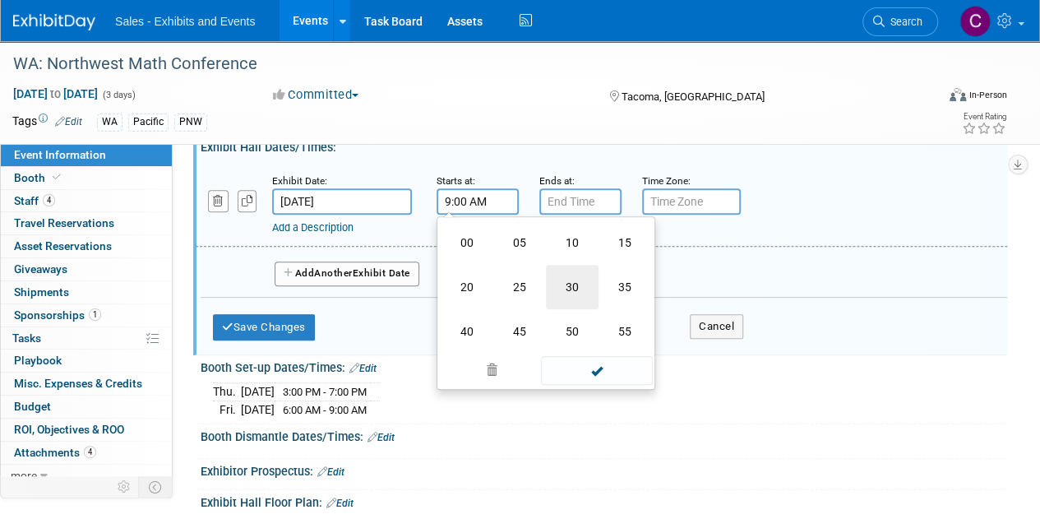
click at [579, 279] on td "30" at bounding box center [572, 287] width 53 height 44
type input "9:30 AM"
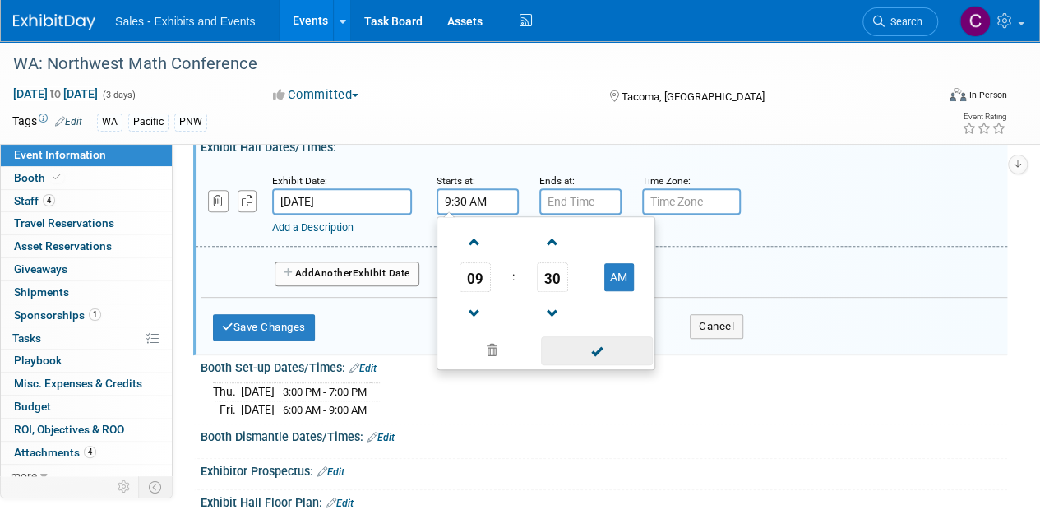
click at [608, 343] on span at bounding box center [596, 350] width 111 height 29
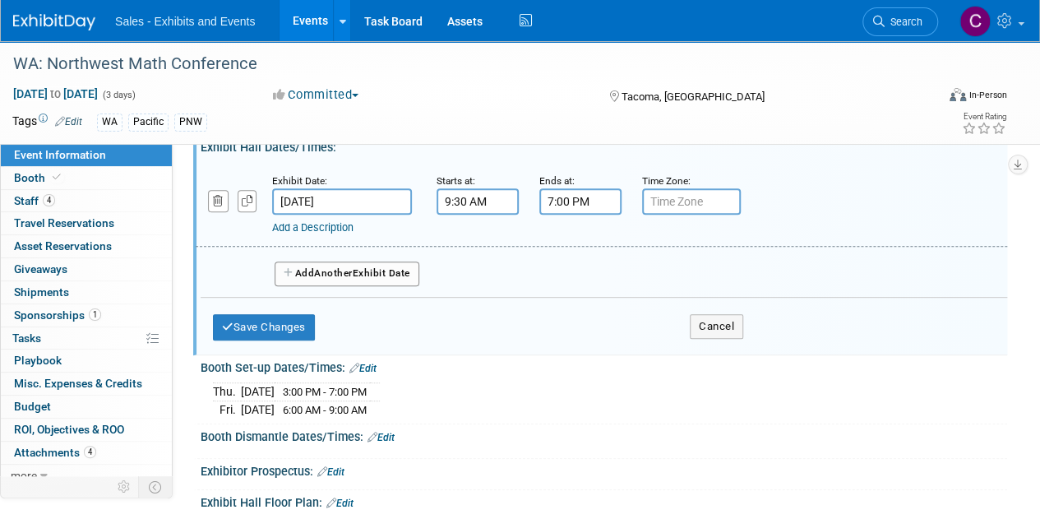
click at [571, 212] on input "7:00 PM" at bounding box center [580, 201] width 82 height 26
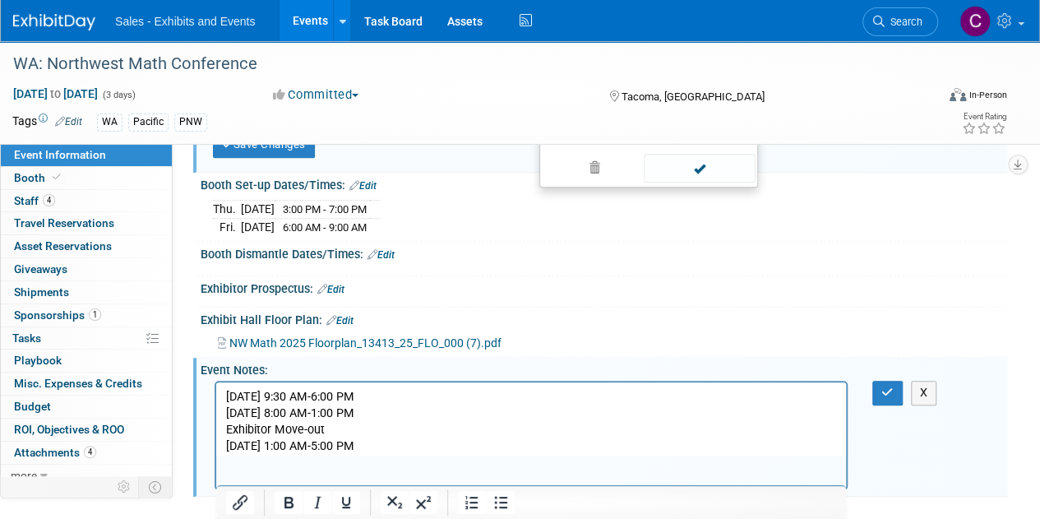
scroll to position [185, 0]
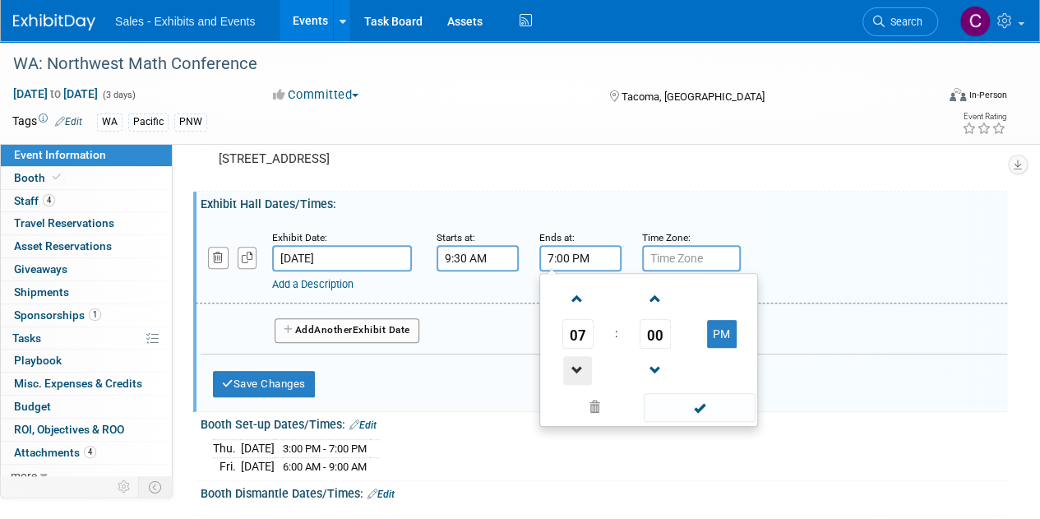
click at [579, 363] on span at bounding box center [577, 370] width 29 height 29
type input "6:00 PM"
click at [678, 402] on span at bounding box center [699, 407] width 111 height 29
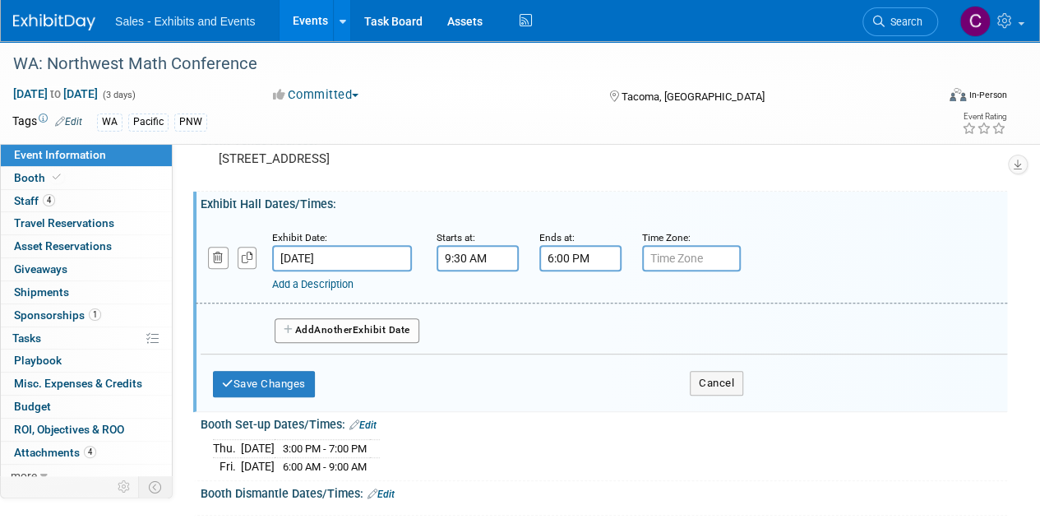
click at [333, 330] on span "Another" at bounding box center [333, 330] width 39 height 12
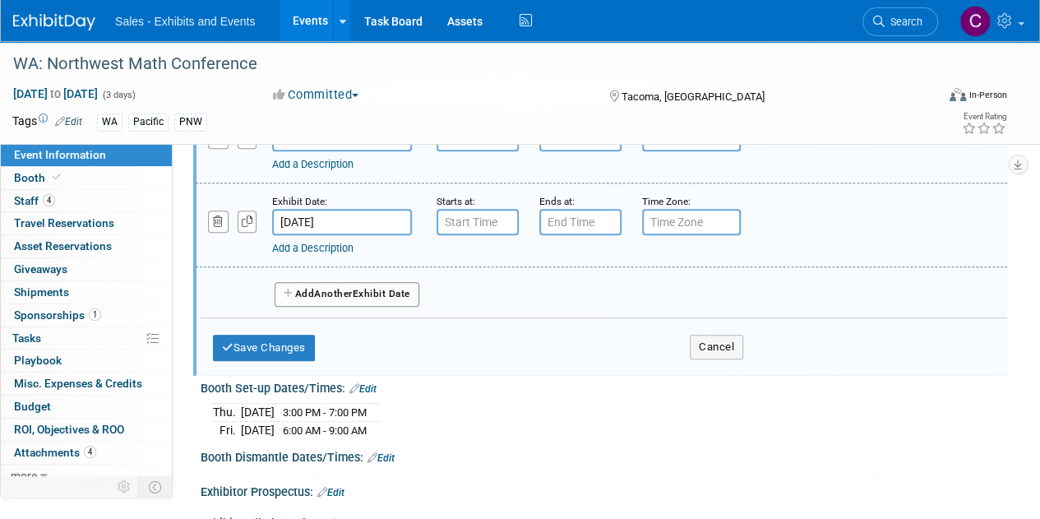
scroll to position [240, 0]
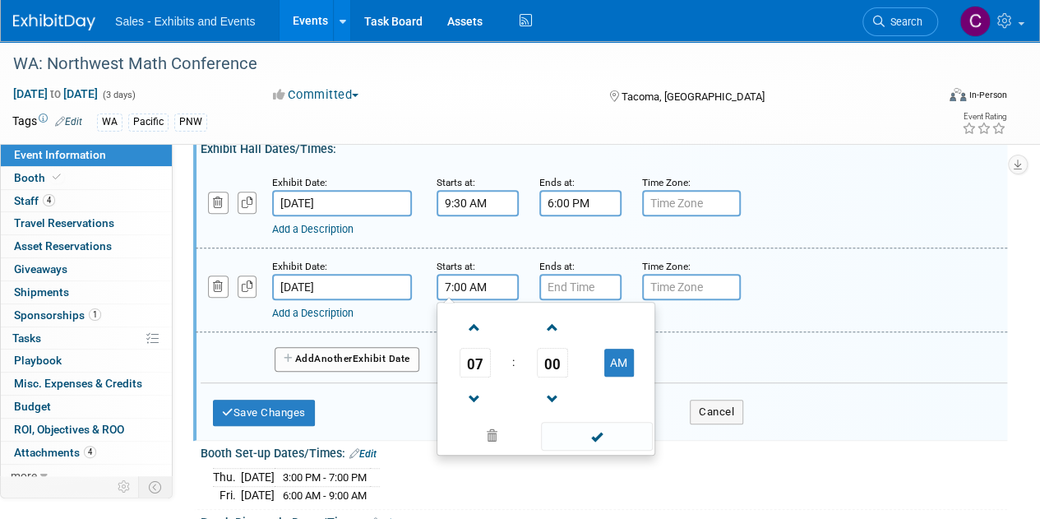
click at [492, 274] on input "7:00 AM" at bounding box center [478, 287] width 82 height 26
click at [479, 319] on span at bounding box center [474, 327] width 29 height 29
type input "8:00 AM"
click at [585, 432] on span at bounding box center [596, 436] width 111 height 29
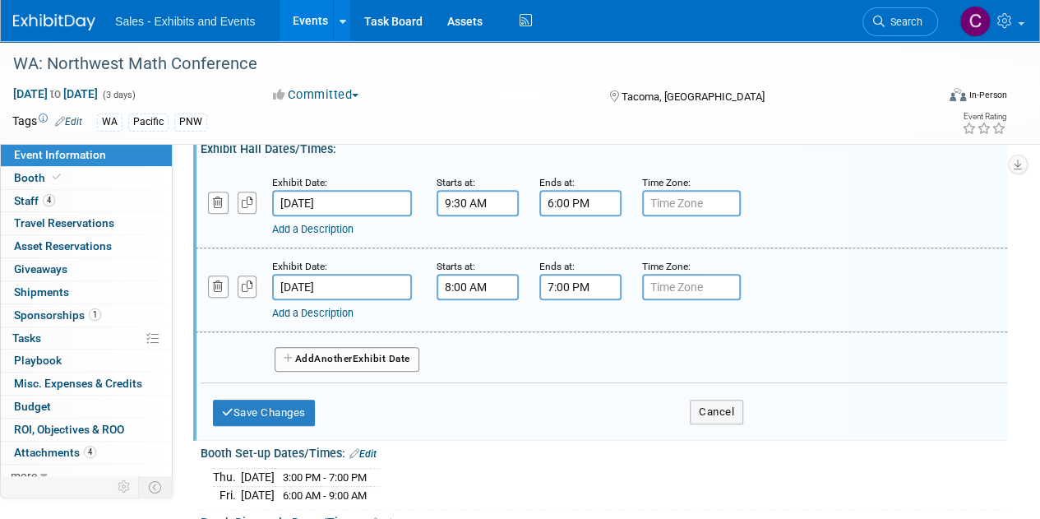
click at [571, 297] on input "7:00 PM" at bounding box center [580, 287] width 82 height 26
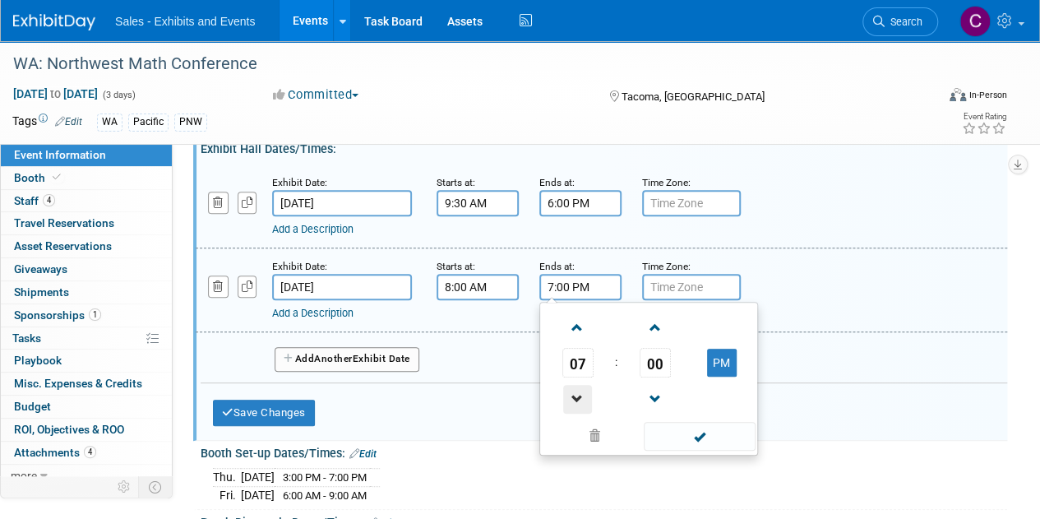
click at [576, 391] on span at bounding box center [577, 399] width 29 height 29
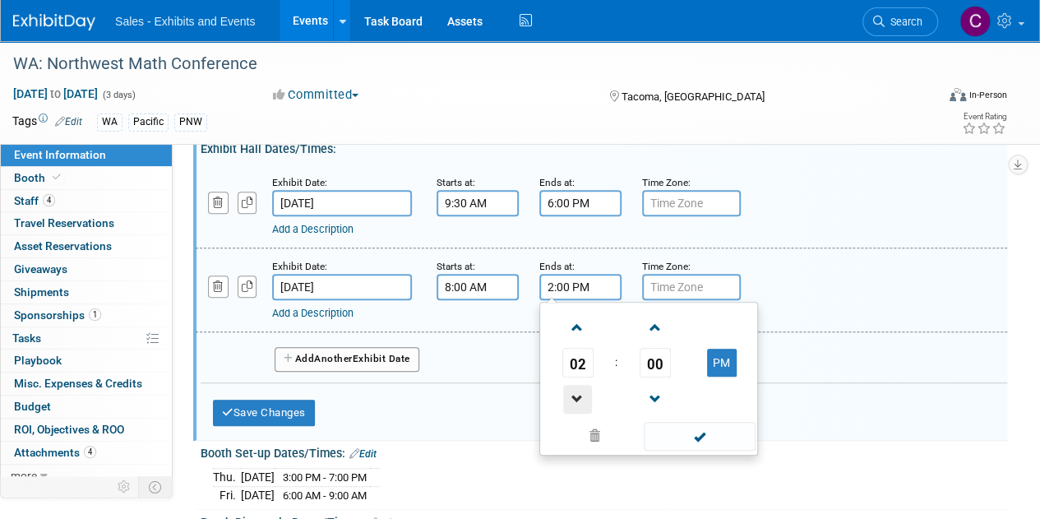
click at [576, 391] on span at bounding box center [577, 399] width 29 height 29
type input "1:00 PM"
click at [686, 439] on span at bounding box center [699, 436] width 111 height 29
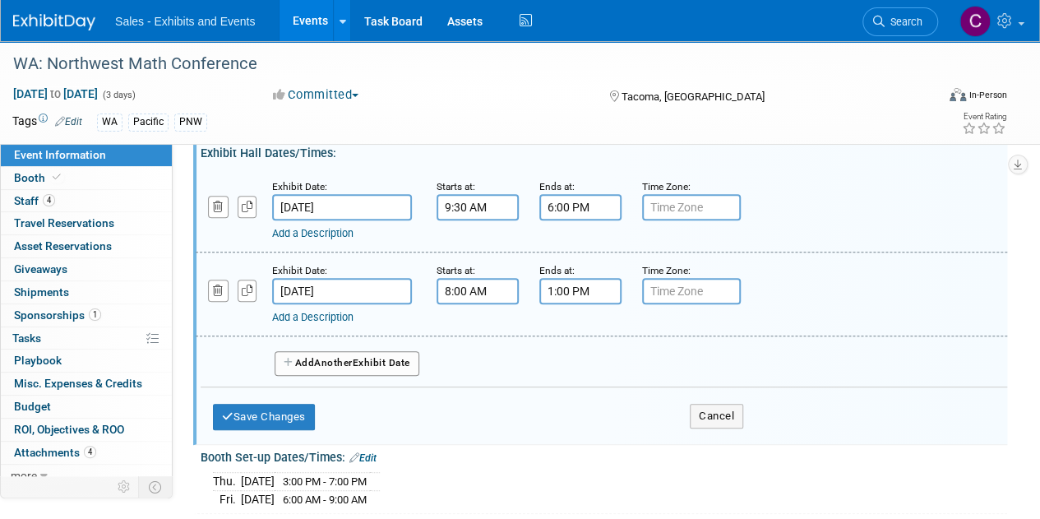
scroll to position [234, 0]
click at [339, 201] on input "Oct 9, 2025" at bounding box center [342, 209] width 140 height 26
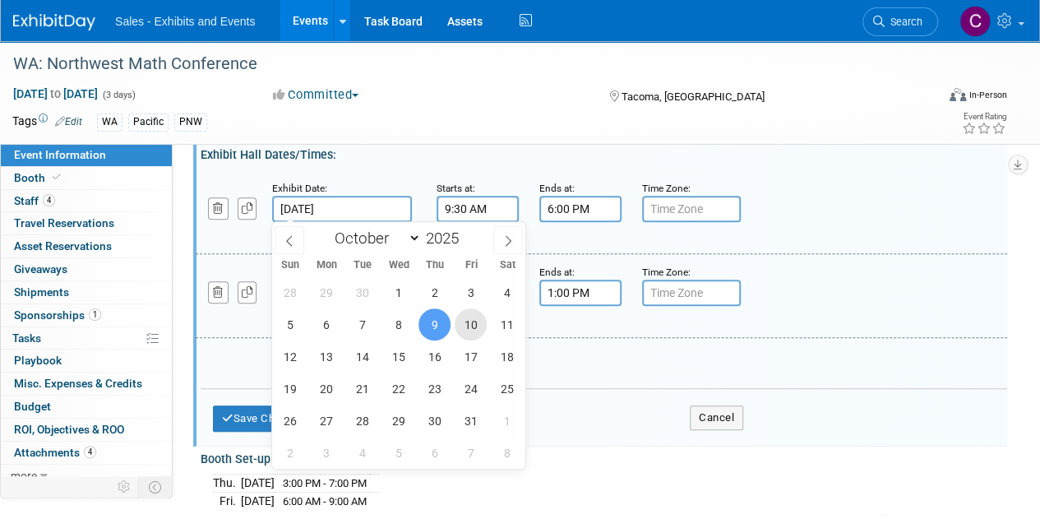
click at [470, 317] on span "10" at bounding box center [471, 324] width 32 height 32
type input "Oct 10, 2025"
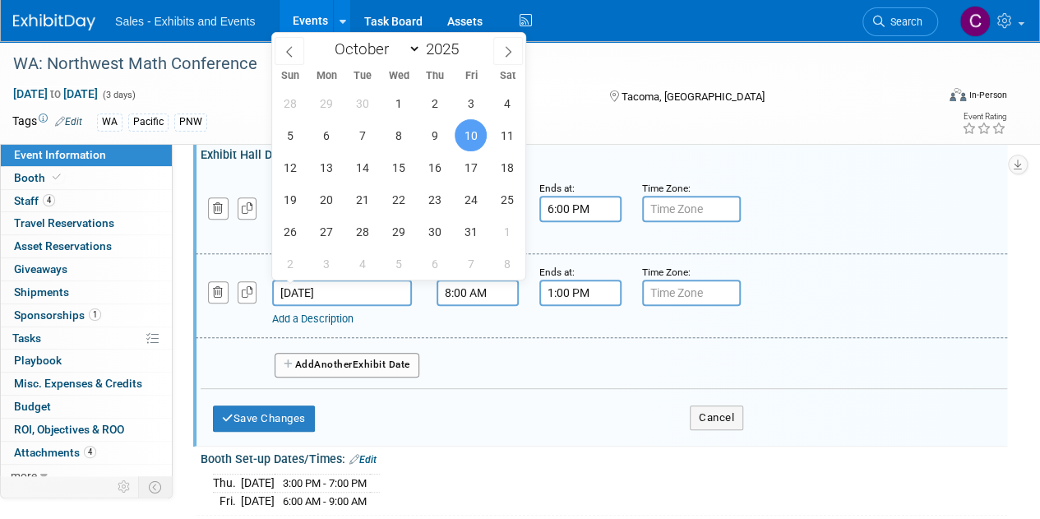
click at [345, 287] on input "Oct 10, 2025" at bounding box center [342, 293] width 140 height 26
click at [515, 141] on span "11" at bounding box center [507, 135] width 32 height 32
type input "Oct 11, 2025"
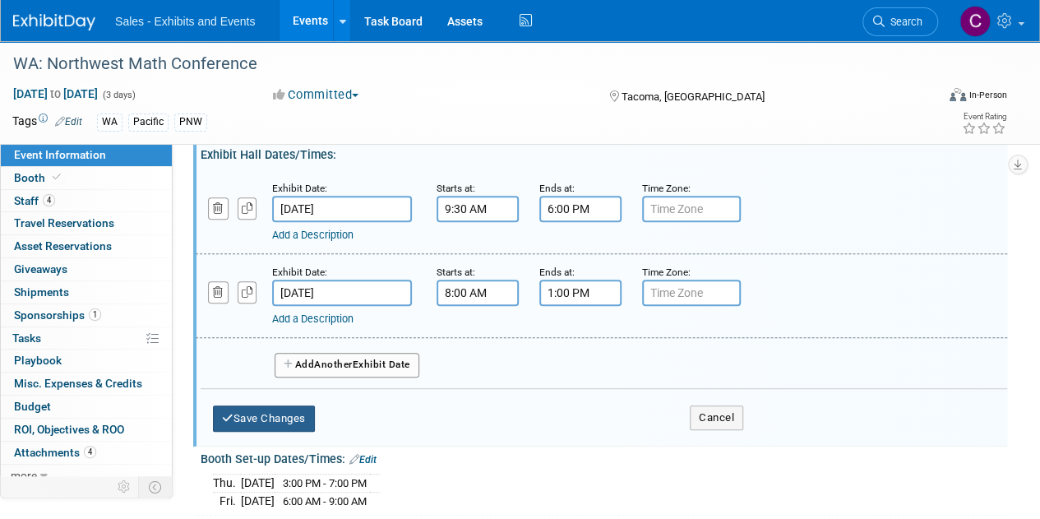
click at [280, 411] on button "Save Changes" at bounding box center [264, 418] width 102 height 26
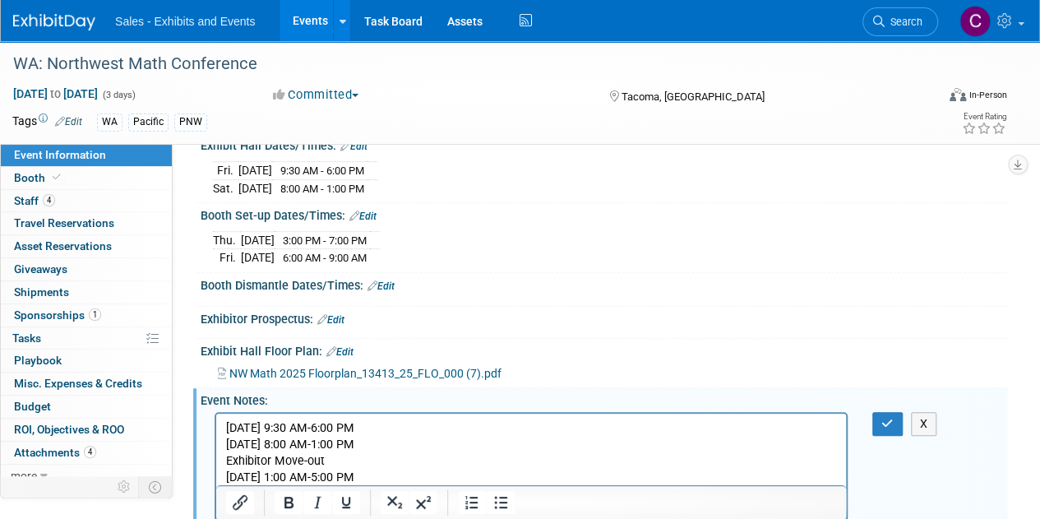
scroll to position [239, 0]
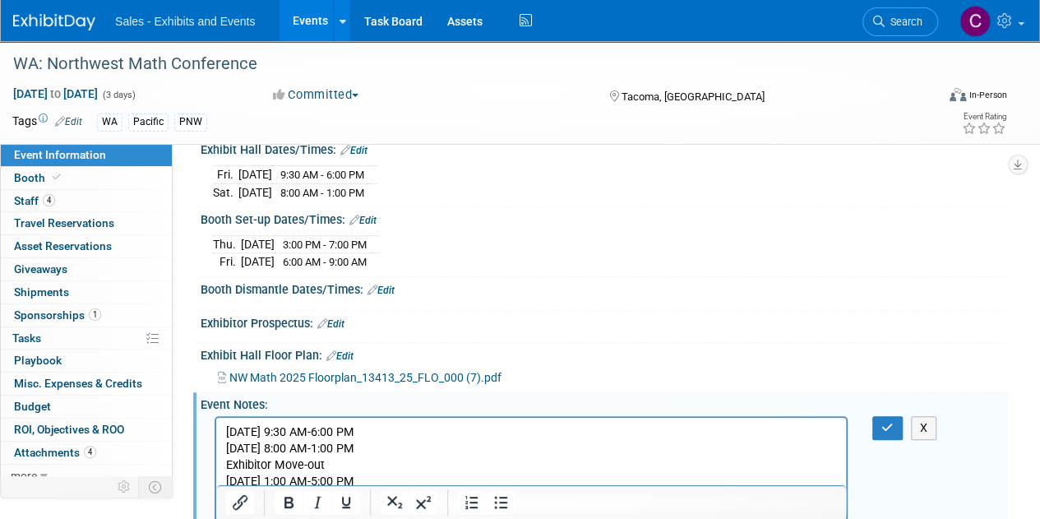
drag, startPoint x: 390, startPoint y: 279, endPoint x: 383, endPoint y: 287, distance: 10.5
click at [390, 284] on link "Edit" at bounding box center [380, 290] width 27 height 12
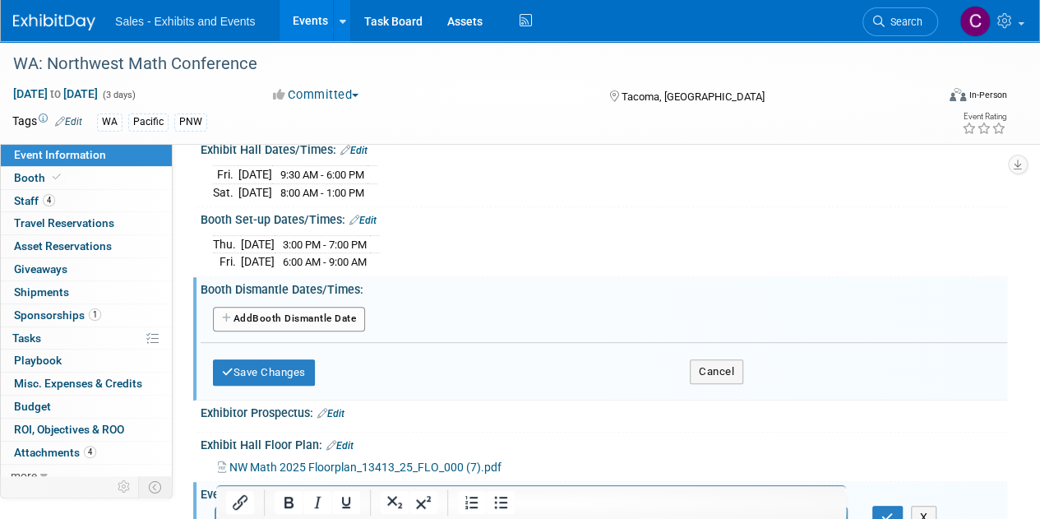
click at [335, 308] on button "Add Another Booth Dismantle Date" at bounding box center [289, 319] width 152 height 25
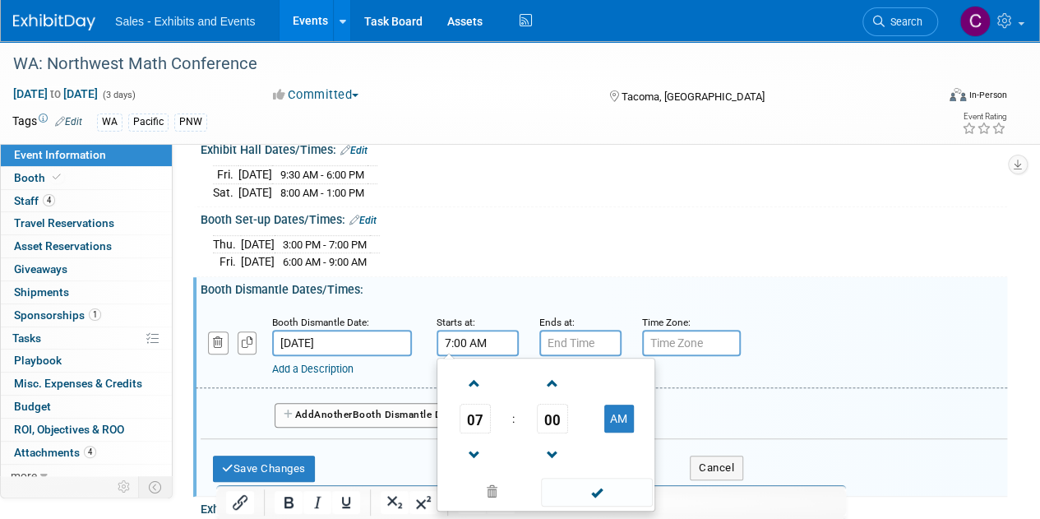
click at [470, 335] on input "7:00 AM" at bounding box center [478, 343] width 82 height 26
click at [478, 414] on span "07" at bounding box center [475, 419] width 31 height 30
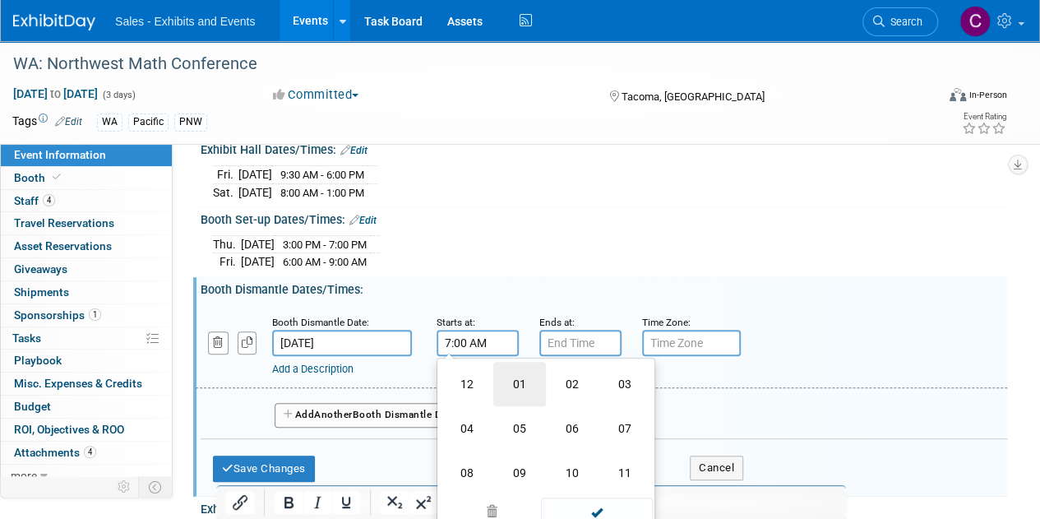
click at [515, 377] on td "01" at bounding box center [519, 384] width 53 height 44
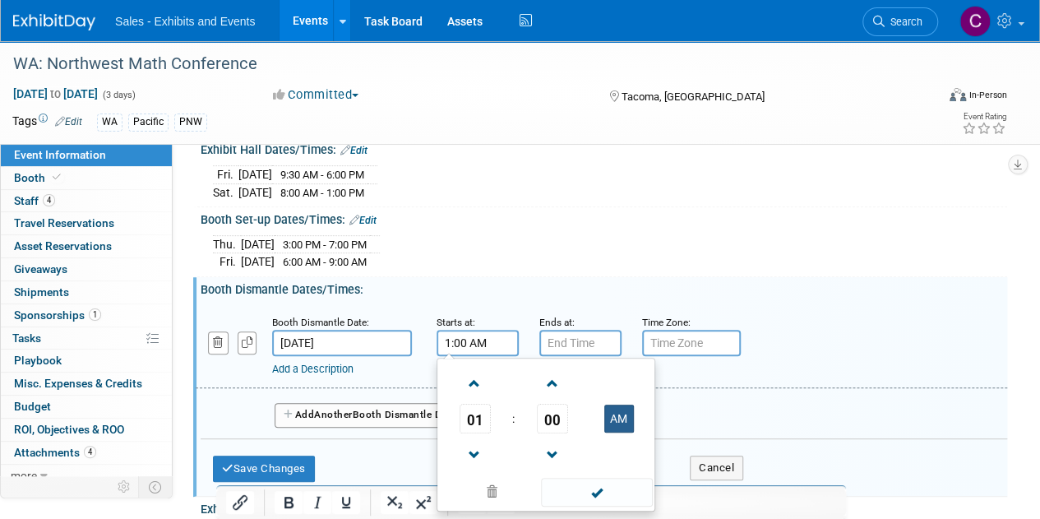
click at [632, 420] on button "AM" at bounding box center [619, 418] width 30 height 28
type input "1:00 PM"
click at [596, 488] on span at bounding box center [596, 492] width 111 height 29
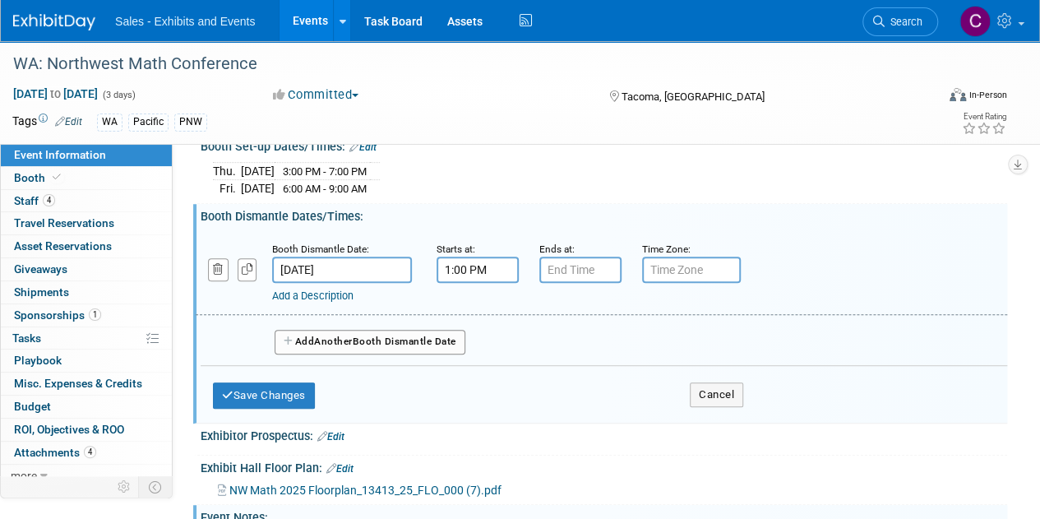
scroll to position [283, 0]
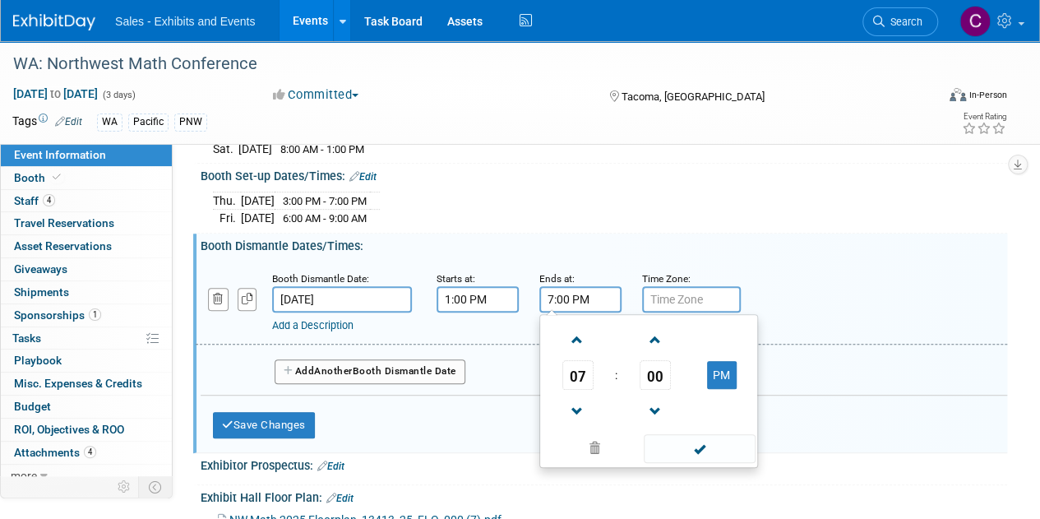
click at [571, 298] on input "7:00 PM" at bounding box center [580, 299] width 82 height 26
click at [590, 398] on span at bounding box center [577, 411] width 29 height 29
type input "5:00 PM"
click at [699, 438] on span at bounding box center [699, 448] width 111 height 29
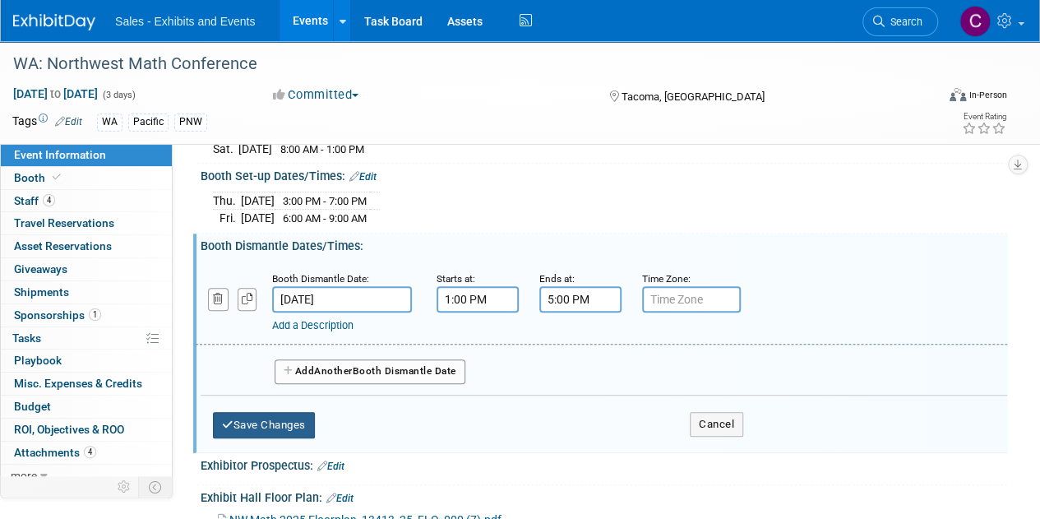
click at [243, 412] on button "Save Changes" at bounding box center [264, 425] width 102 height 26
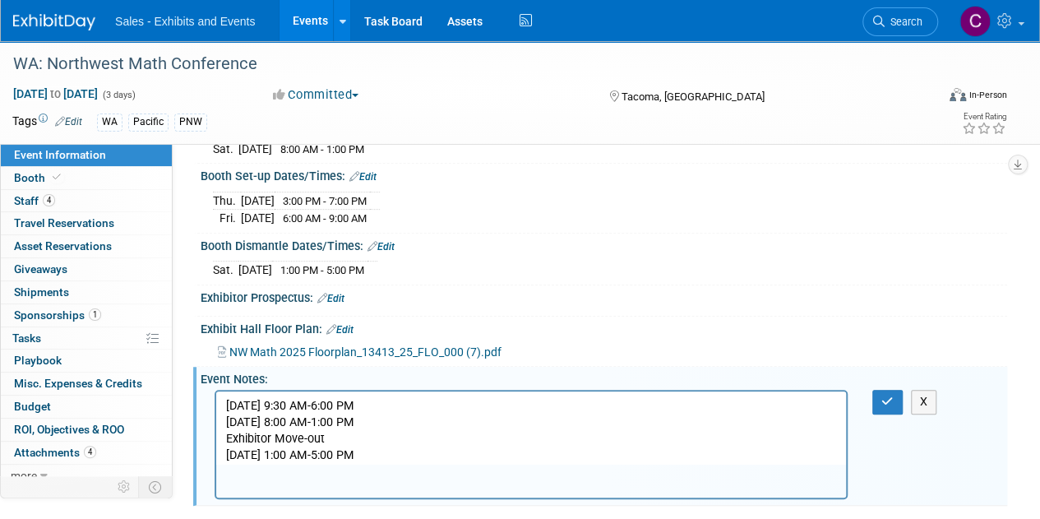
drag, startPoint x: 454, startPoint y: 451, endPoint x: 352, endPoint y: 777, distance: 341.1
click at [216, 392] on html "Friday October 10th 9:30 AM-6:00 PM Saturday October 11th 8:00 AM-1:00 PM Exhib…" at bounding box center [531, 427] width 630 height 72
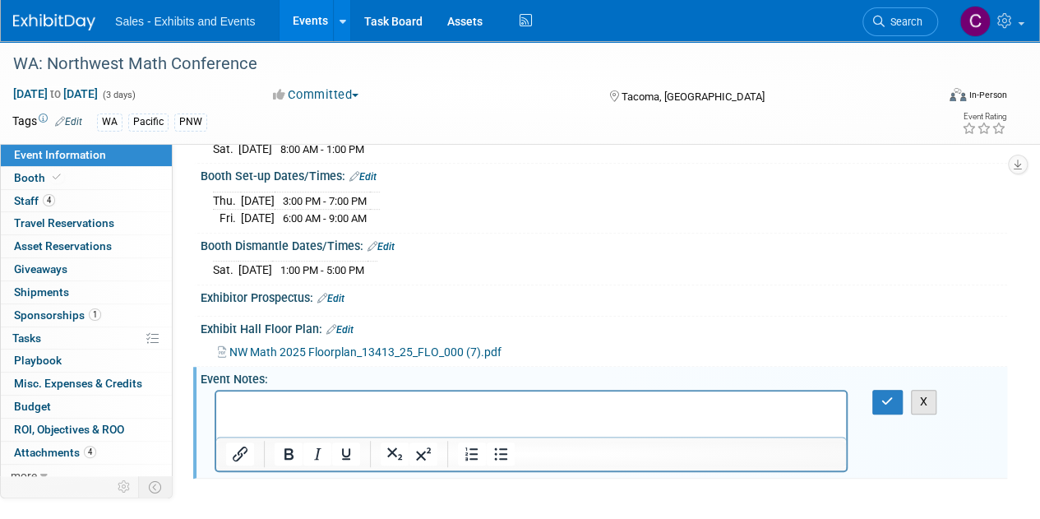
click at [920, 405] on button "X" at bounding box center [924, 402] width 26 height 24
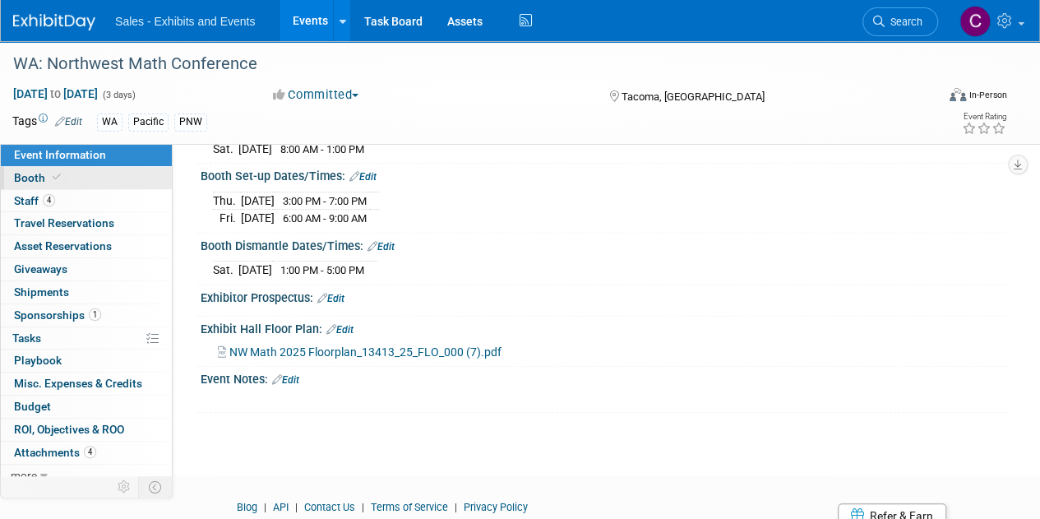
click at [33, 185] on link "Booth" at bounding box center [86, 178] width 171 height 22
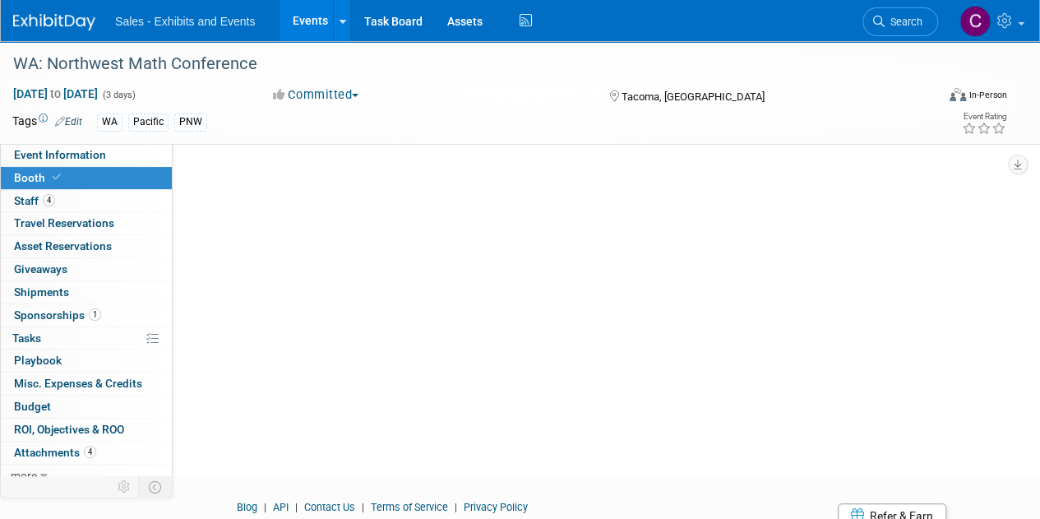
scroll to position [0, 0]
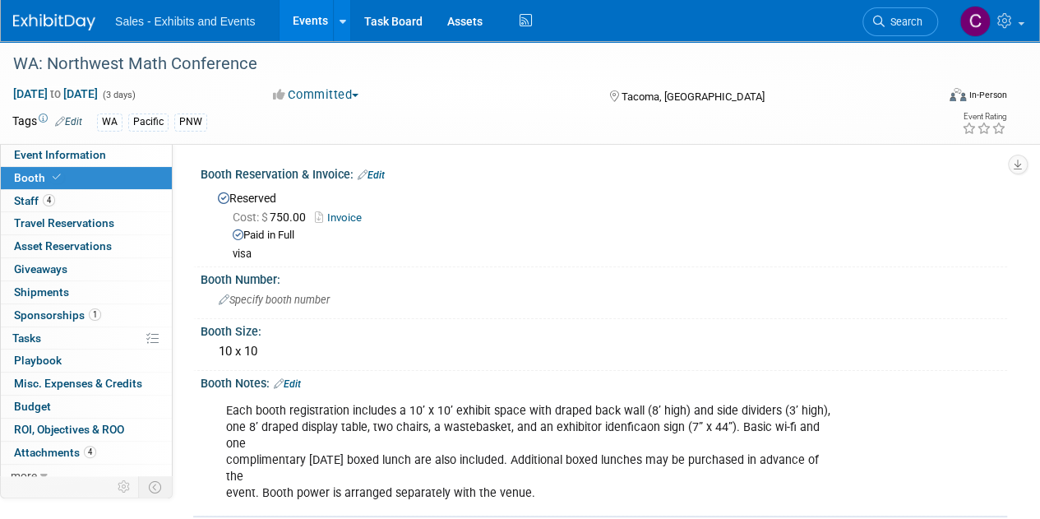
click at [290, 385] on link "Edit" at bounding box center [287, 384] width 27 height 12
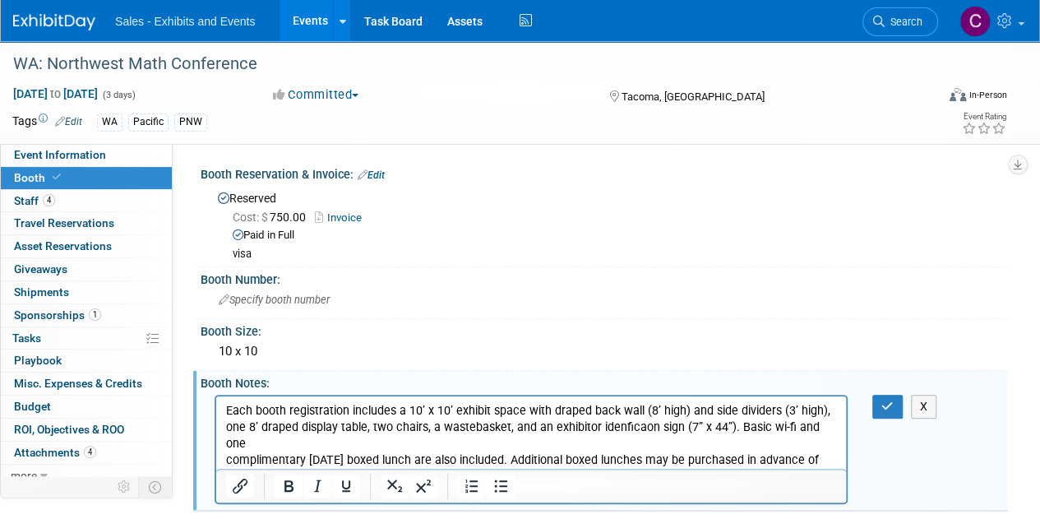
click at [589, 466] on p "Each booth registration includes a 10’ x 10’ exhibit space with draped back wal…" at bounding box center [531, 451] width 611 height 99
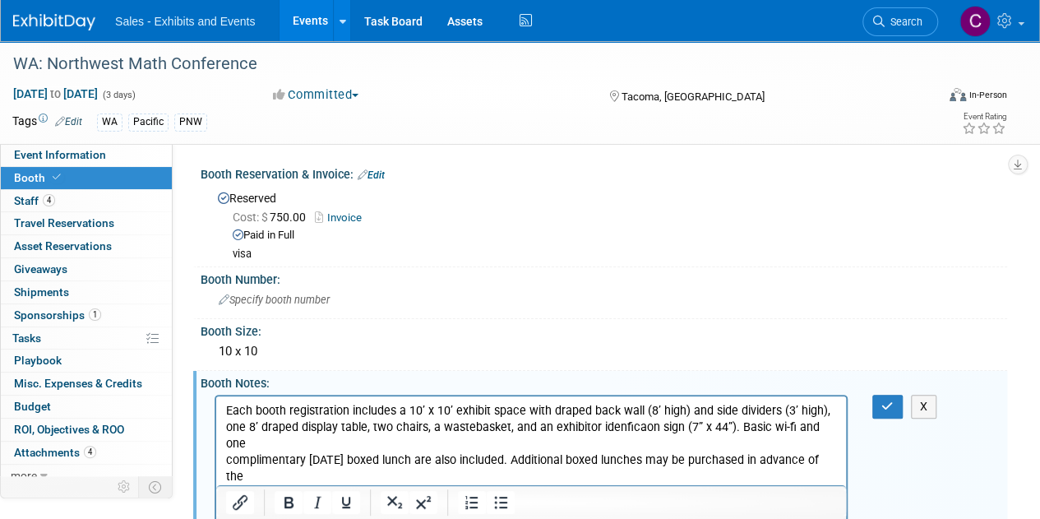
scroll to position [130, 0]
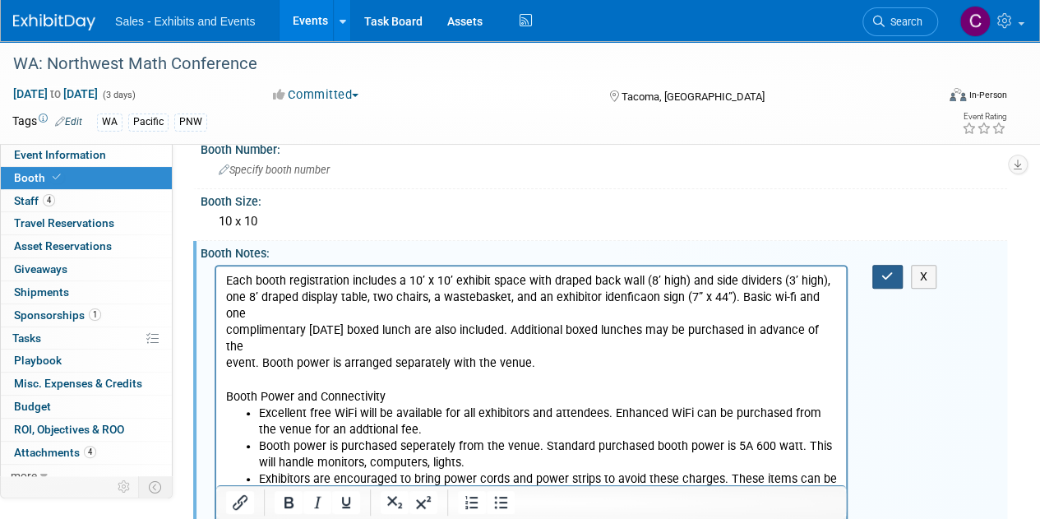
click at [883, 275] on icon "button" at bounding box center [887, 276] width 12 height 12
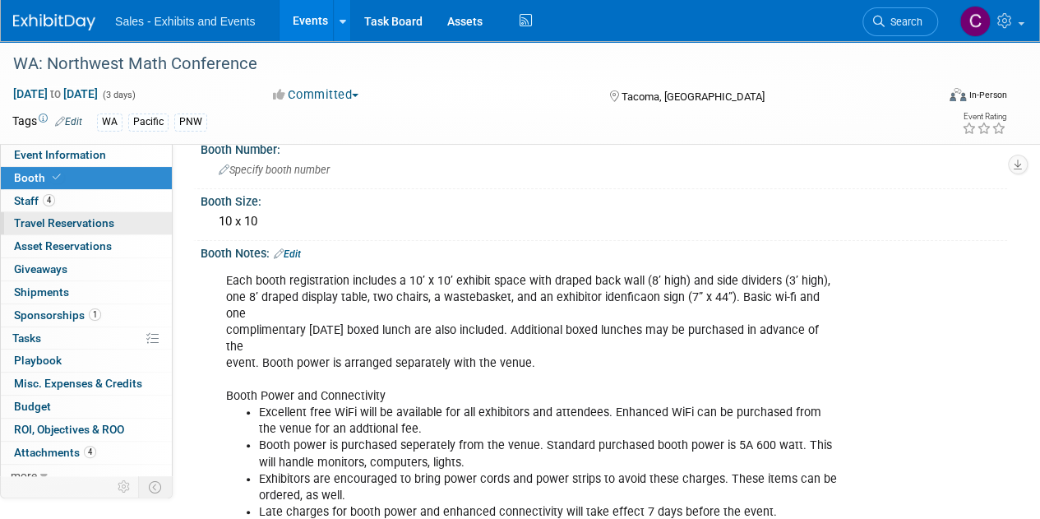
click at [50, 221] on span "Travel Reservations 0" at bounding box center [64, 222] width 100 height 13
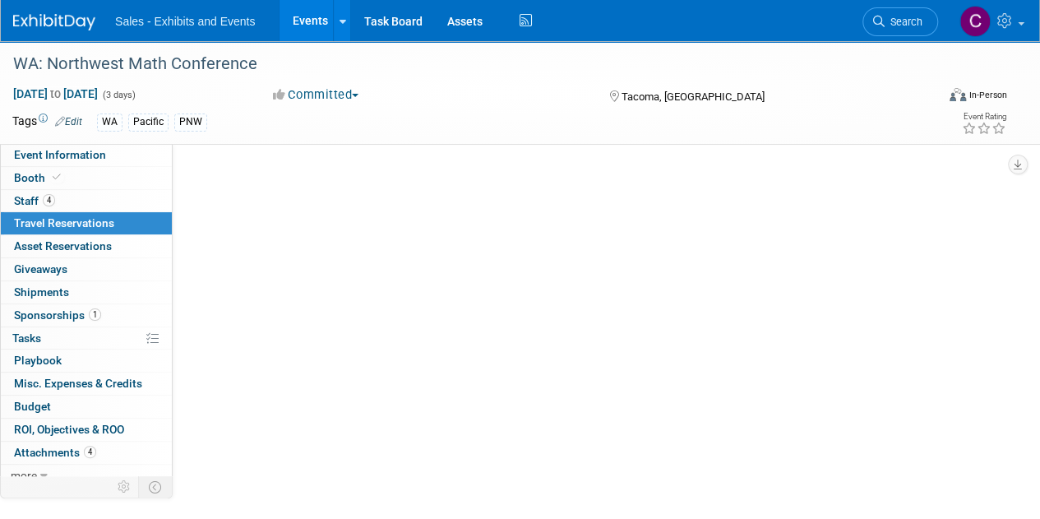
scroll to position [0, 0]
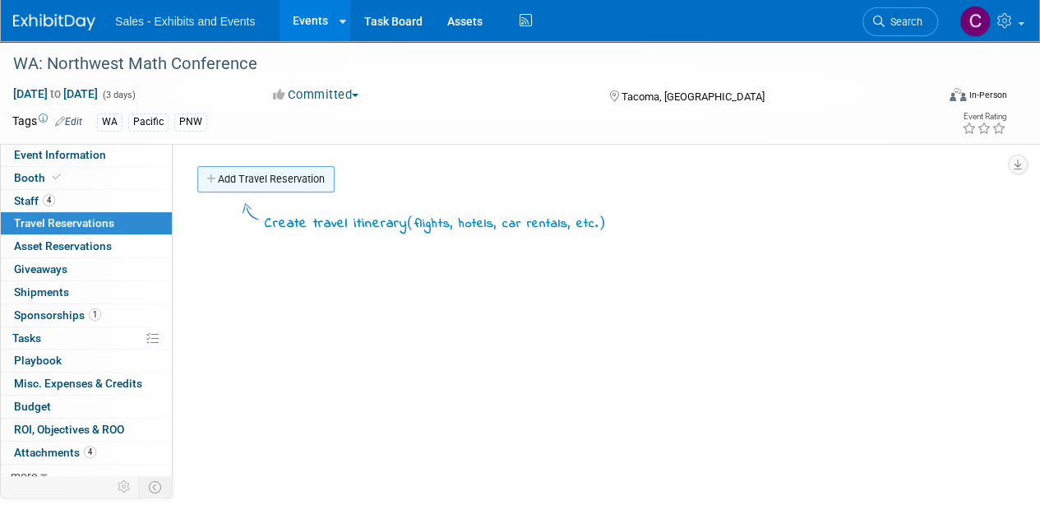
click at [280, 181] on link "Add Travel Reservation" at bounding box center [265, 179] width 137 height 26
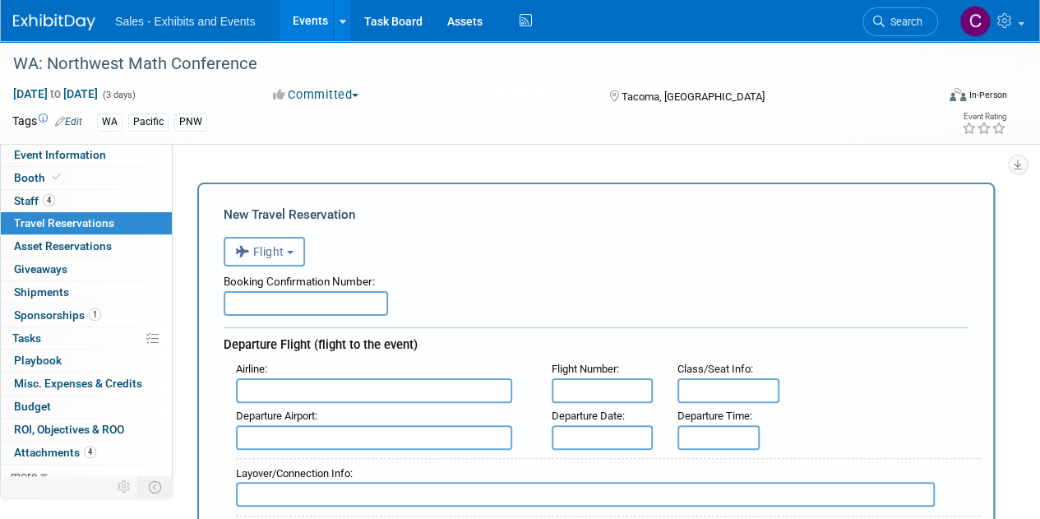
click at [293, 261] on button "Flight" at bounding box center [264, 252] width 81 height 30
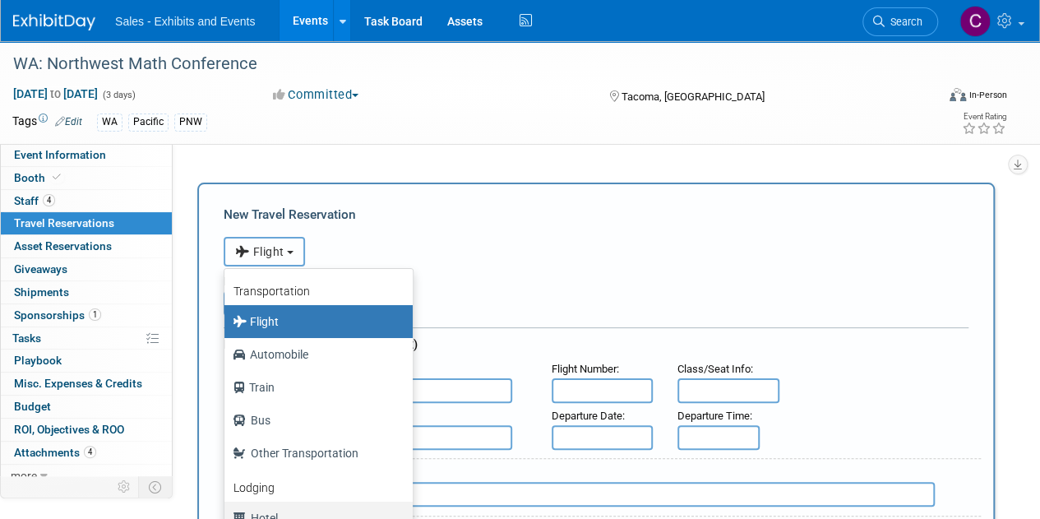
scroll to position [69, 0]
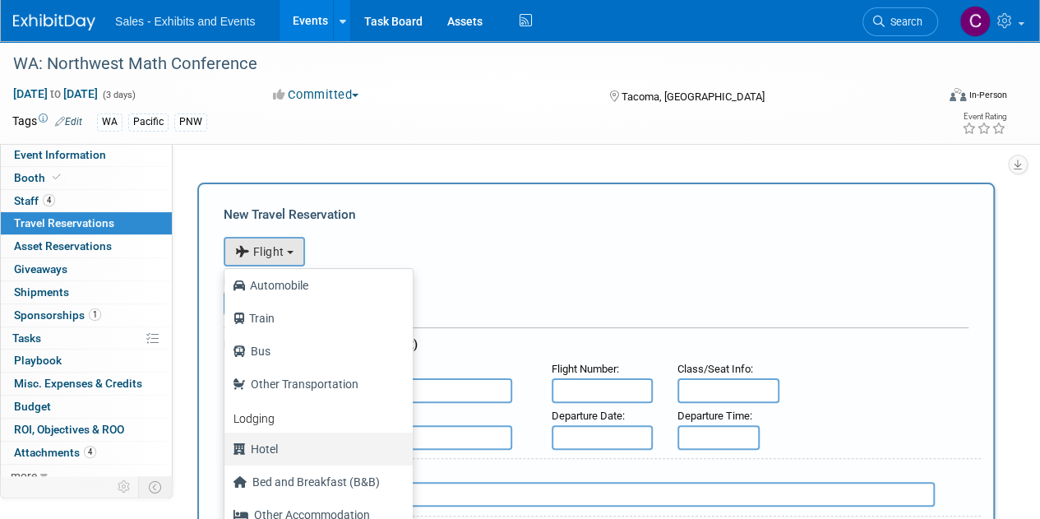
click at [303, 442] on label "Hotel" at bounding box center [315, 449] width 164 height 26
click at [227, 442] on input "Hotel" at bounding box center [221, 446] width 11 height 11
select select "6"
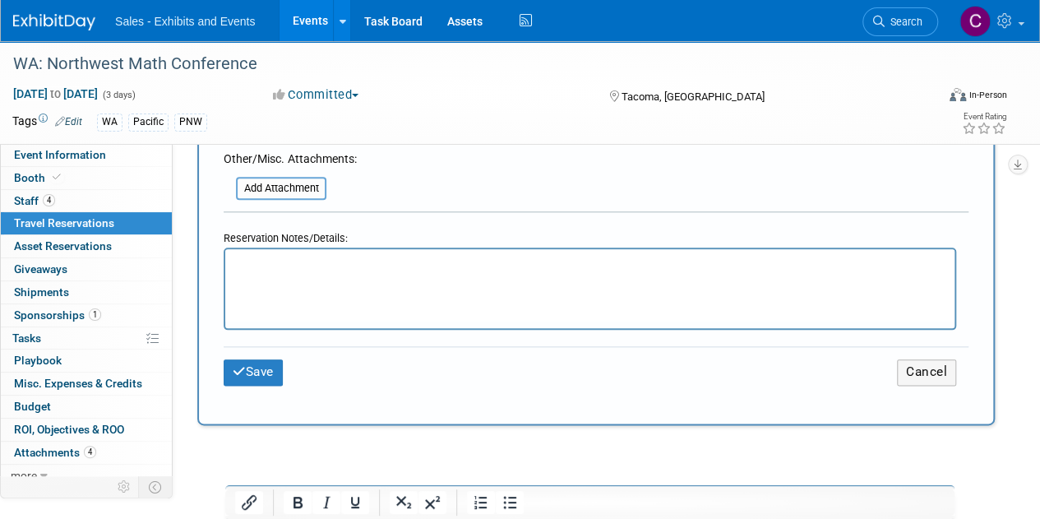
scroll to position [788, 0]
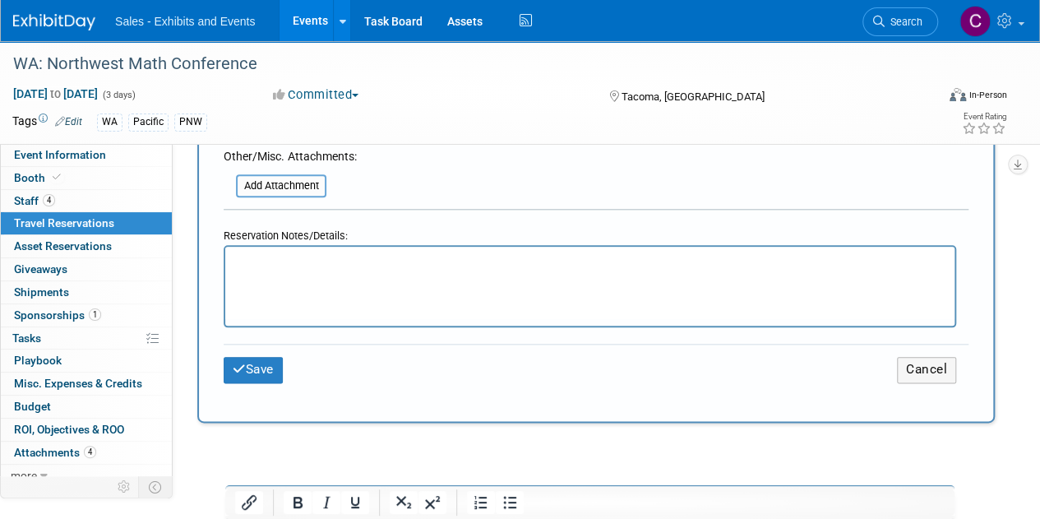
drag, startPoint x: 408, startPoint y: 277, endPoint x: 306, endPoint y: 248, distance: 105.9
click at [306, 248] on html at bounding box center [589, 259] width 729 height 24
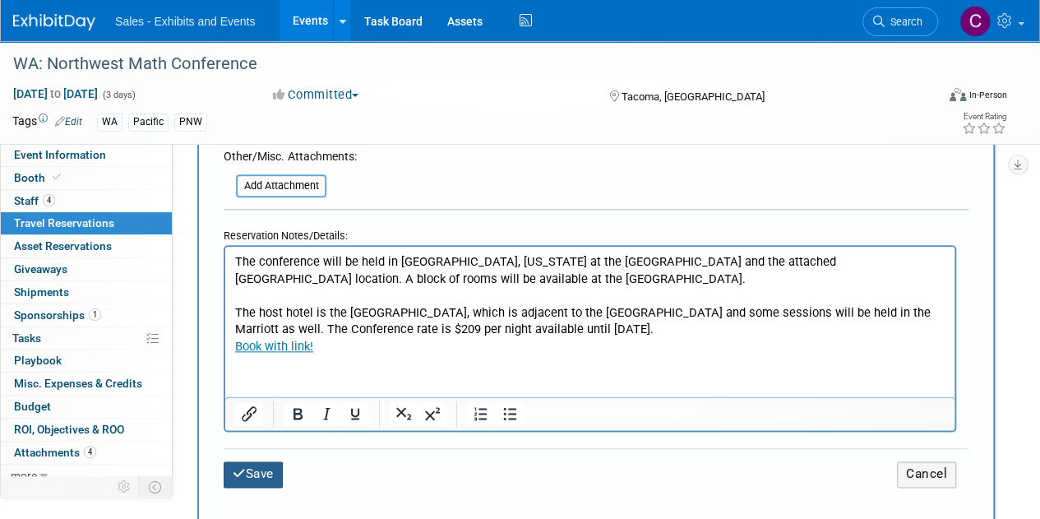
click at [270, 466] on button "Save" at bounding box center [253, 473] width 59 height 25
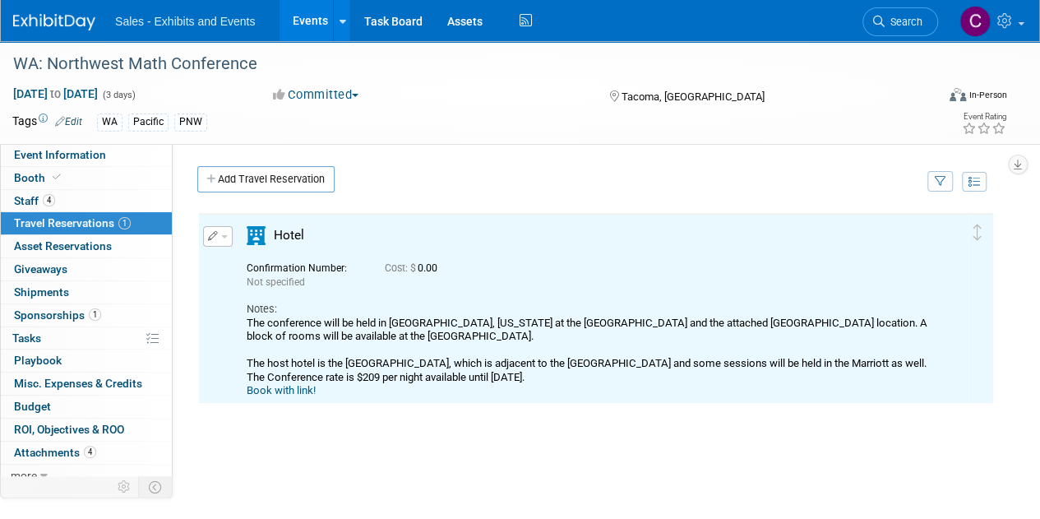
scroll to position [0, 0]
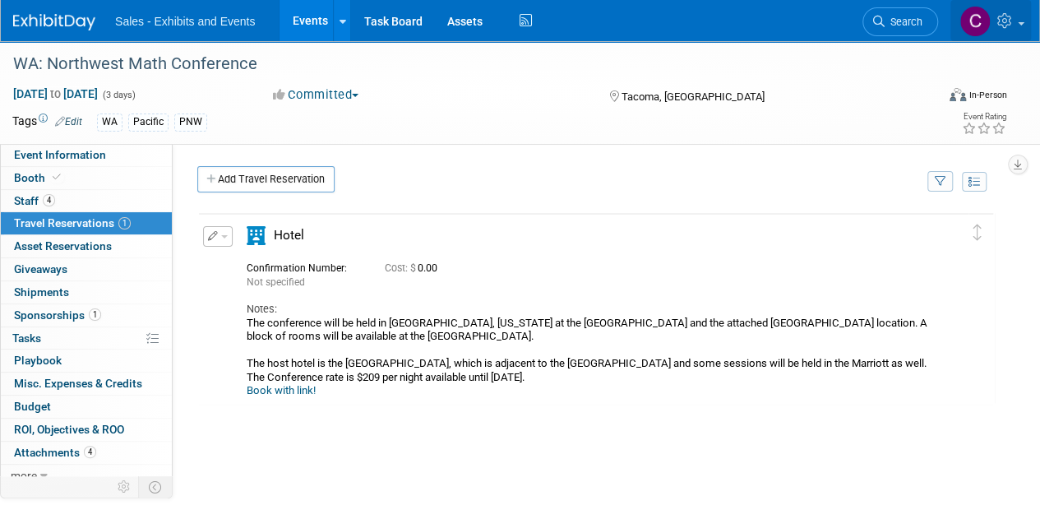
click at [1010, 22] on icon at bounding box center [1006, 20] width 19 height 15
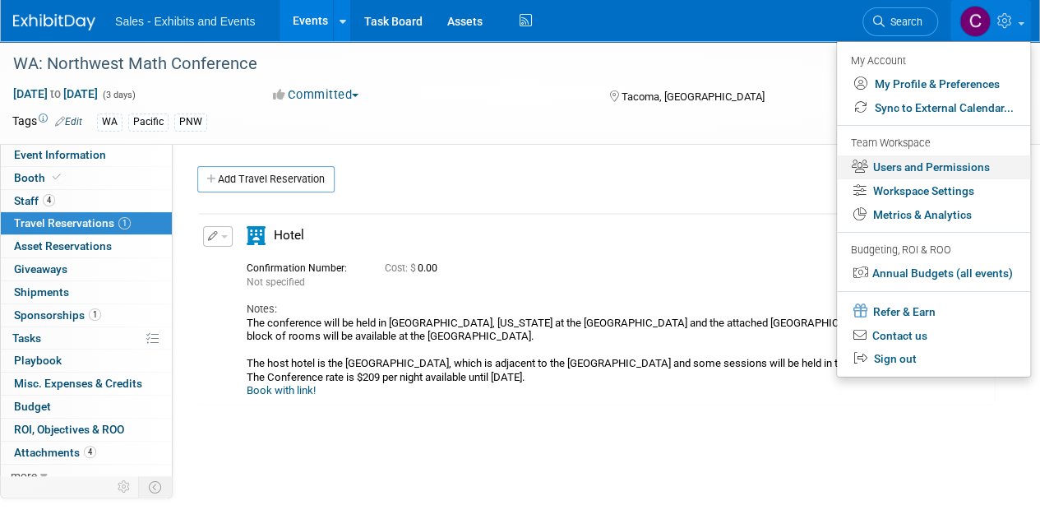
click at [931, 169] on link "Users and Permissions" at bounding box center [933, 167] width 193 height 24
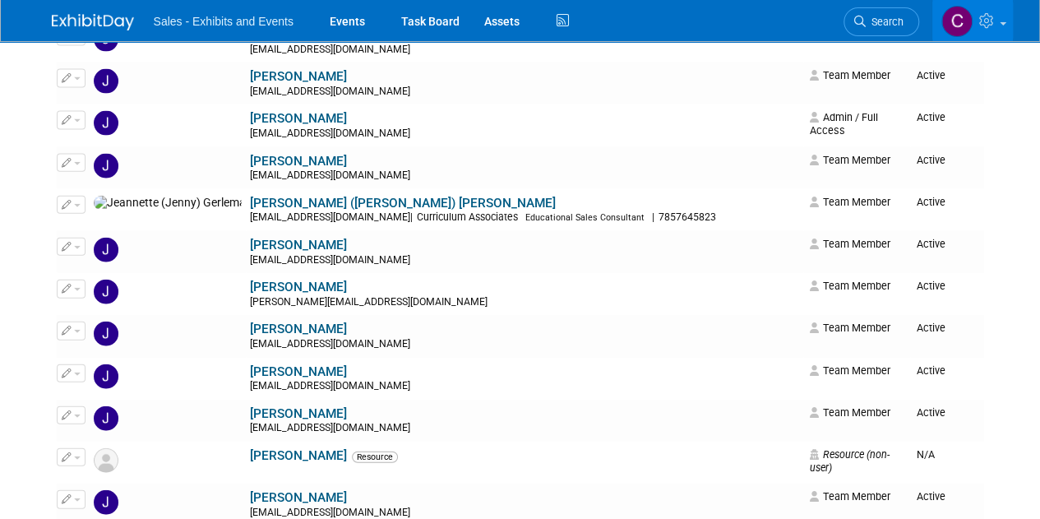
scroll to position [5137, 0]
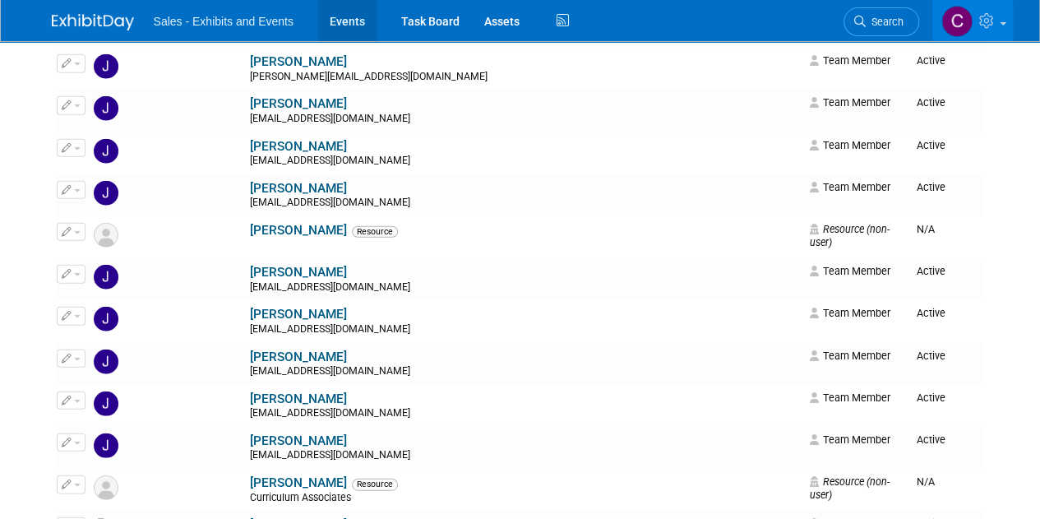
click at [340, 20] on link "Events" at bounding box center [347, 20] width 60 height 41
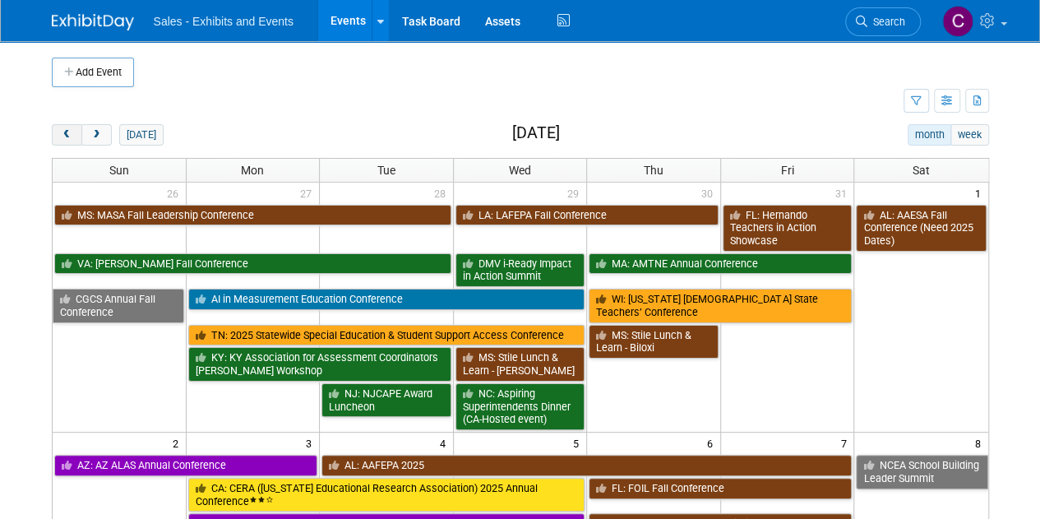
click at [62, 131] on span "prev" at bounding box center [67, 135] width 12 height 11
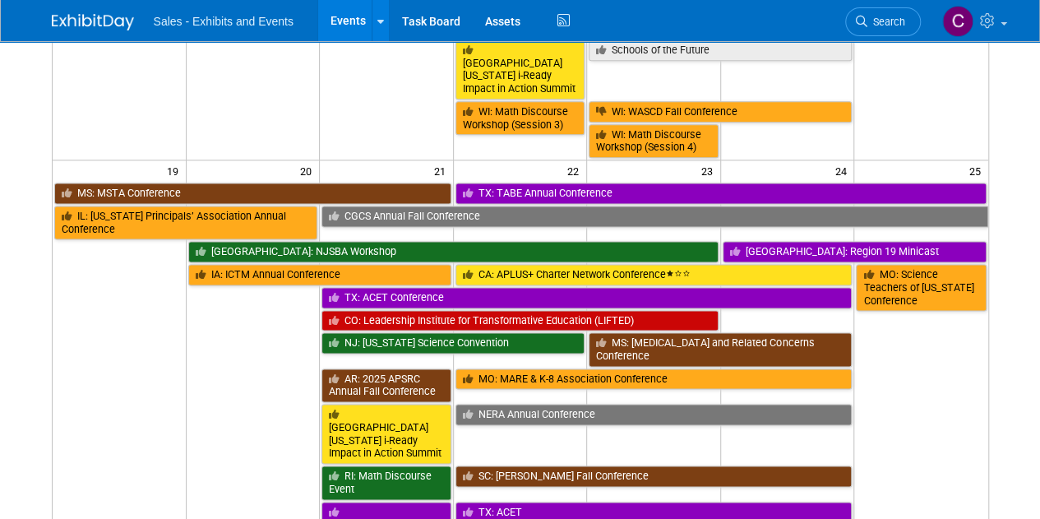
scroll to position [92, 0]
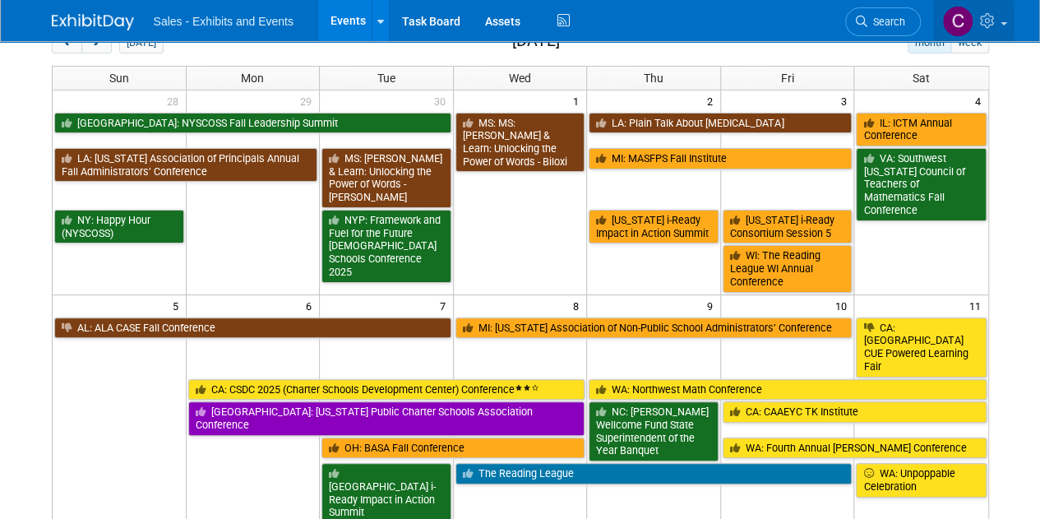
click at [993, 21] on icon at bounding box center [989, 20] width 19 height 15
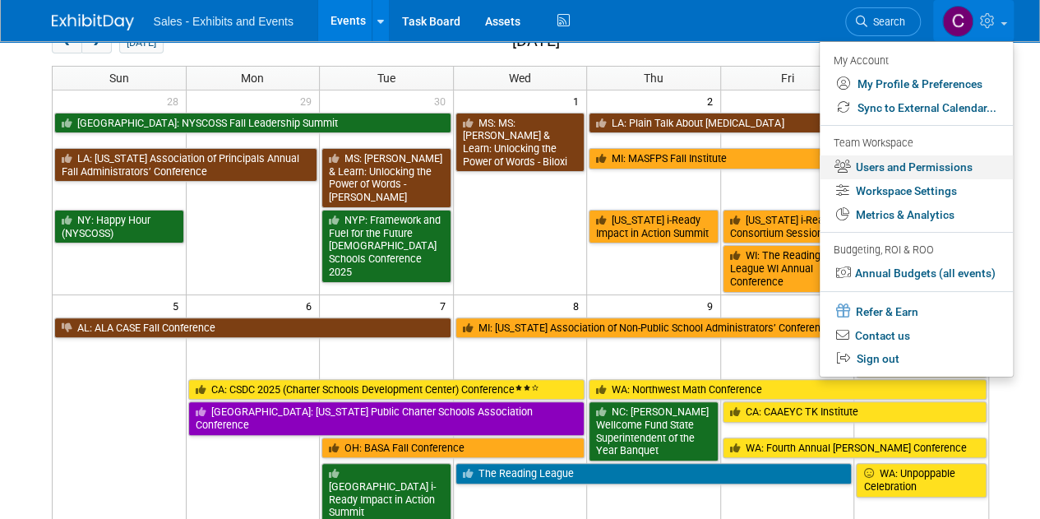
click at [887, 170] on link "Users and Permissions" at bounding box center [916, 167] width 193 height 24
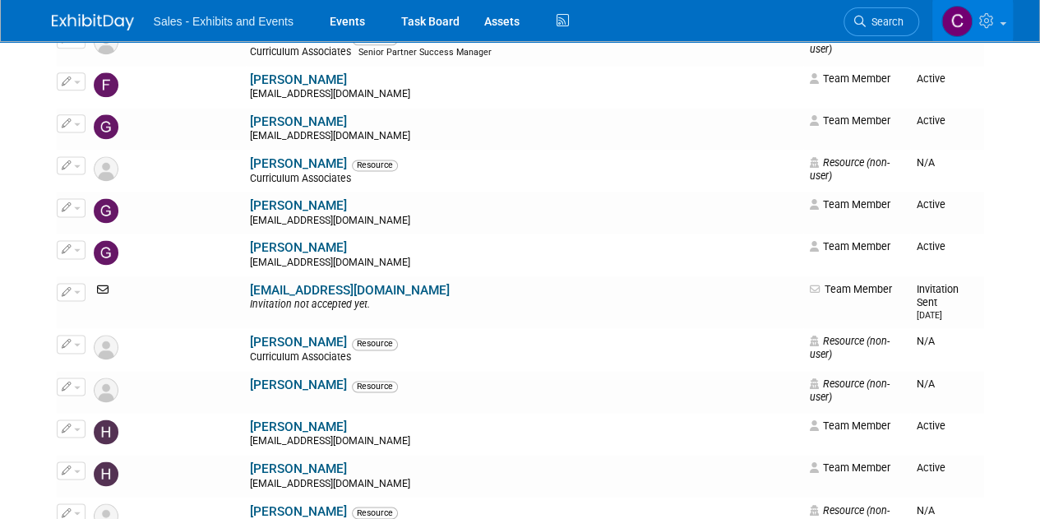
scroll to position [4944, 0]
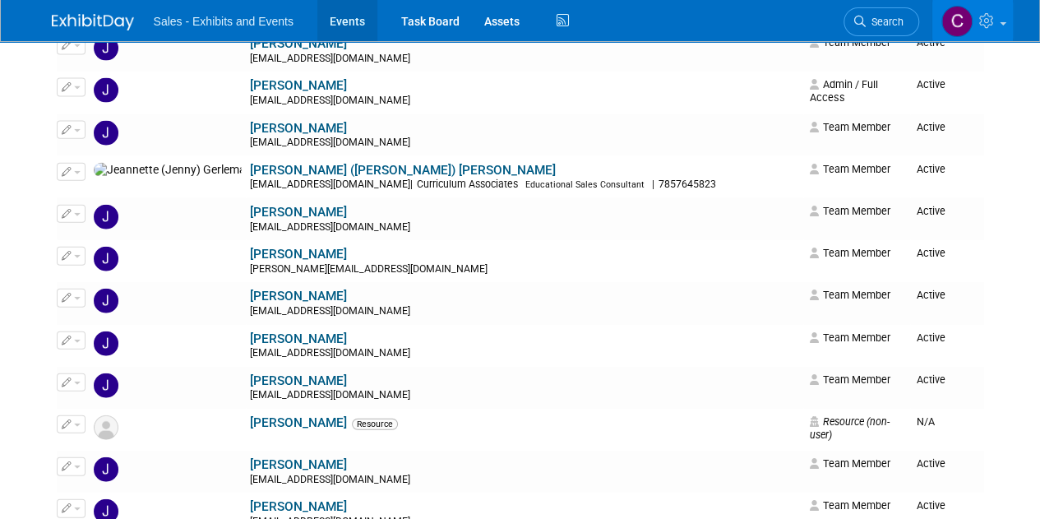
click at [345, 25] on link "Events" at bounding box center [347, 20] width 60 height 41
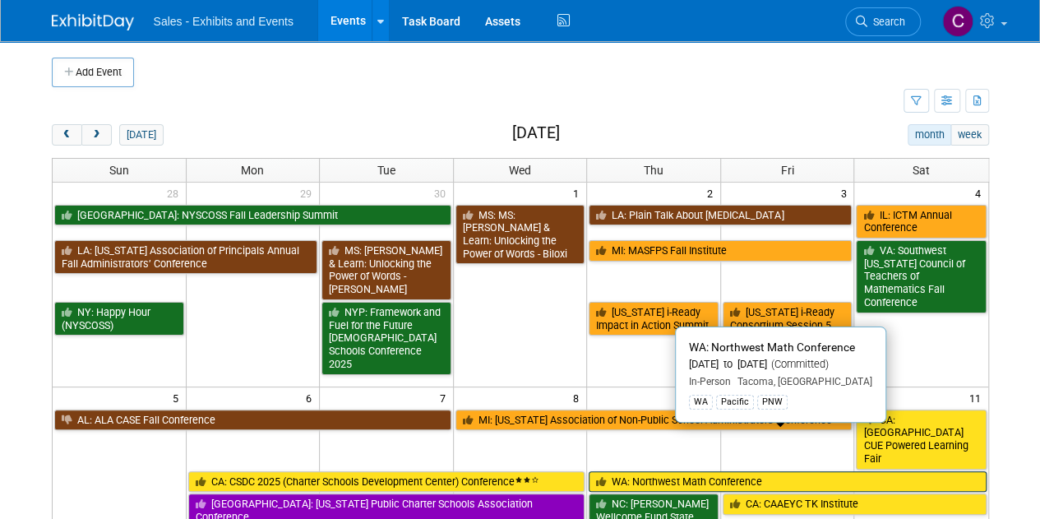
click at [653, 471] on link "WA: Northwest Math Conference" at bounding box center [787, 481] width 397 height 21
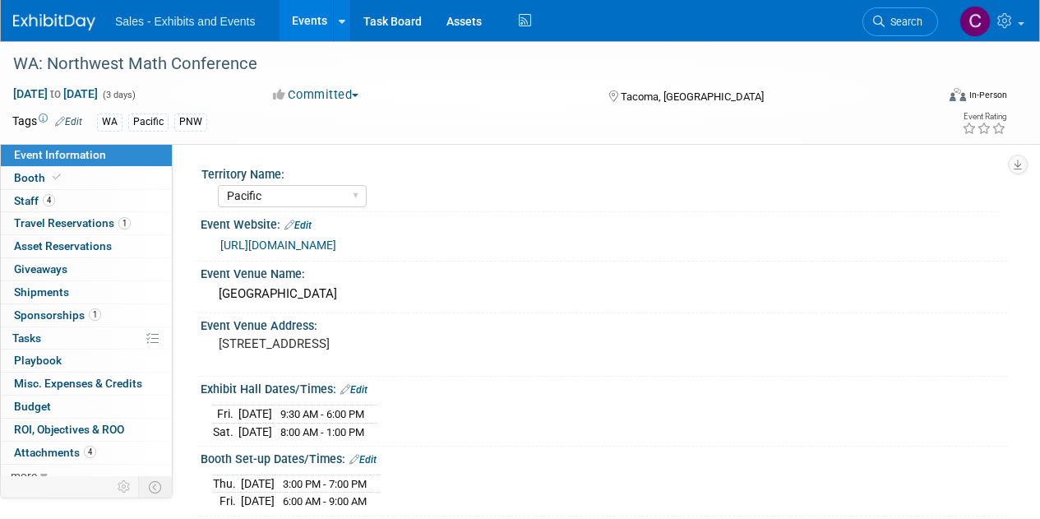
select select "Pacific"
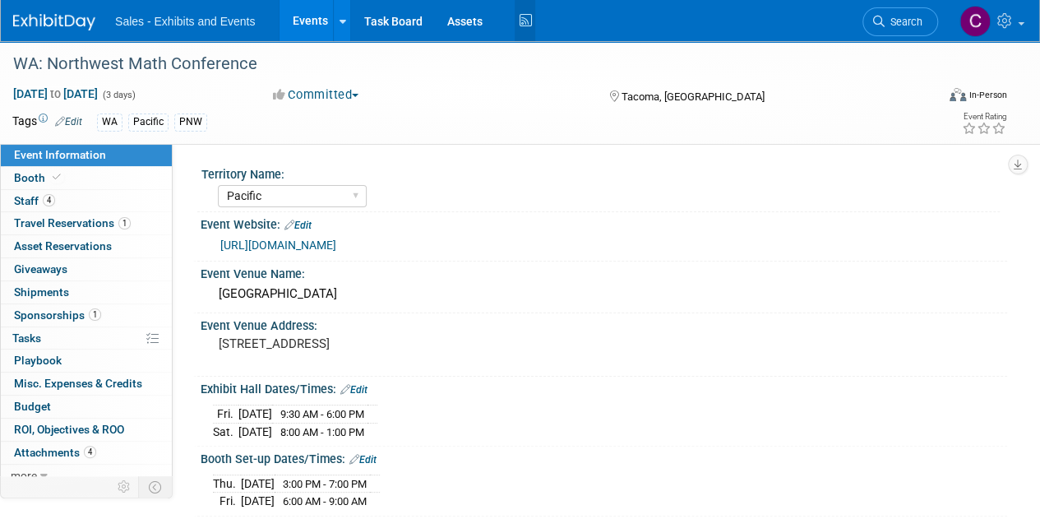
click at [525, 29] on icon at bounding box center [525, 20] width 21 height 25
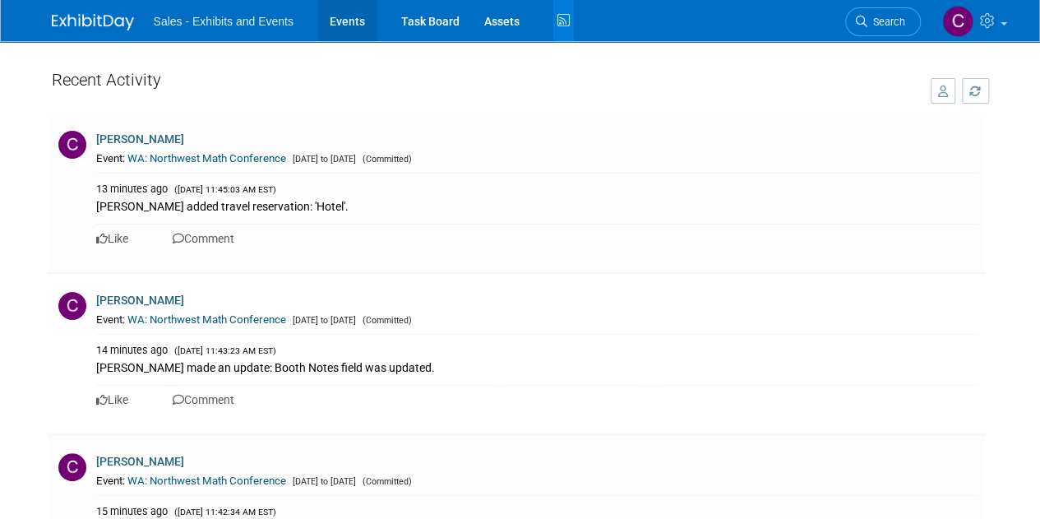
click at [340, 17] on link "Events" at bounding box center [347, 20] width 60 height 41
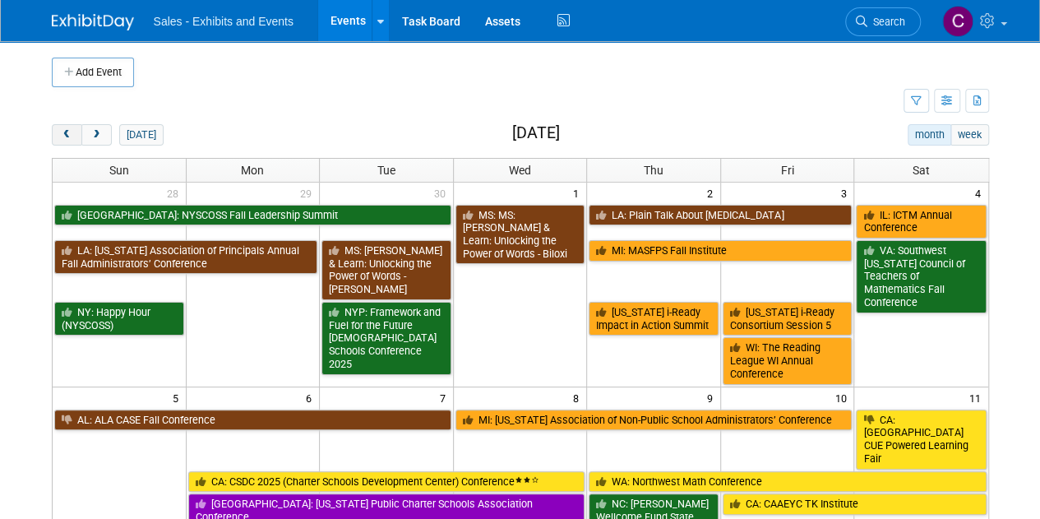
click at [59, 124] on button "prev" at bounding box center [67, 134] width 30 height 21
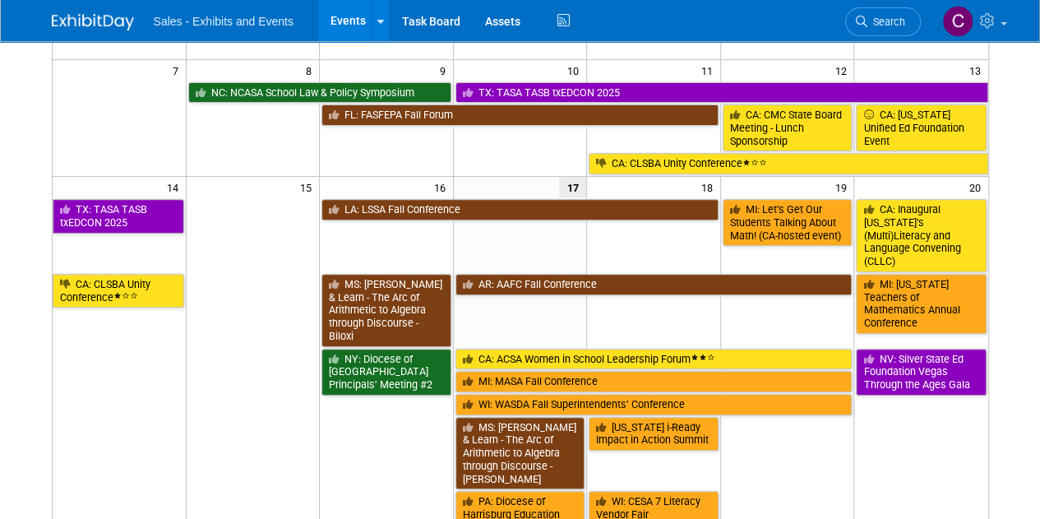
scroll to position [240, 0]
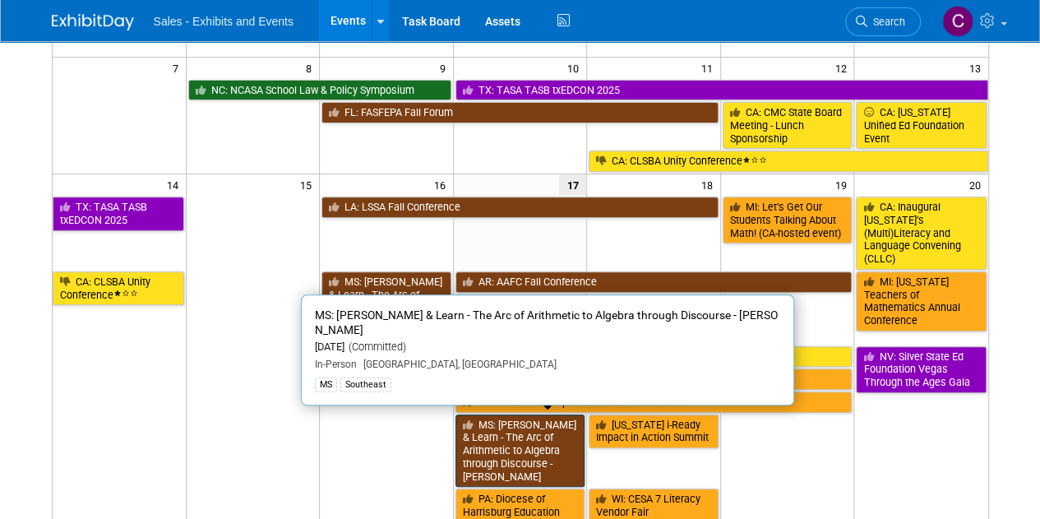
click at [509, 418] on link "MS: [PERSON_NAME] & Learn - The Arc of Arithmetic to Algebra through Discourse …" at bounding box center [520, 450] width 130 height 73
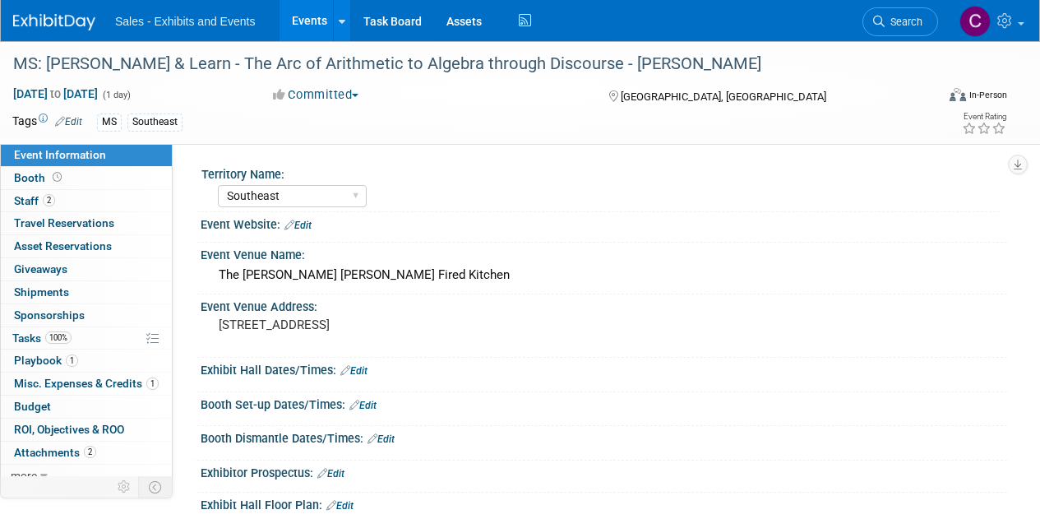
select select "Southeast"
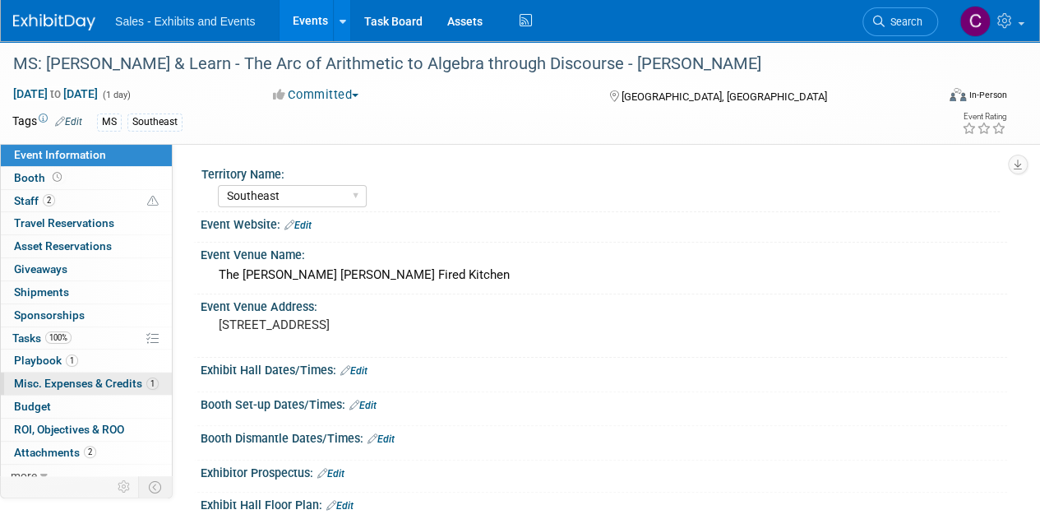
click at [44, 390] on link "1 Misc. Expenses & Credits 1" at bounding box center [86, 383] width 171 height 22
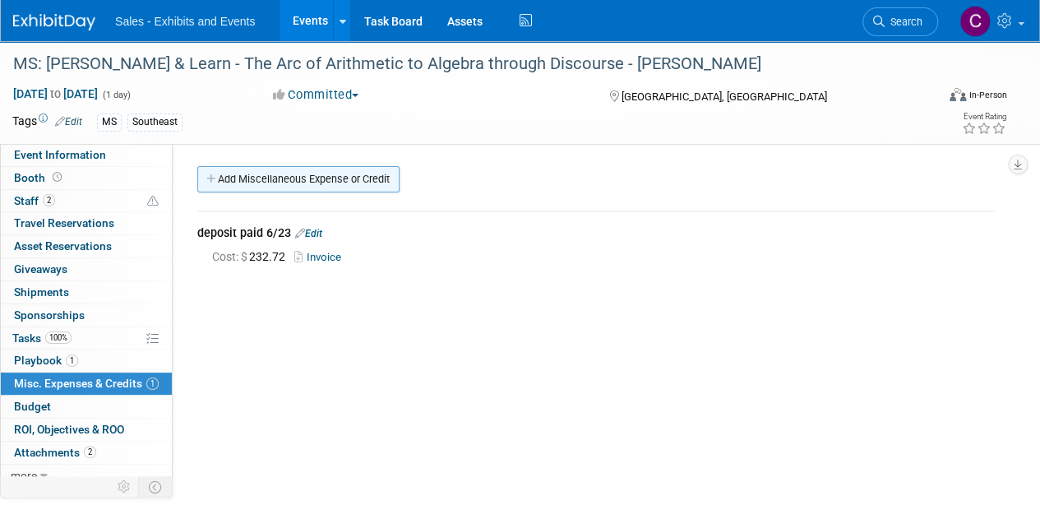
click at [274, 180] on link "Add Miscellaneous Expense or Credit" at bounding box center [298, 179] width 202 height 26
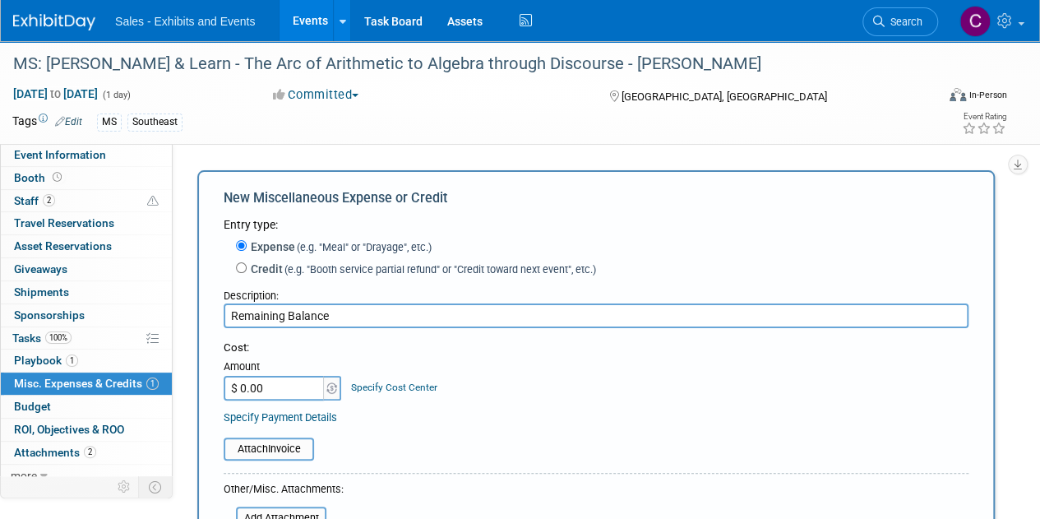
type input "Remaining Balance"
click at [279, 389] on input "$ 0.00" at bounding box center [275, 388] width 103 height 25
type input "$ 1,529.27"
click at [306, 458] on input "file" at bounding box center [215, 449] width 196 height 20
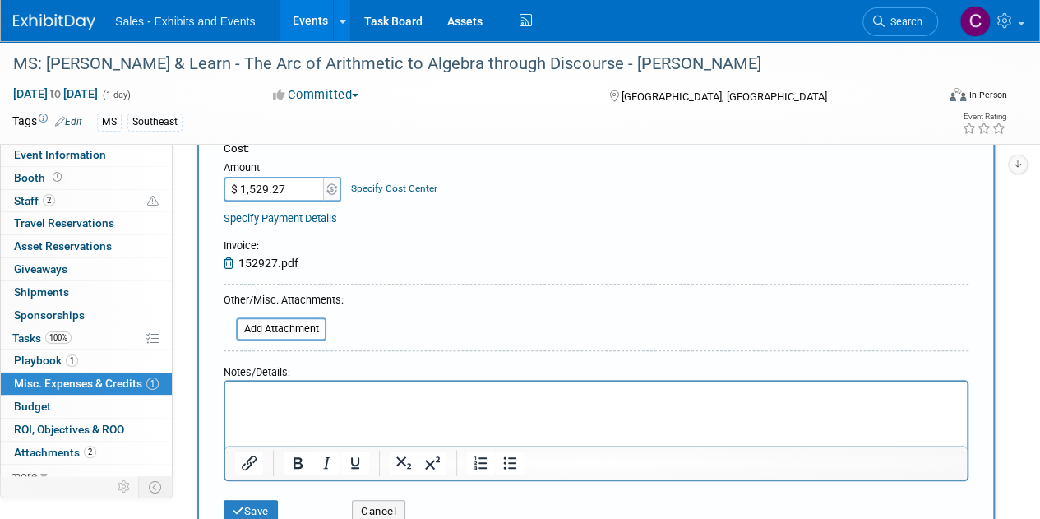
scroll to position [261, 0]
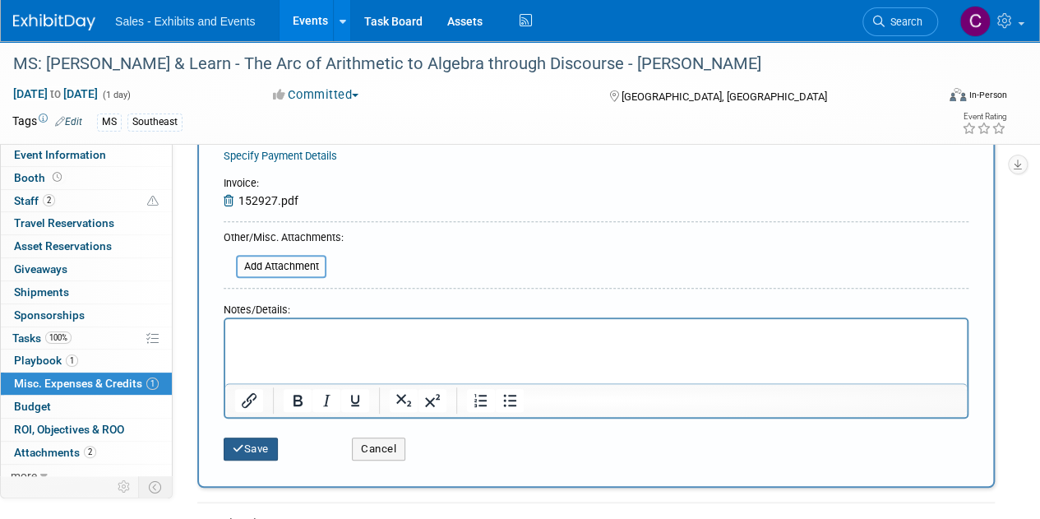
click at [255, 446] on button "Save" at bounding box center [251, 448] width 54 height 23
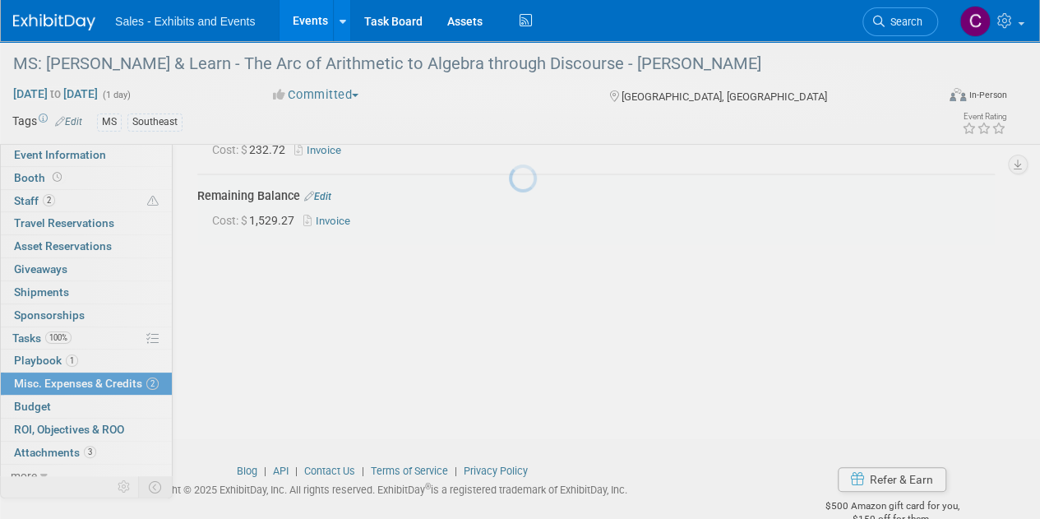
scroll to position [105, 0]
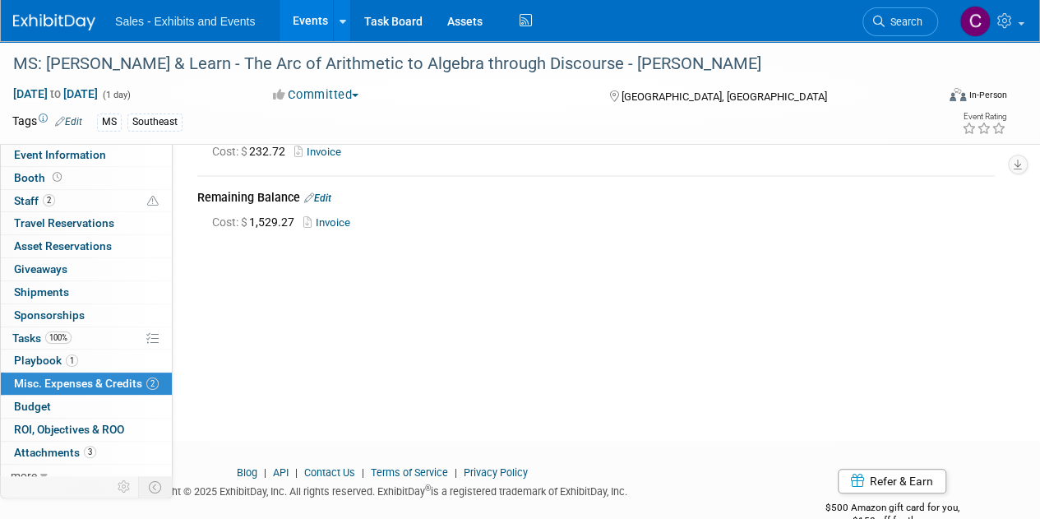
click at [294, 1] on link "Events" at bounding box center [310, 20] width 60 height 41
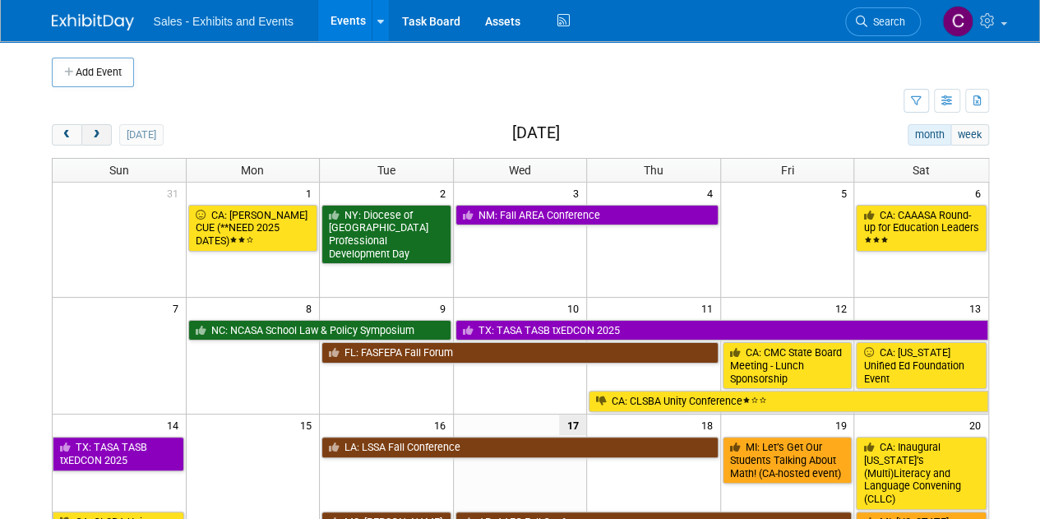
click at [94, 130] on span "next" at bounding box center [96, 135] width 12 height 11
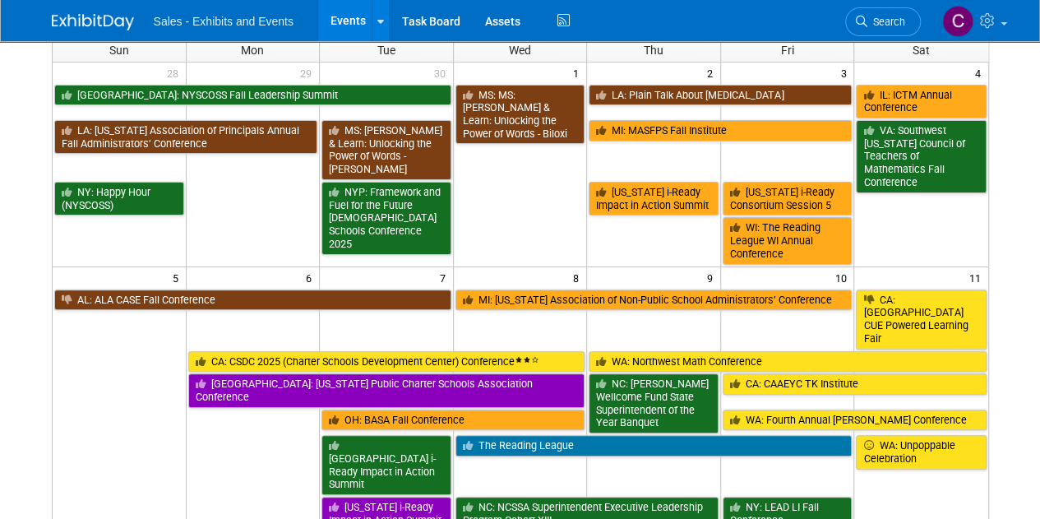
scroll to position [145, 0]
